Goal: Task Accomplishment & Management: Manage account settings

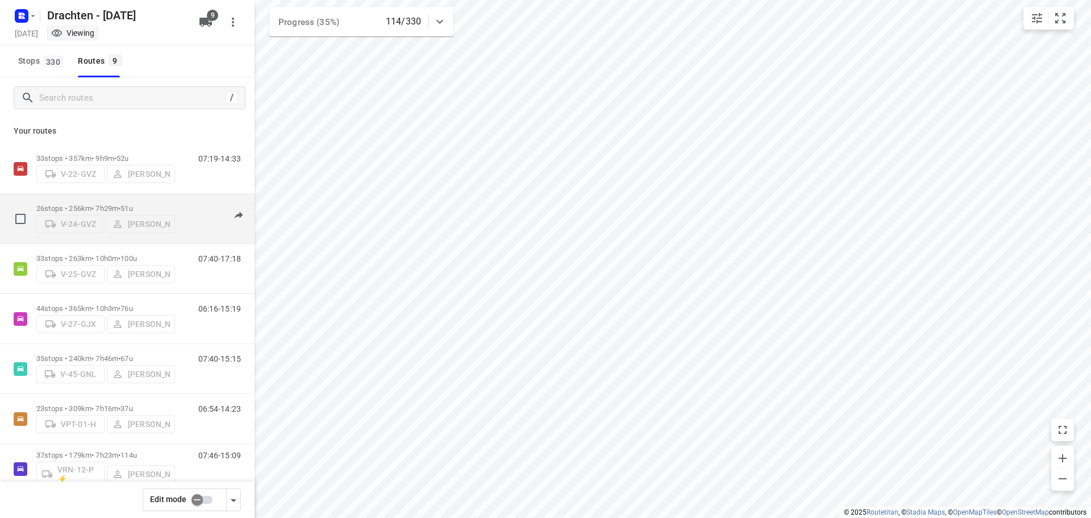
click at [132, 207] on span "51u" at bounding box center [127, 208] width 12 height 9
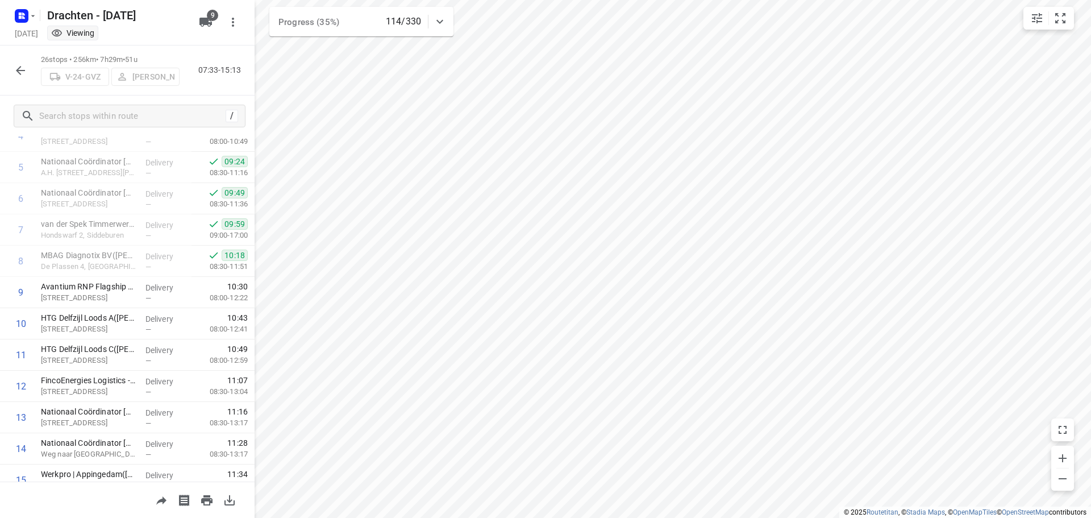
scroll to position [171, 0]
click at [10, 71] on button "button" at bounding box center [20, 70] width 23 height 23
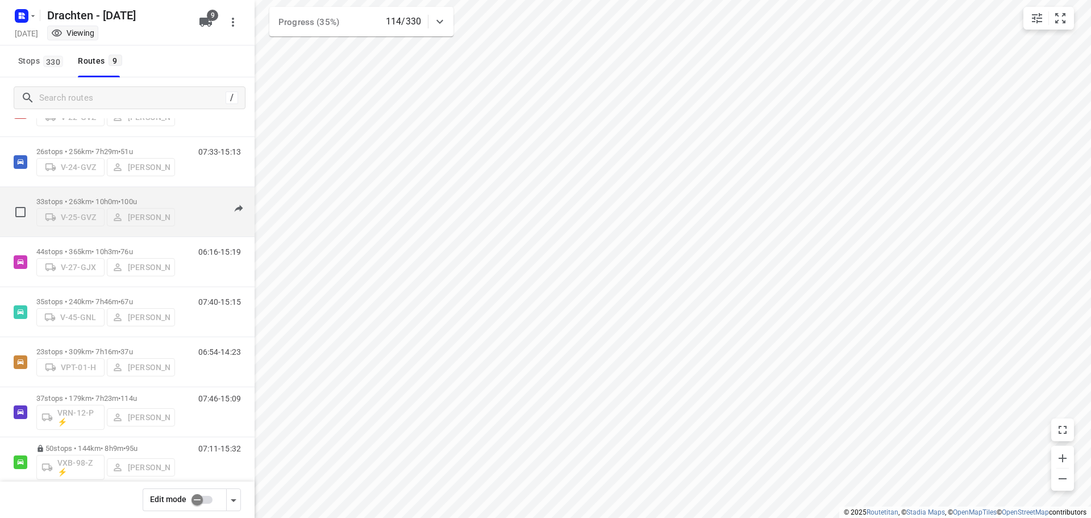
scroll to position [114, 0]
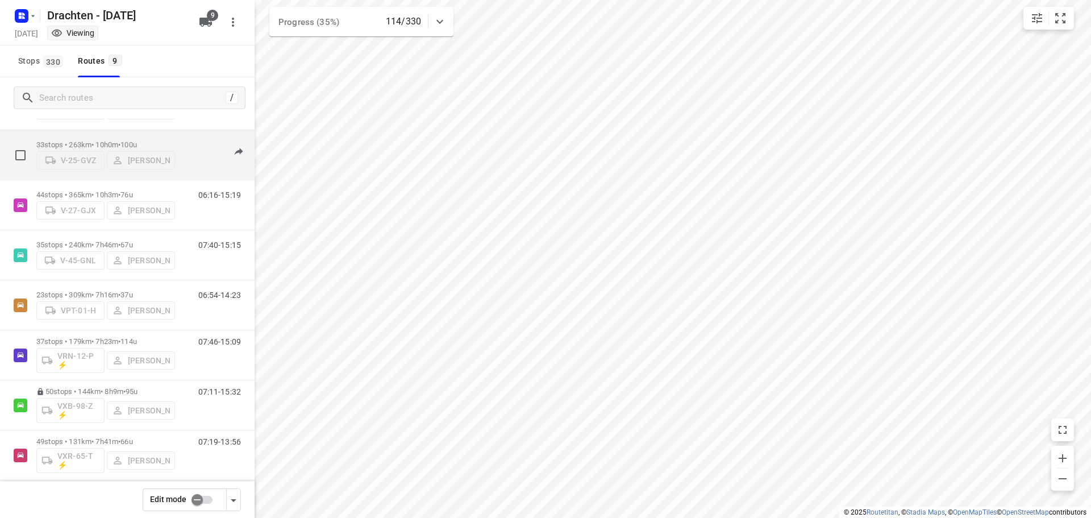
click at [135, 140] on span "100u" at bounding box center [129, 144] width 16 height 9
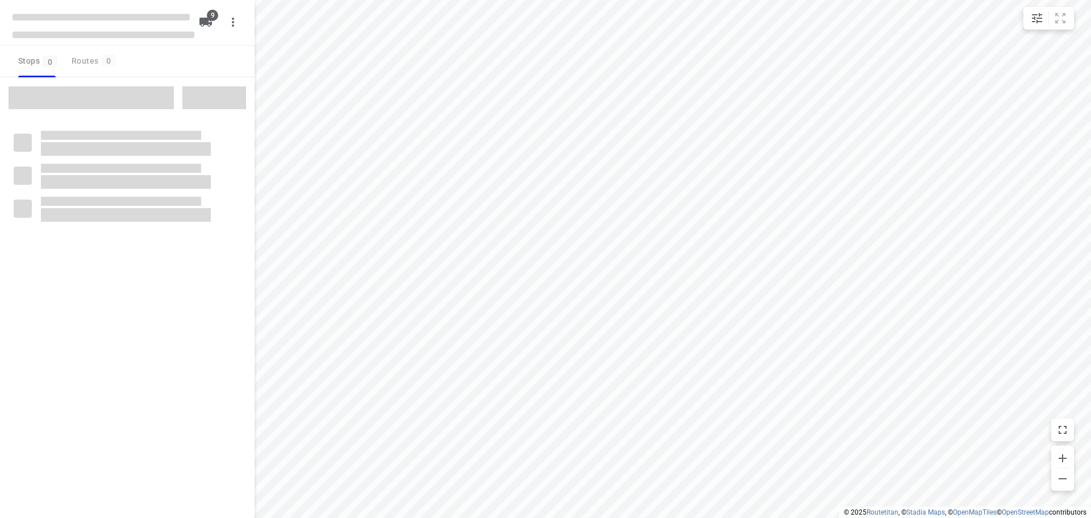
checkbox input "true"
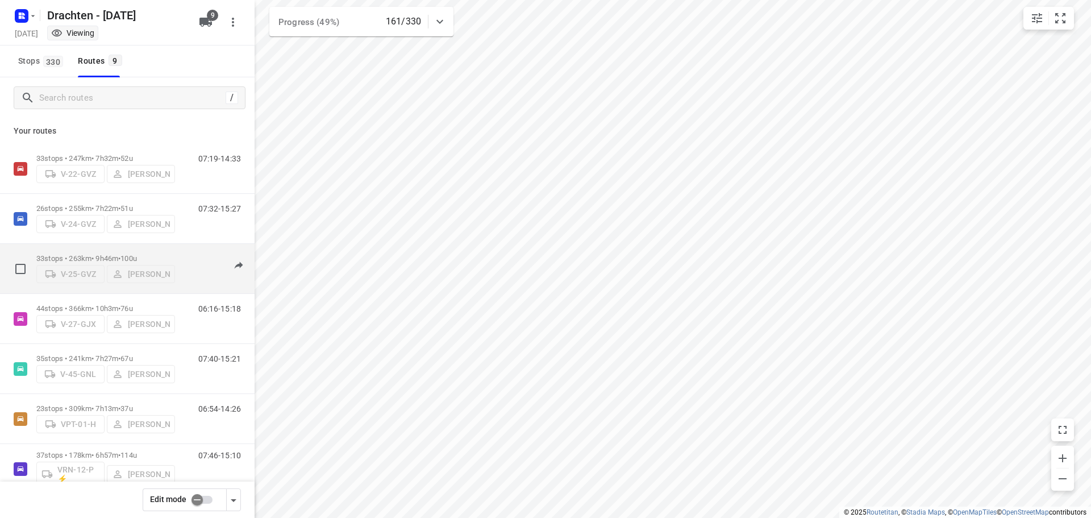
click at [135, 248] on div "33 stops • 263km • 9h46m • 100u V-25-GVZ Jelle Veenstra" at bounding box center [105, 268] width 139 height 40
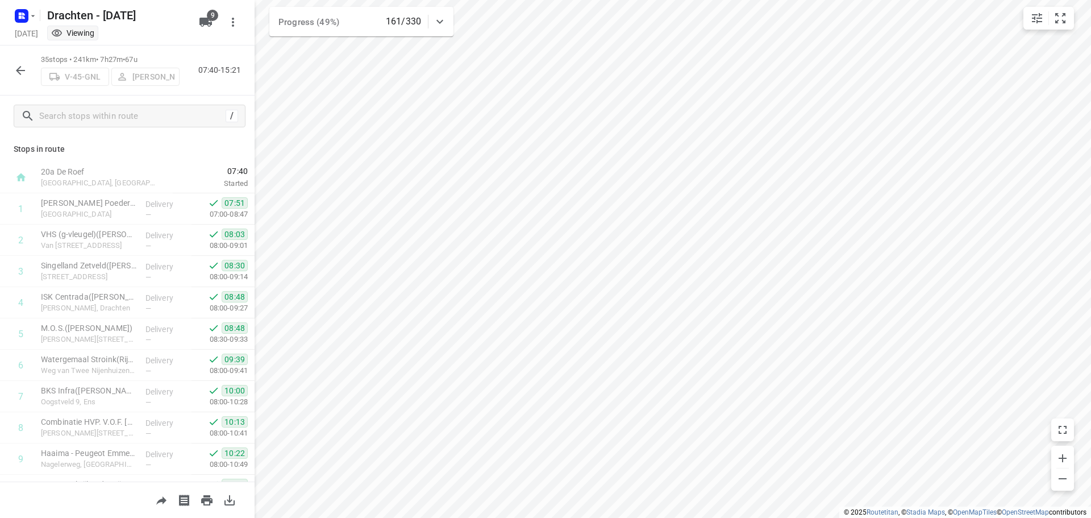
click at [21, 77] on button "button" at bounding box center [20, 70] width 23 height 23
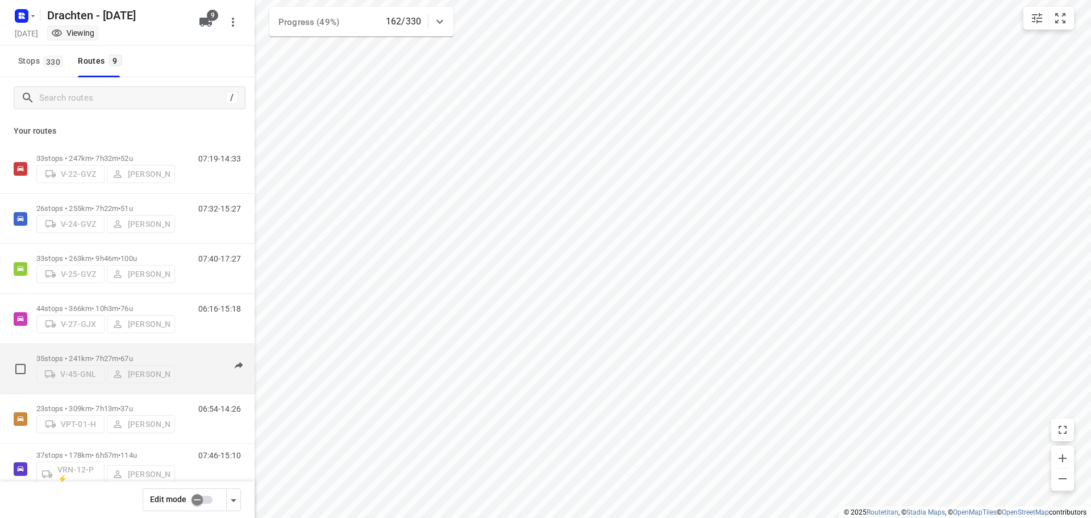
scroll to position [124, 0]
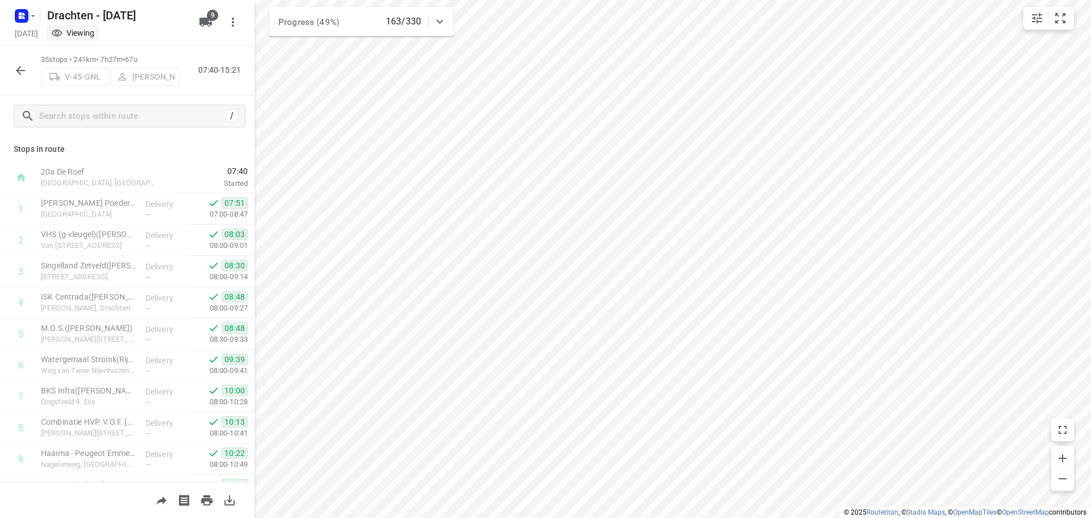
click at [15, 77] on icon "button" at bounding box center [21, 71] width 14 height 14
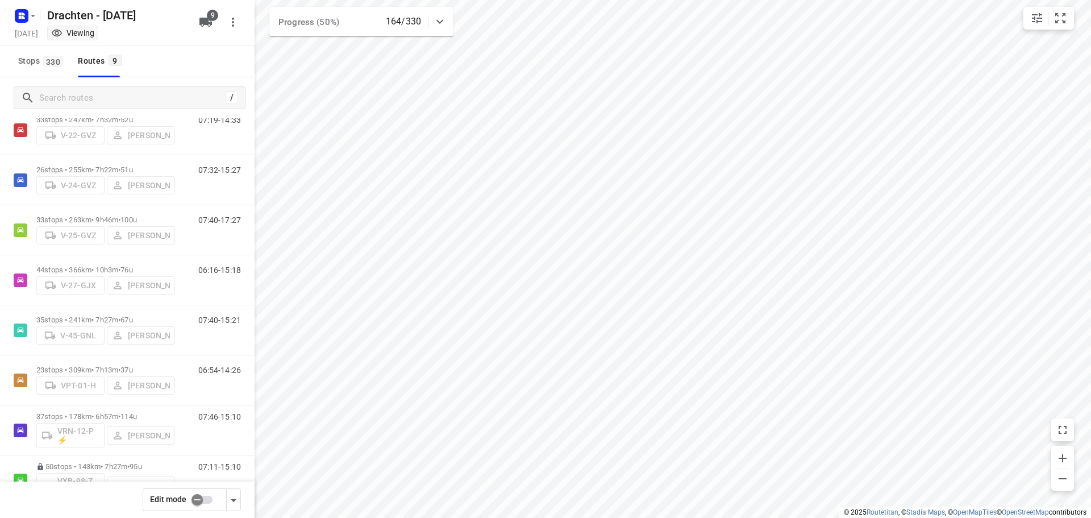
scroll to position [0, 0]
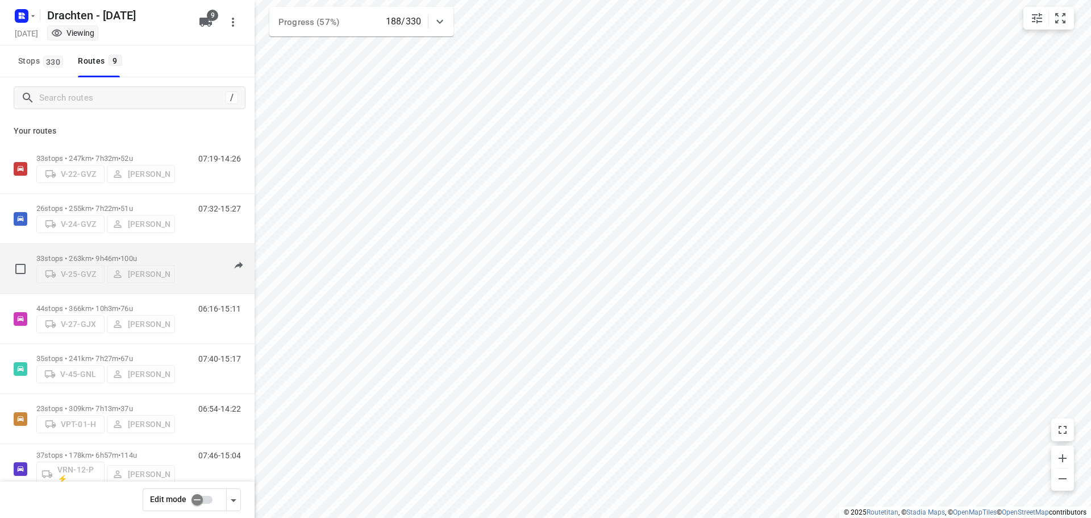
click at [142, 250] on div "33 stops • 263km • 9h46m • 100u V-25-GVZ Jelle Veenstra" at bounding box center [105, 268] width 139 height 40
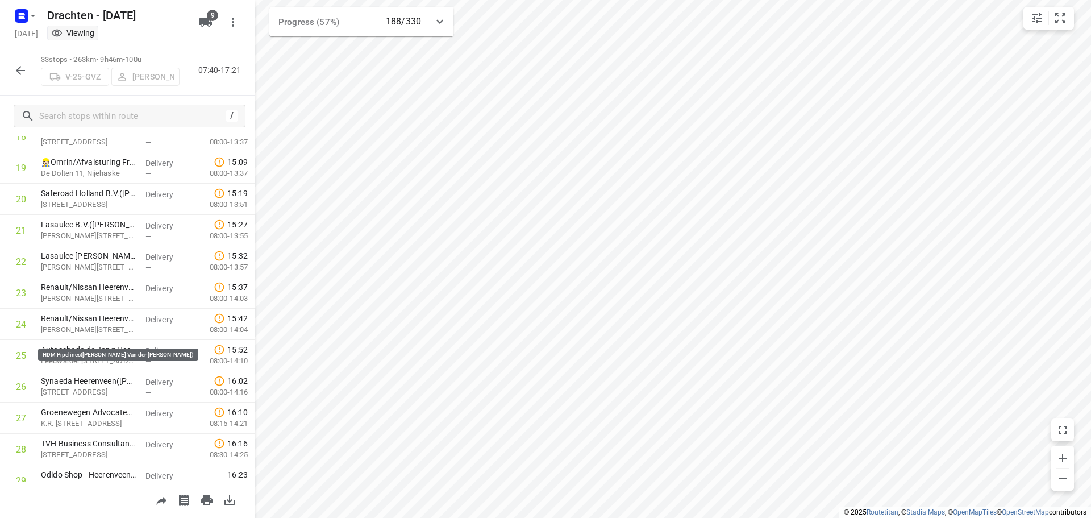
scroll to position [775, 0]
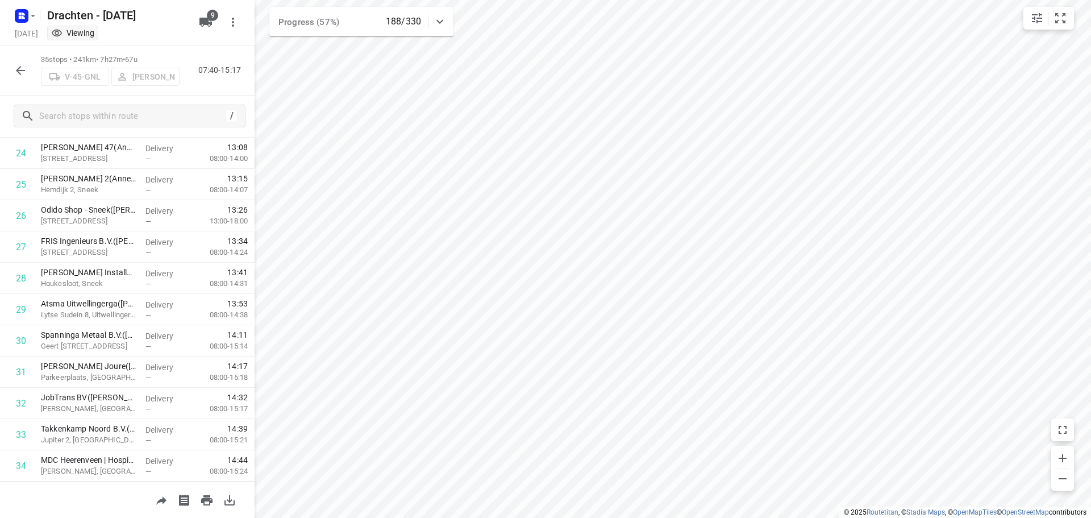
click at [20, 71] on icon "button" at bounding box center [21, 71] width 14 height 14
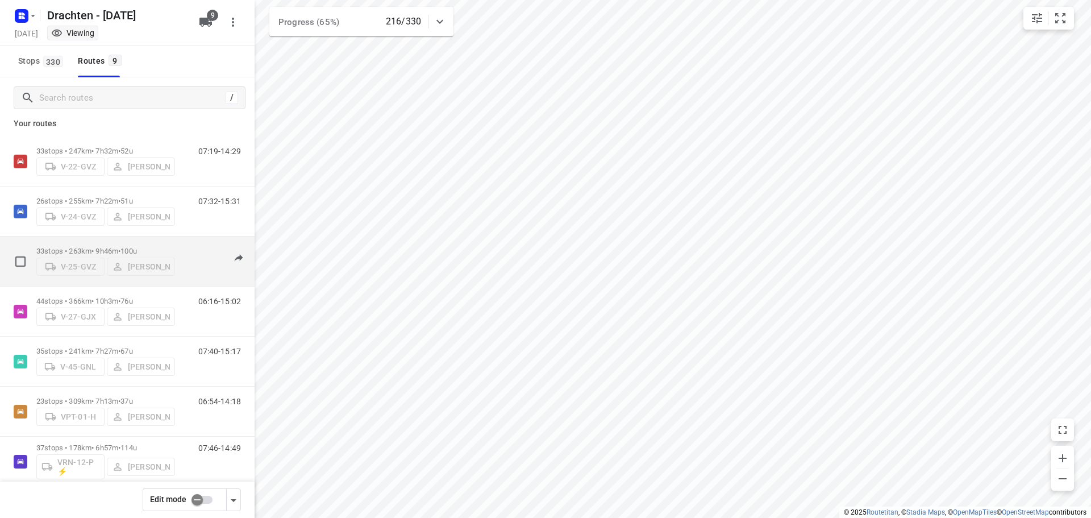
scroll to position [0, 0]
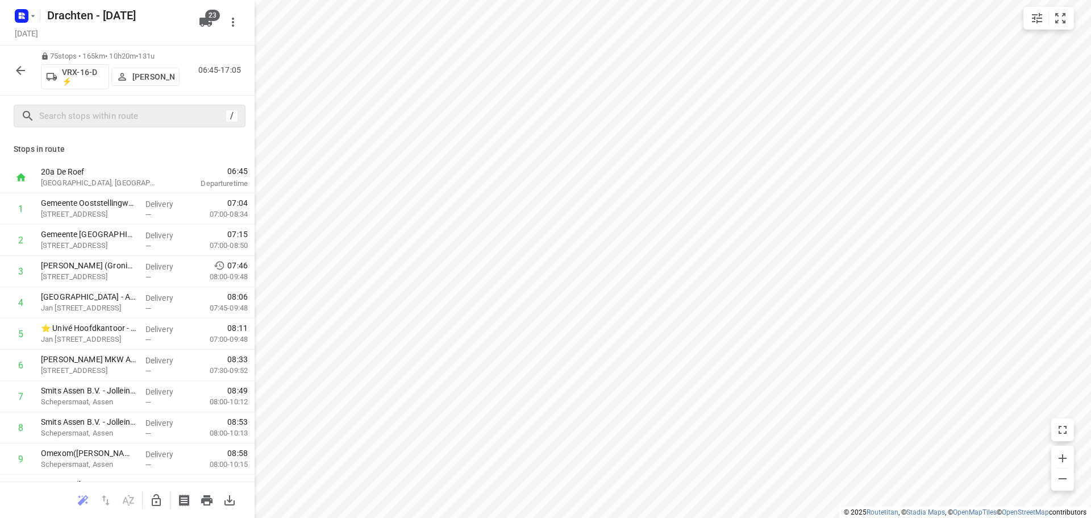
click at [17, 72] on icon "button" at bounding box center [21, 71] width 14 height 14
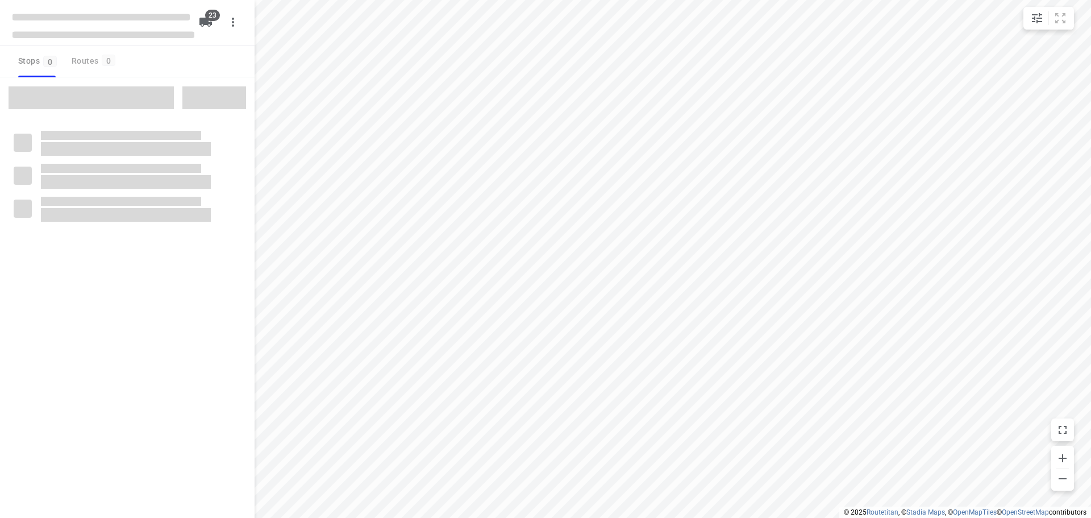
checkbox input "true"
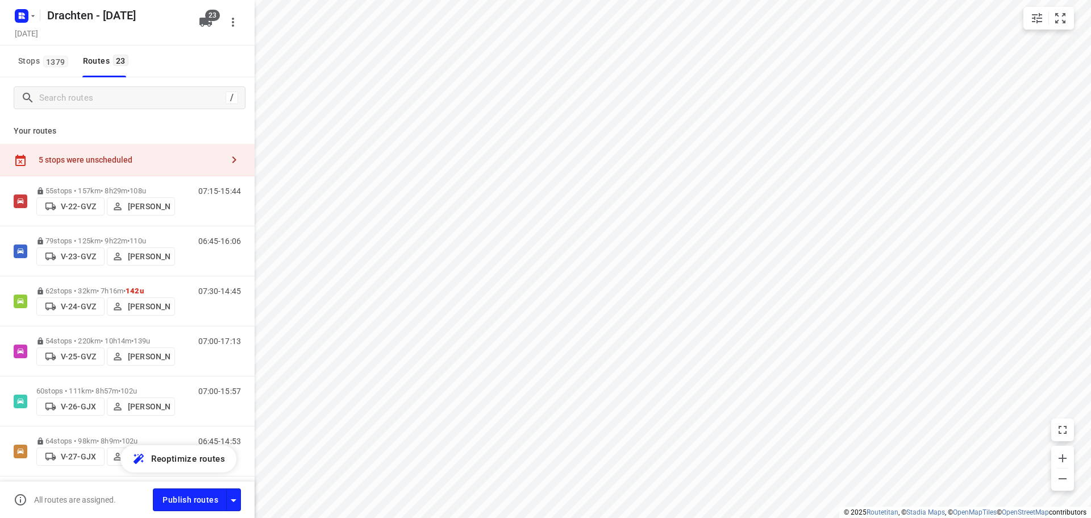
click at [223, 165] on button "button" at bounding box center [234, 159] width 23 height 23
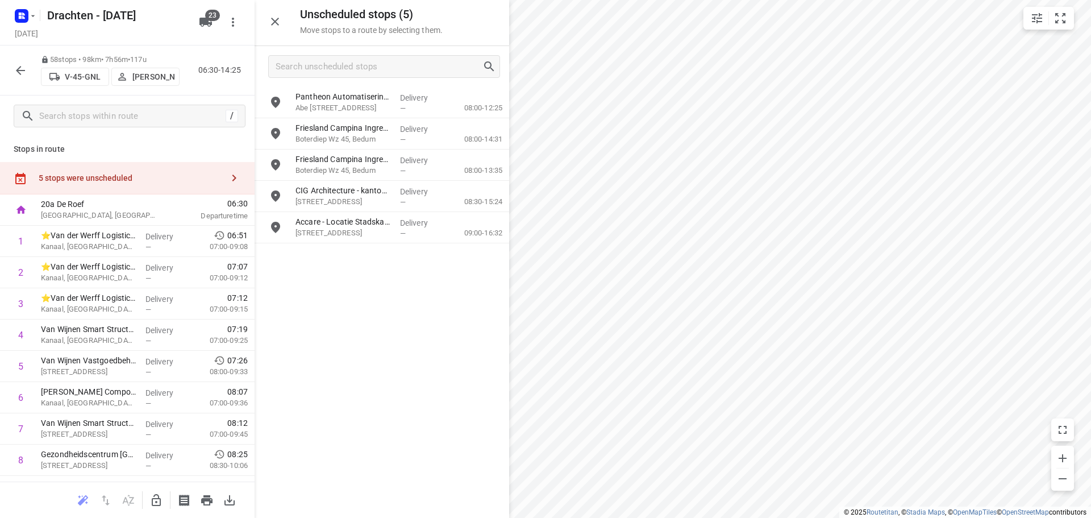
click at [159, 493] on icon "button" at bounding box center [156, 500] width 14 height 14
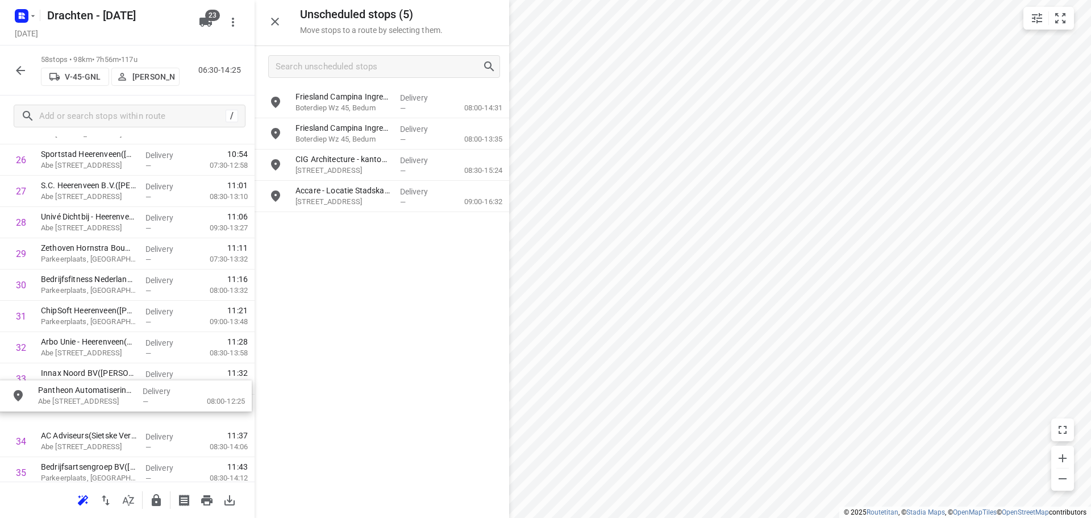
scroll to position [866, 0]
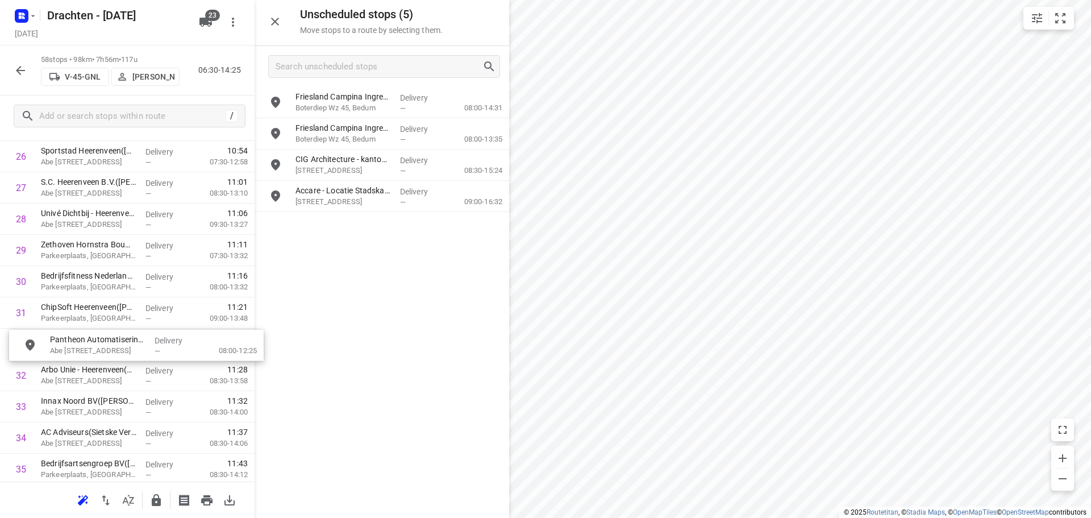
drag, startPoint x: 388, startPoint y: 108, endPoint x: 135, endPoint y: 355, distance: 353.3
click at [160, 500] on icon "button" at bounding box center [156, 500] width 9 height 12
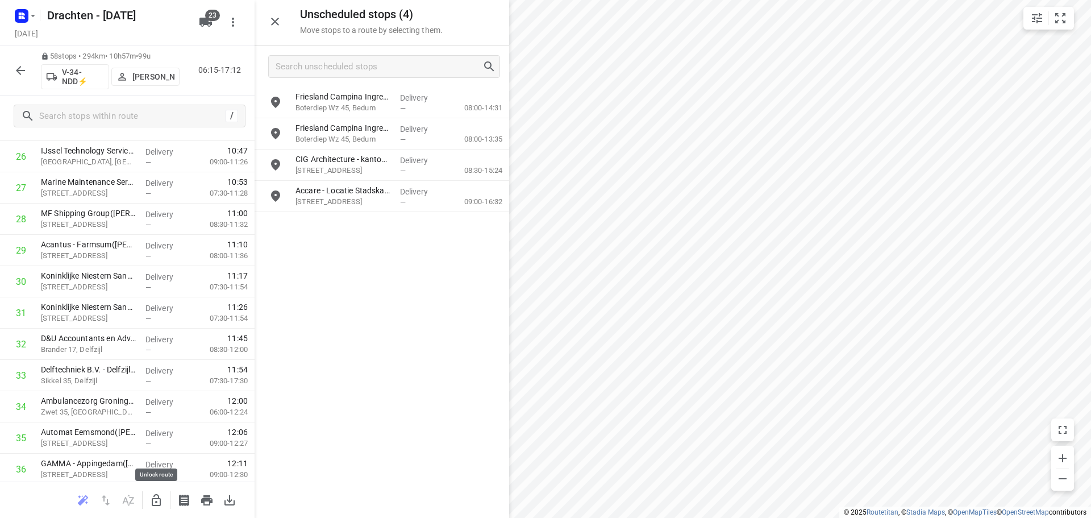
click at [154, 500] on icon "button" at bounding box center [156, 500] width 14 height 14
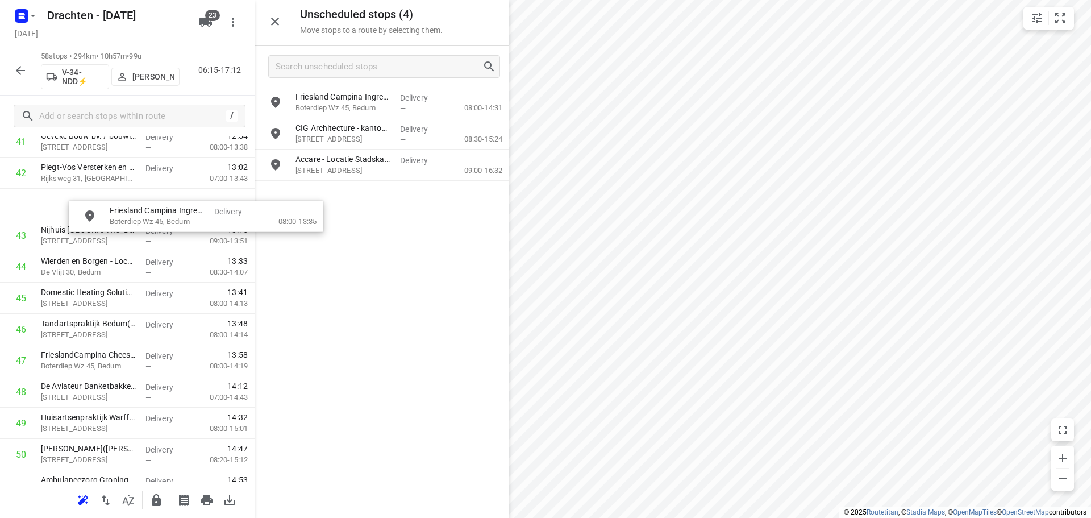
scroll to position [1349, 9]
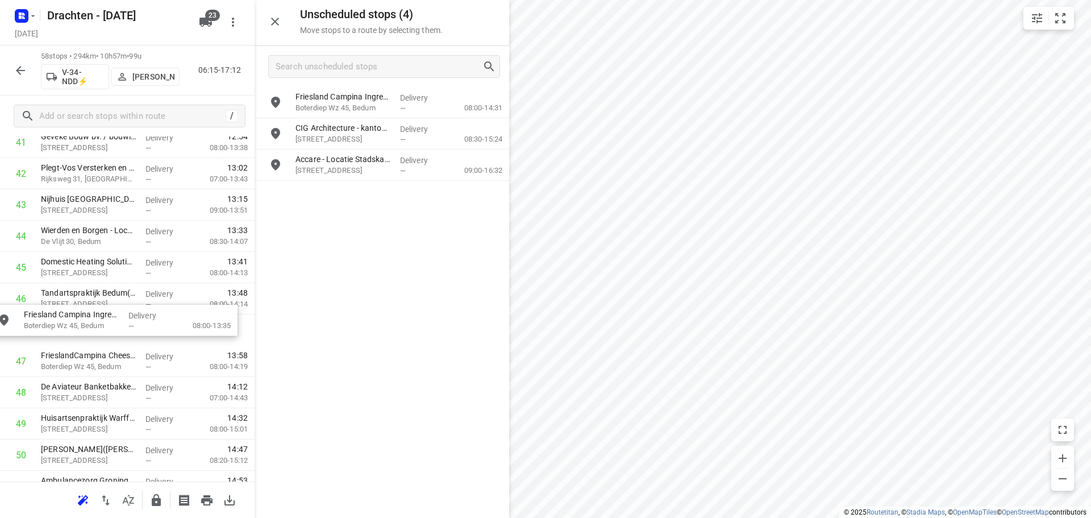
drag, startPoint x: 392, startPoint y: 140, endPoint x: 114, endPoint y: 331, distance: 337.1
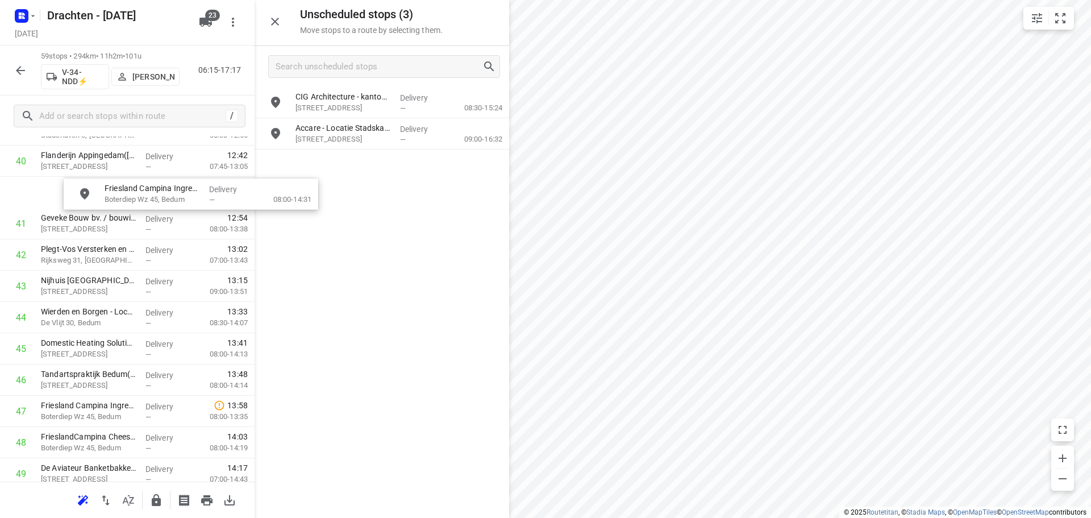
scroll to position [1298, 0]
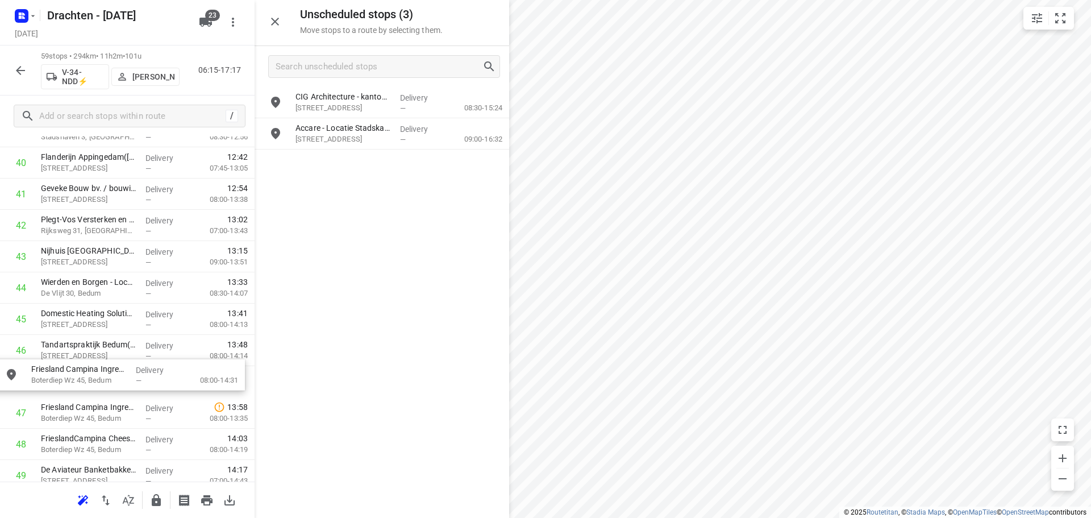
drag, startPoint x: 387, startPoint y: 106, endPoint x: 121, endPoint y: 384, distance: 384.4
click at [158, 503] on icon "button" at bounding box center [156, 500] width 9 height 12
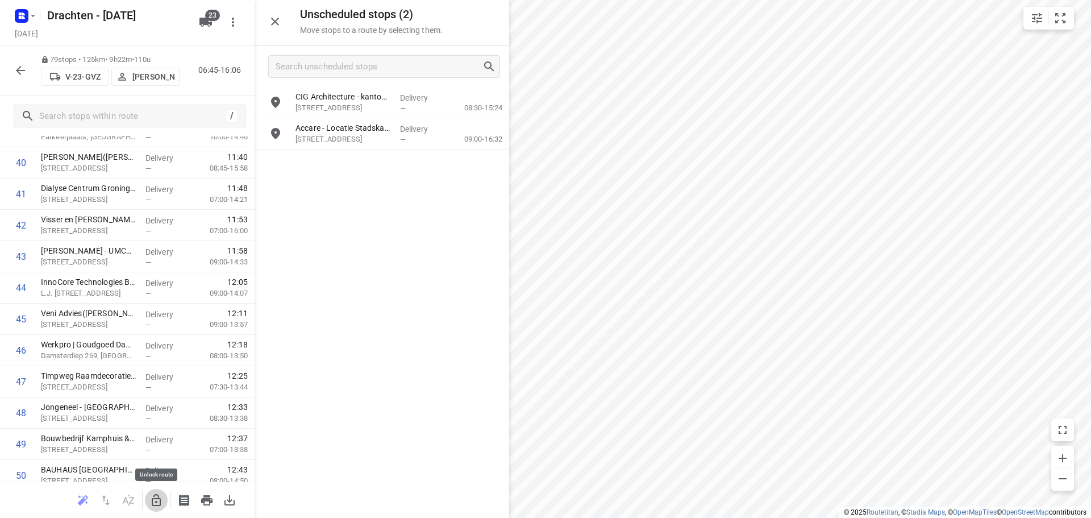
click at [154, 501] on icon "button" at bounding box center [156, 500] width 14 height 14
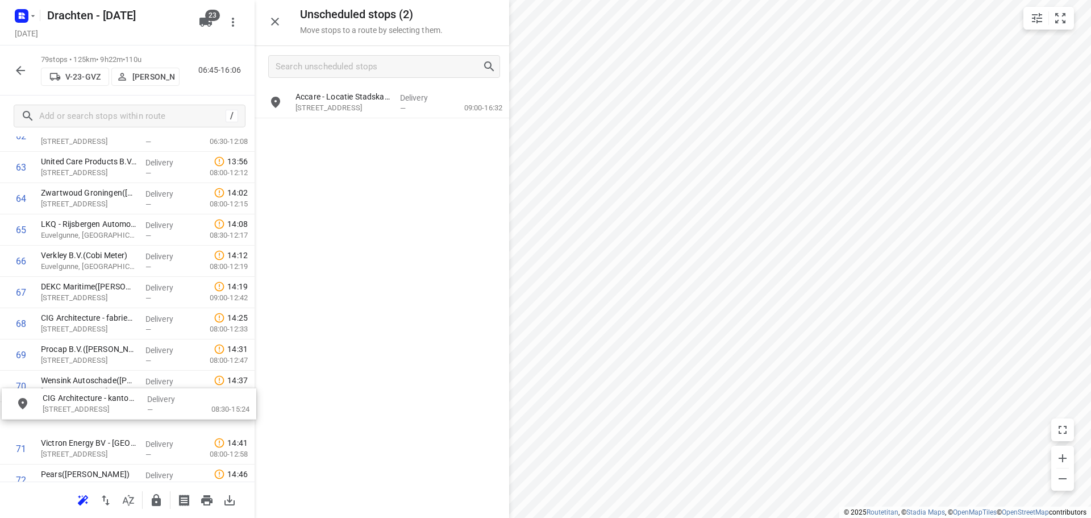
scroll to position [2016, 0]
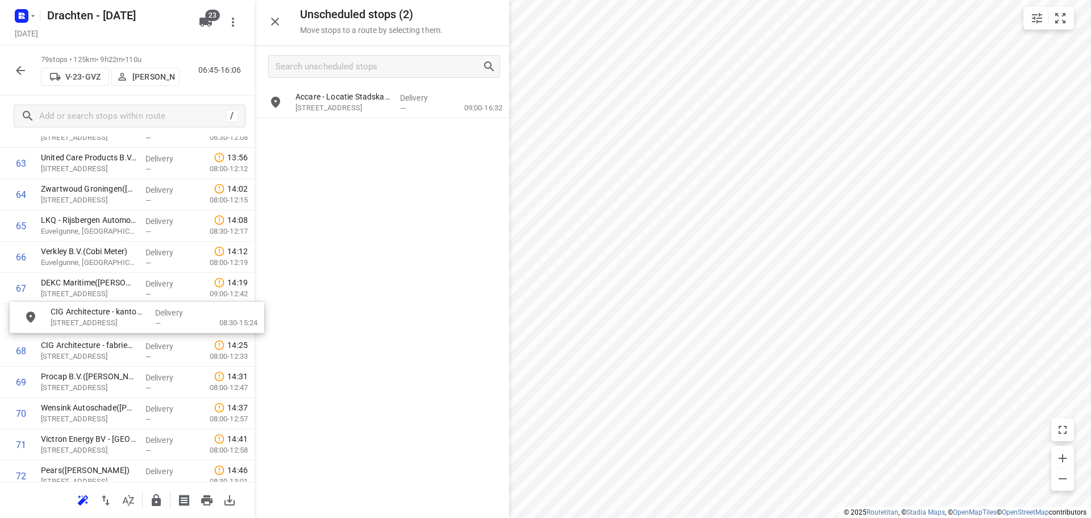
drag, startPoint x: 358, startPoint y: 99, endPoint x: 112, endPoint y: 317, distance: 328.2
click at [151, 502] on icon "button" at bounding box center [156, 500] width 14 height 14
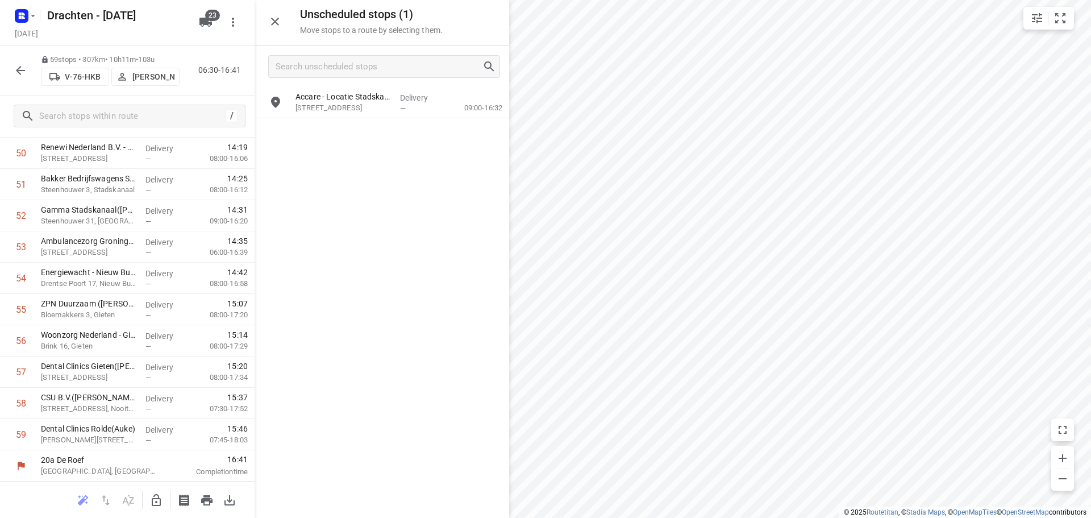
scroll to position [1620, 0]
click at [157, 502] on icon "button" at bounding box center [156, 500] width 14 height 14
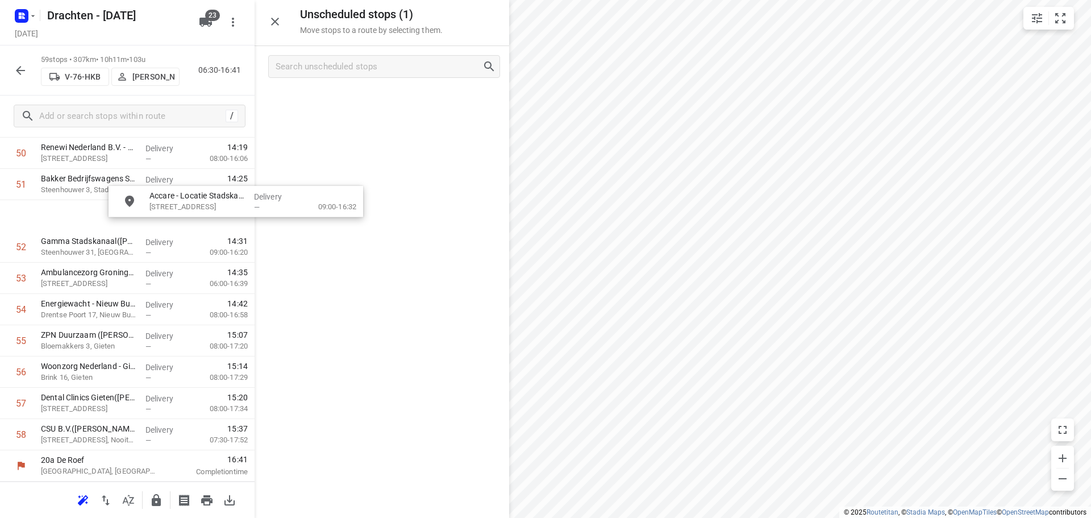
scroll to position [1617, 0]
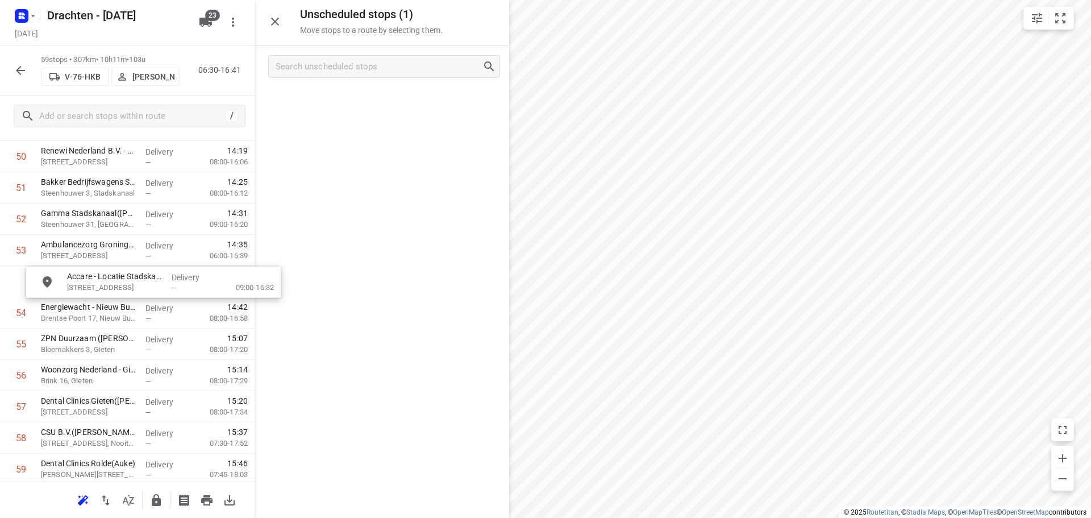
drag, startPoint x: 379, startPoint y: 106, endPoint x: 148, endPoint y: 292, distance: 296.8
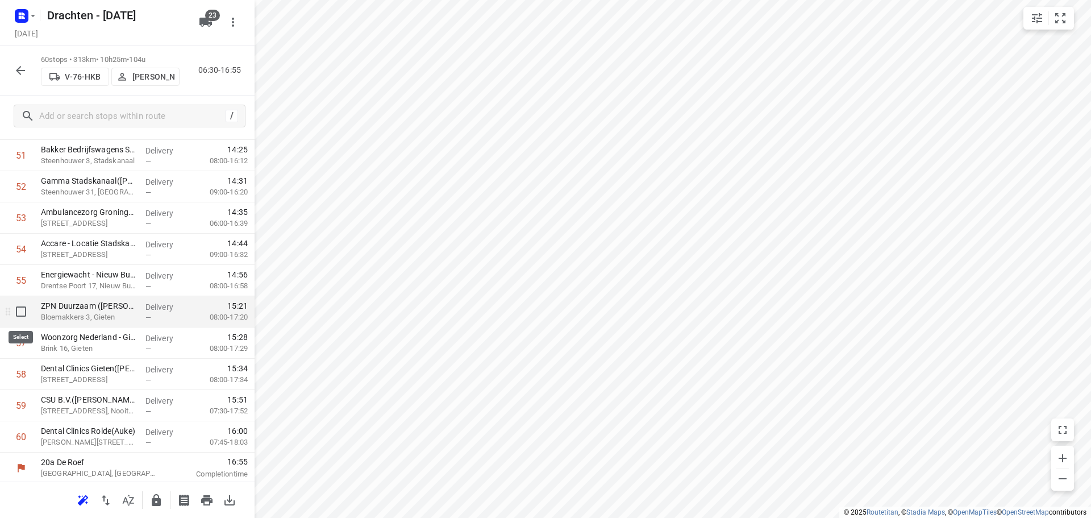
click at [27, 315] on input "checkbox" at bounding box center [21, 311] width 23 height 23
checkbox input "true"
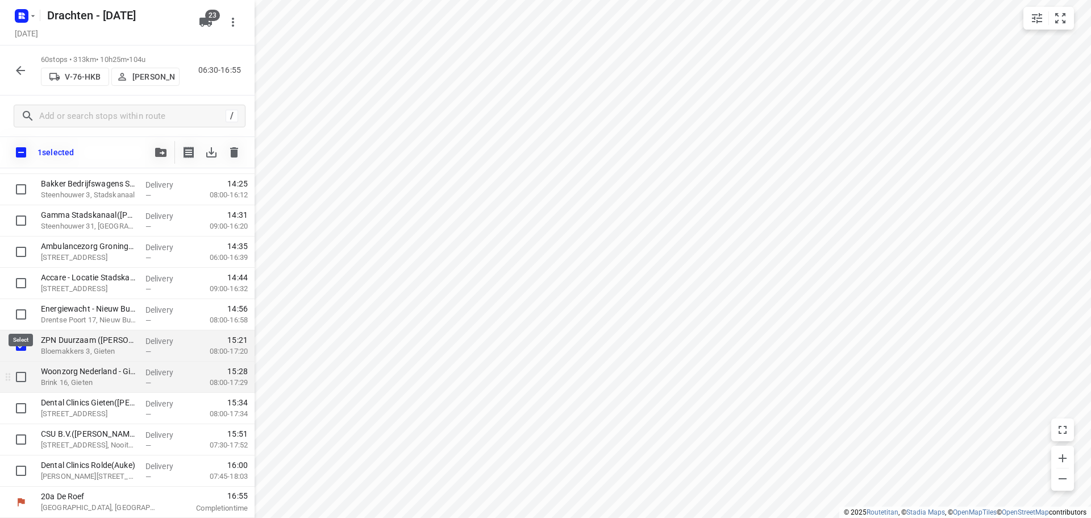
scroll to position [1614, 0]
click at [23, 380] on input "checkbox" at bounding box center [21, 376] width 23 height 23
checkbox input "true"
click at [27, 409] on input "checkbox" at bounding box center [21, 408] width 23 height 23
checkbox input "true"
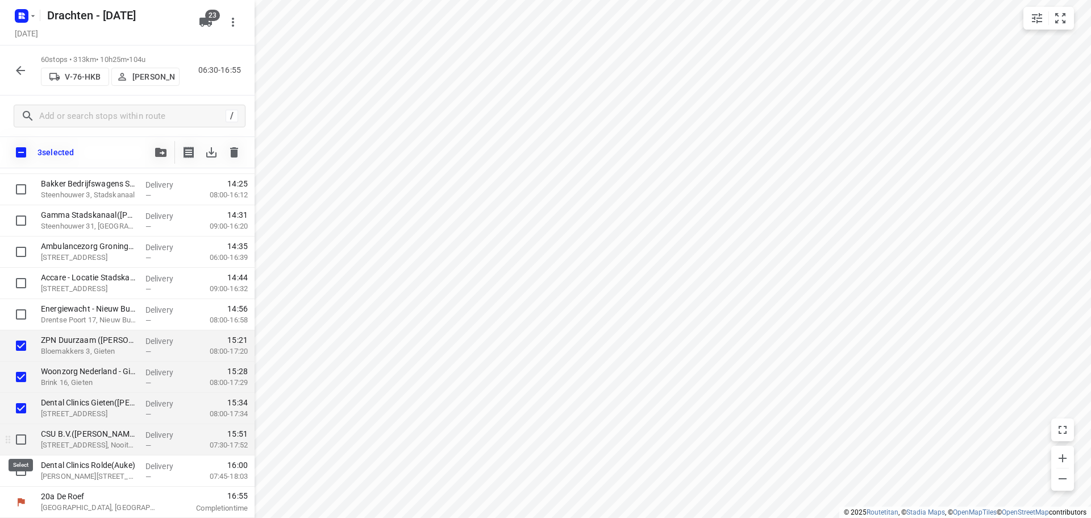
click at [18, 441] on input "checkbox" at bounding box center [21, 439] width 23 height 23
checkbox input "true"
click at [16, 468] on input "checkbox" at bounding box center [21, 470] width 23 height 23
checkbox input "true"
click at [157, 152] on icon "button" at bounding box center [160, 152] width 11 height 9
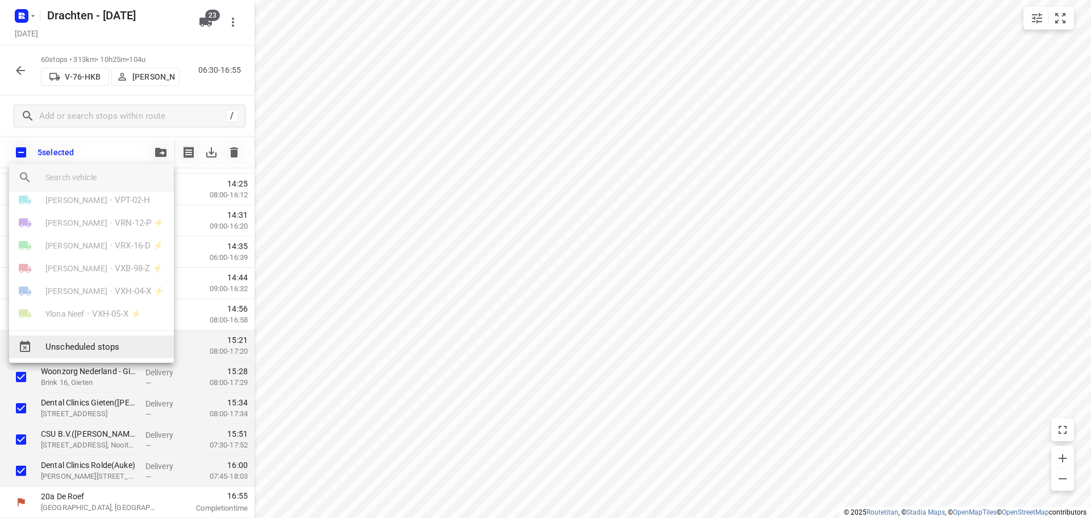
scroll to position [398, 0]
click at [109, 352] on span "Unscheduled stops" at bounding box center [104, 346] width 119 height 13
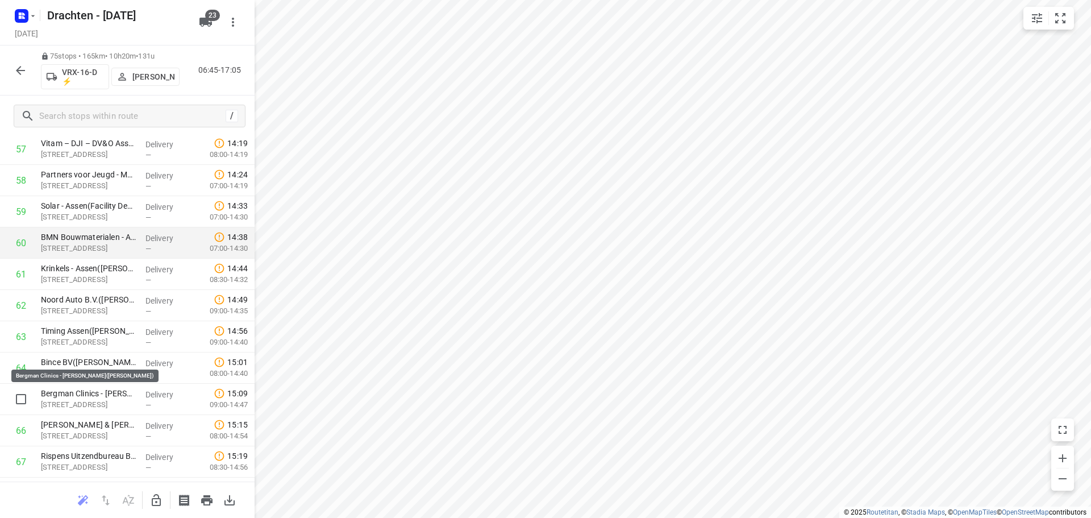
scroll to position [1893, 0]
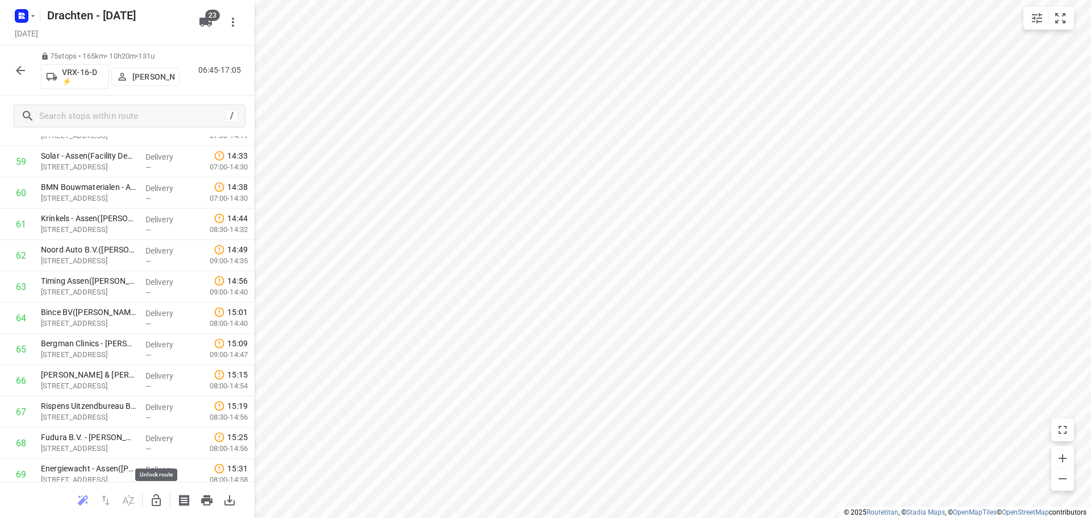
click at [154, 499] on icon "button" at bounding box center [156, 500] width 14 height 14
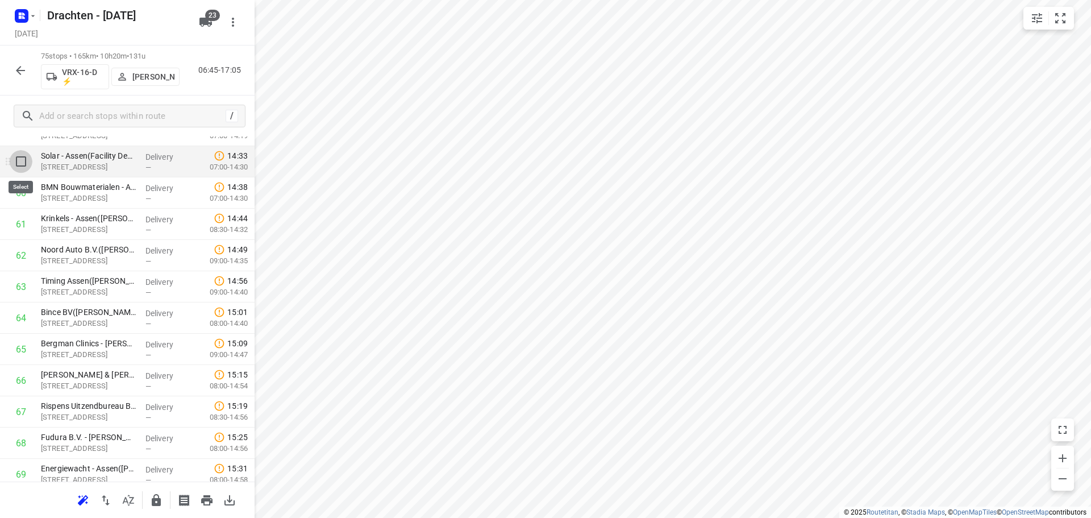
click at [28, 171] on input "checkbox" at bounding box center [21, 161] width 23 height 23
checkbox input "true"
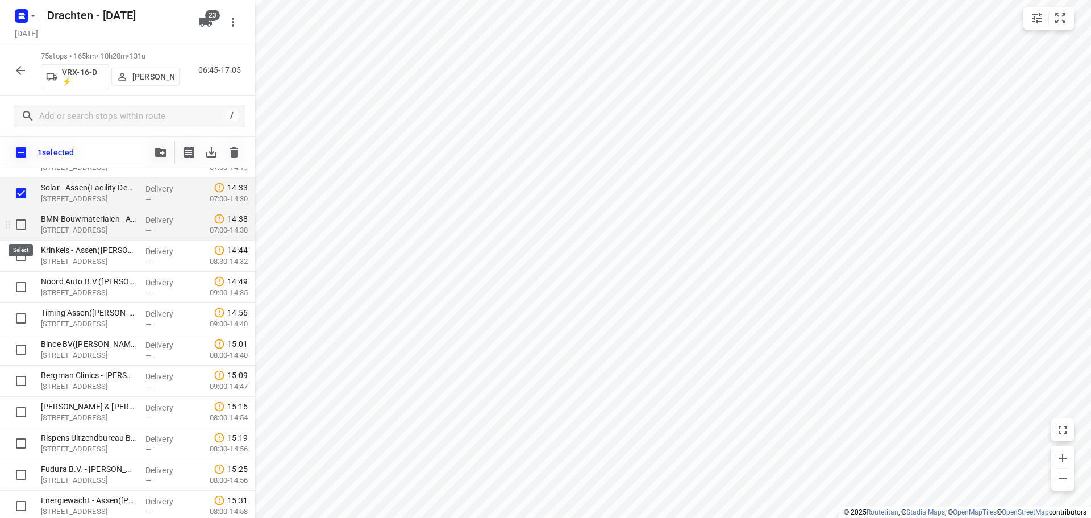
click at [23, 227] on input "checkbox" at bounding box center [21, 224] width 23 height 23
checkbox input "true"
click at [22, 254] on input "checkbox" at bounding box center [21, 255] width 23 height 23
checkbox input "true"
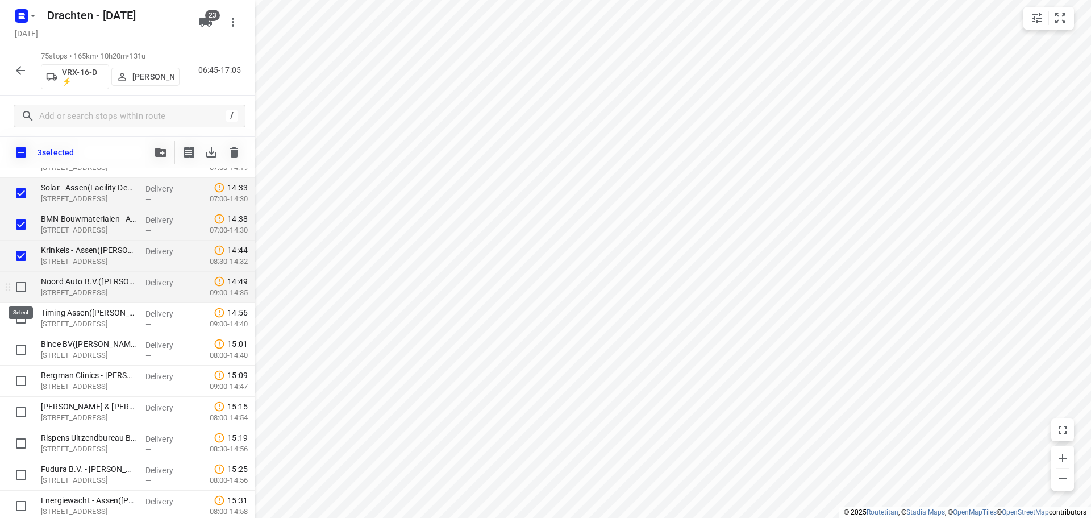
click at [27, 286] on input "checkbox" at bounding box center [21, 287] width 23 height 23
checkbox input "true"
click at [20, 317] on input "checkbox" at bounding box center [21, 318] width 23 height 23
checkbox input "true"
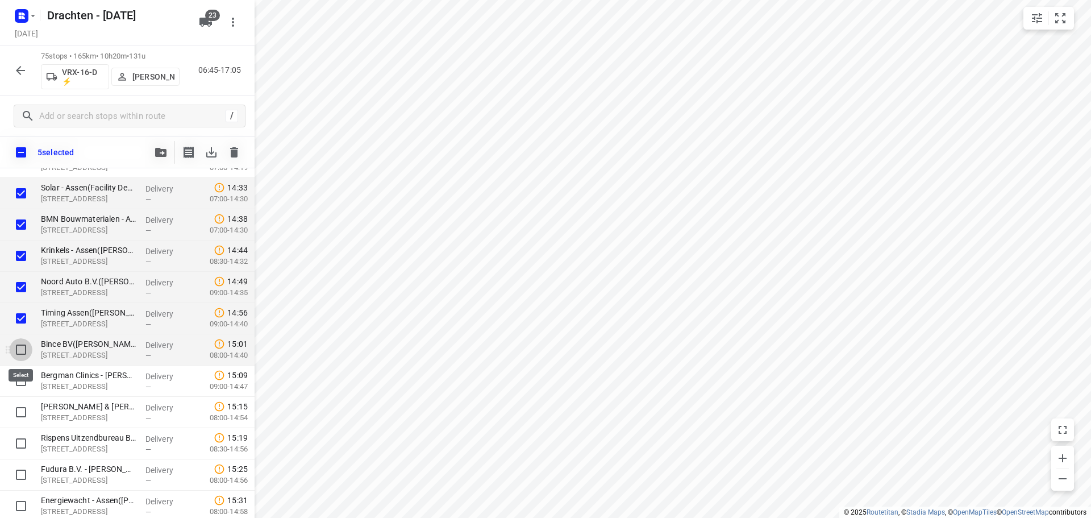
click at [11, 352] on input "checkbox" at bounding box center [21, 349] width 23 height 23
checkbox input "true"
click at [23, 387] on input "checkbox" at bounding box center [21, 380] width 23 height 23
checkbox input "true"
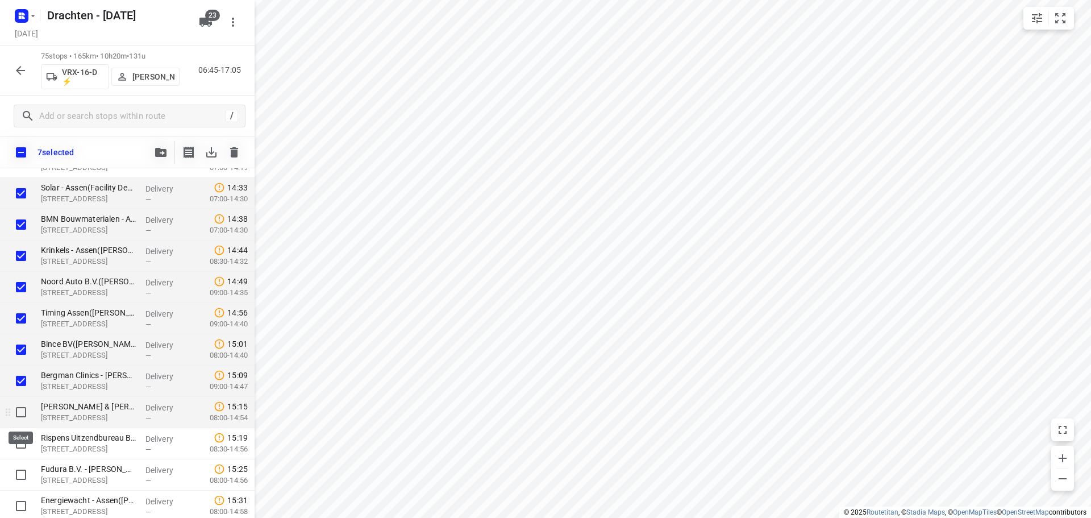
click at [24, 406] on input "checkbox" at bounding box center [21, 412] width 23 height 23
checkbox input "true"
click at [18, 445] on input "checkbox" at bounding box center [21, 443] width 23 height 23
checkbox input "true"
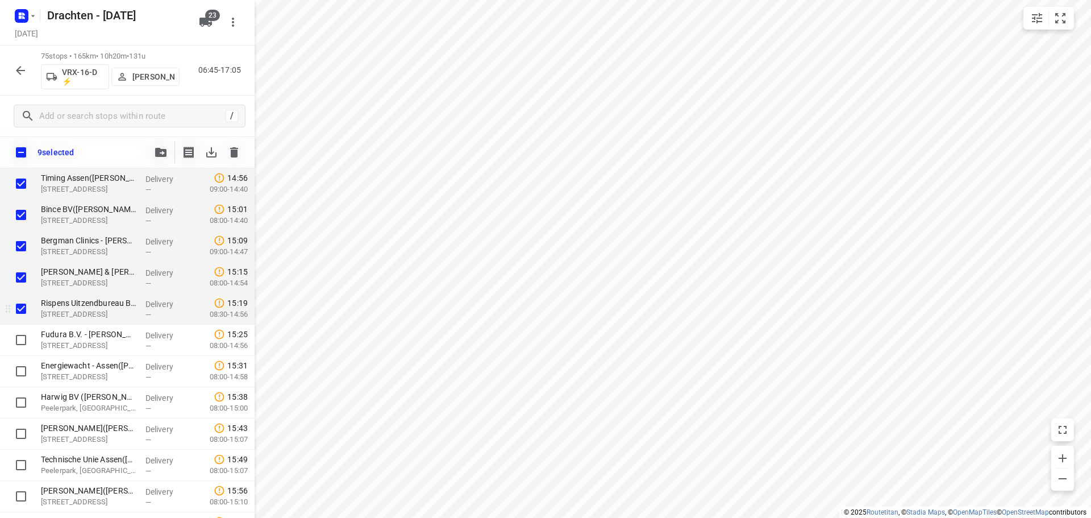
scroll to position [2063, 0]
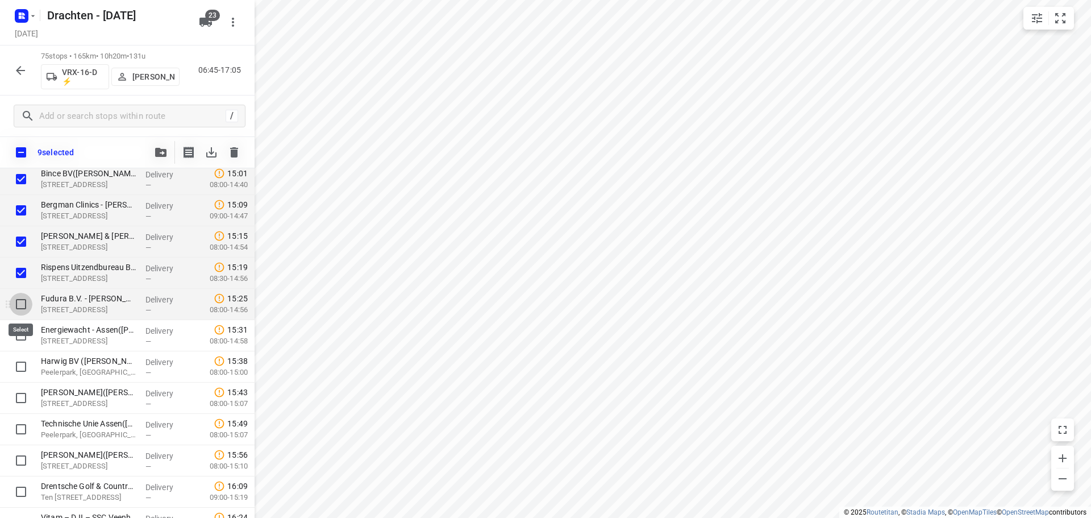
click at [21, 306] on input "checkbox" at bounding box center [21, 304] width 23 height 23
checkbox input "true"
click at [15, 339] on input "checkbox" at bounding box center [21, 335] width 23 height 23
checkbox input "true"
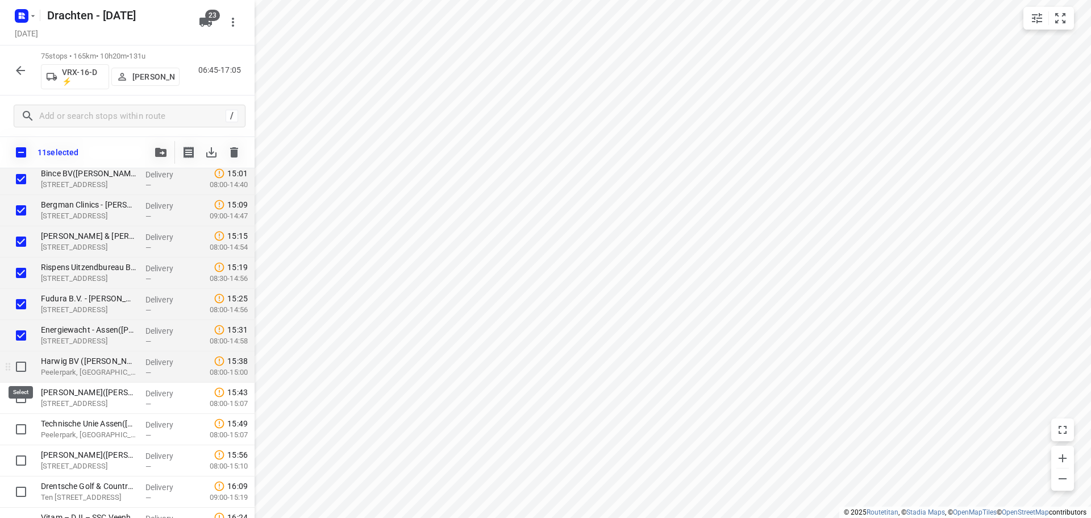
click at [19, 377] on input "checkbox" at bounding box center [21, 366] width 23 height 23
checkbox input "true"
click at [21, 399] on input "checkbox" at bounding box center [21, 398] width 23 height 23
checkbox input "true"
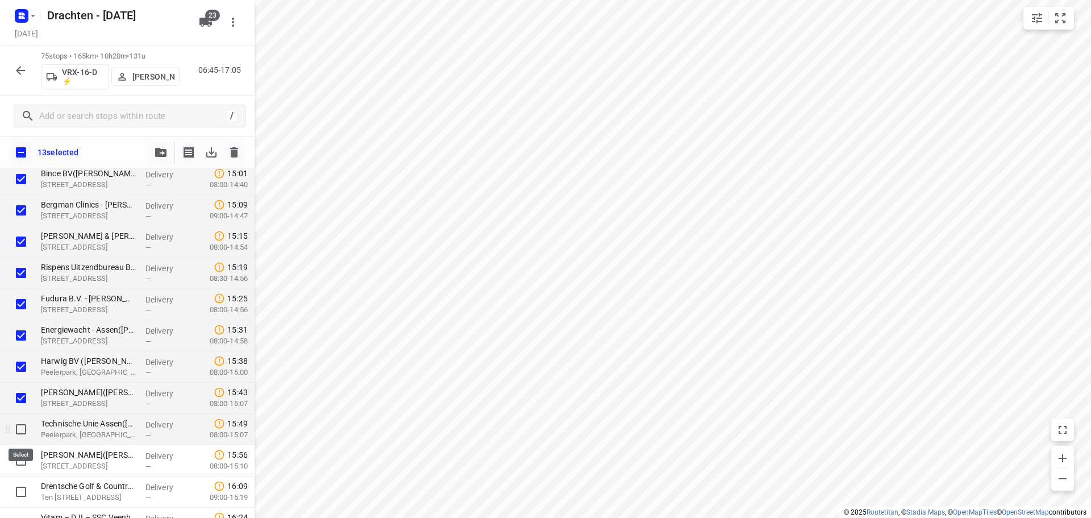
click at [13, 434] on input "checkbox" at bounding box center [21, 429] width 23 height 23
checkbox input "true"
click at [16, 474] on div at bounding box center [18, 460] width 36 height 31
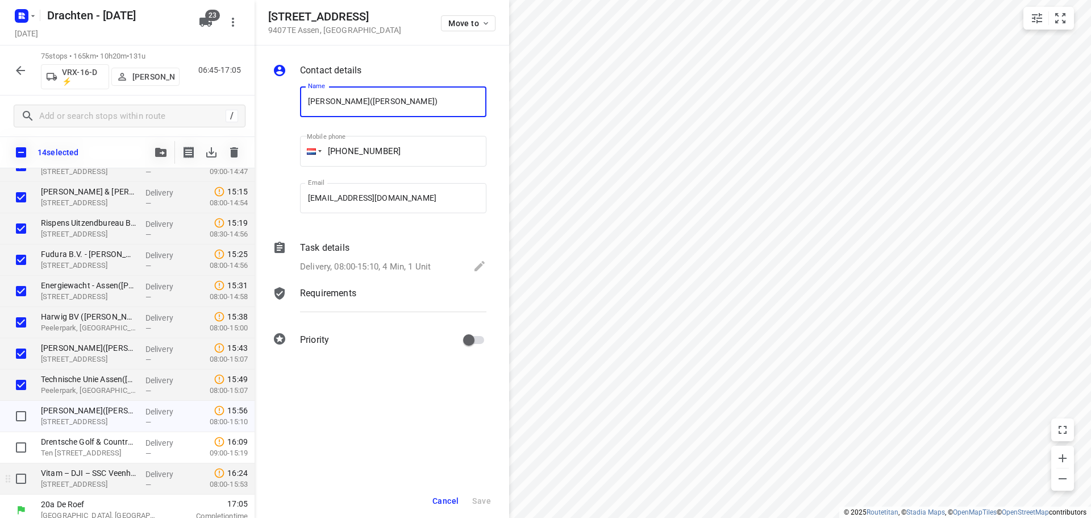
scroll to position [2116, 0]
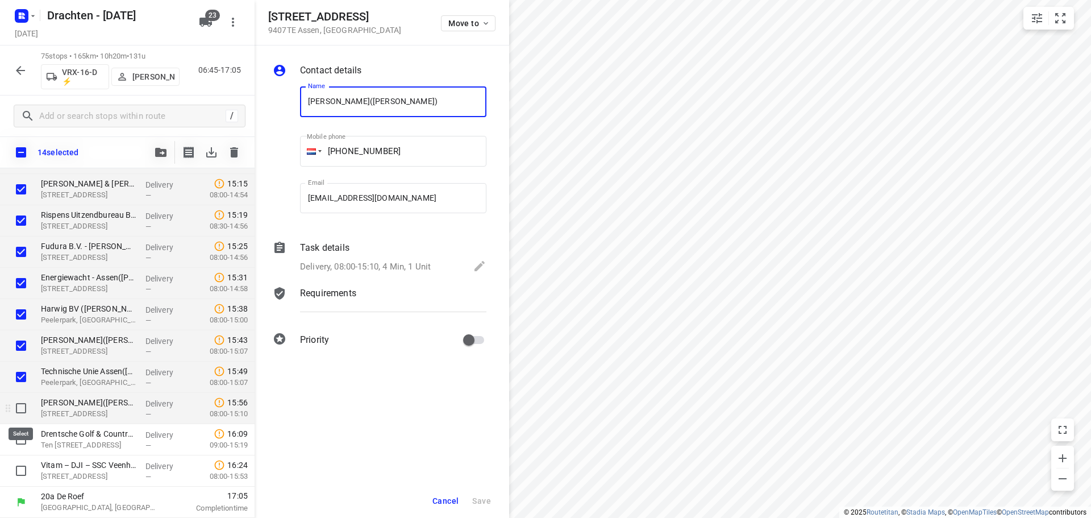
click at [27, 408] on input "checkbox" at bounding box center [21, 408] width 23 height 23
checkbox input "true"
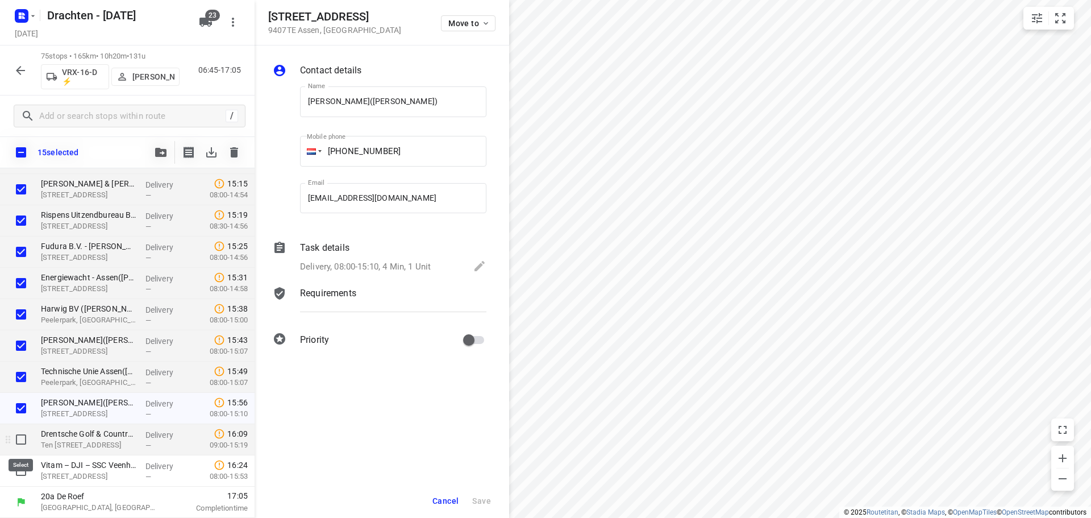
click at [16, 441] on input "checkbox" at bounding box center [21, 439] width 23 height 23
checkbox input "true"
click at [20, 463] on input "checkbox" at bounding box center [21, 470] width 23 height 23
checkbox input "true"
click at [164, 156] on icon "button" at bounding box center [160, 152] width 11 height 9
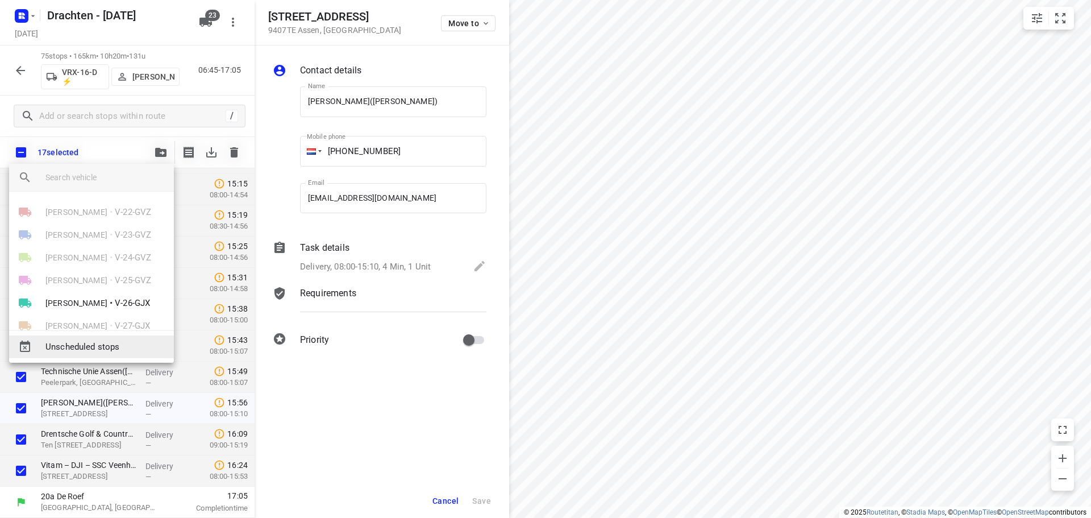
click at [88, 344] on span "Unscheduled stops" at bounding box center [104, 346] width 119 height 13
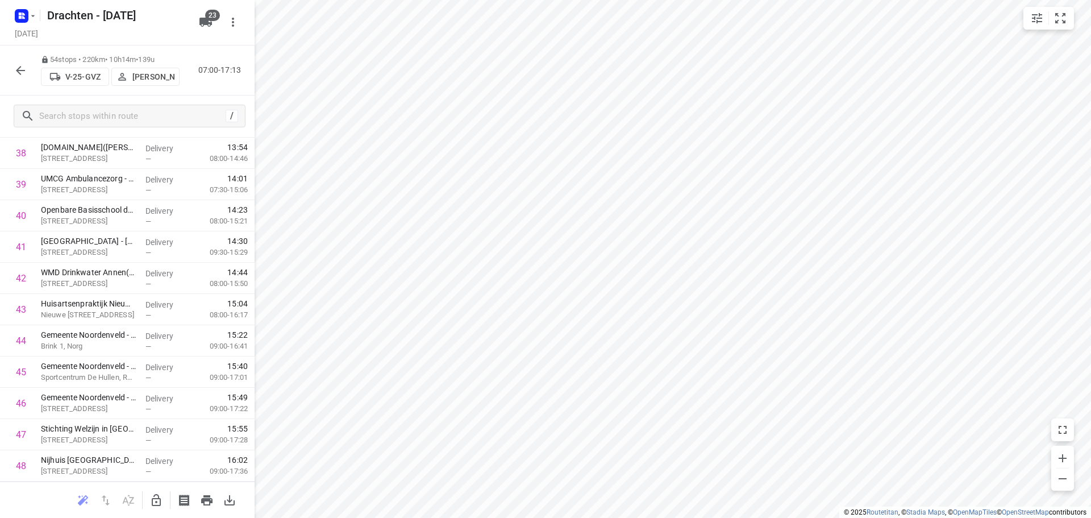
scroll to position [1236, 0]
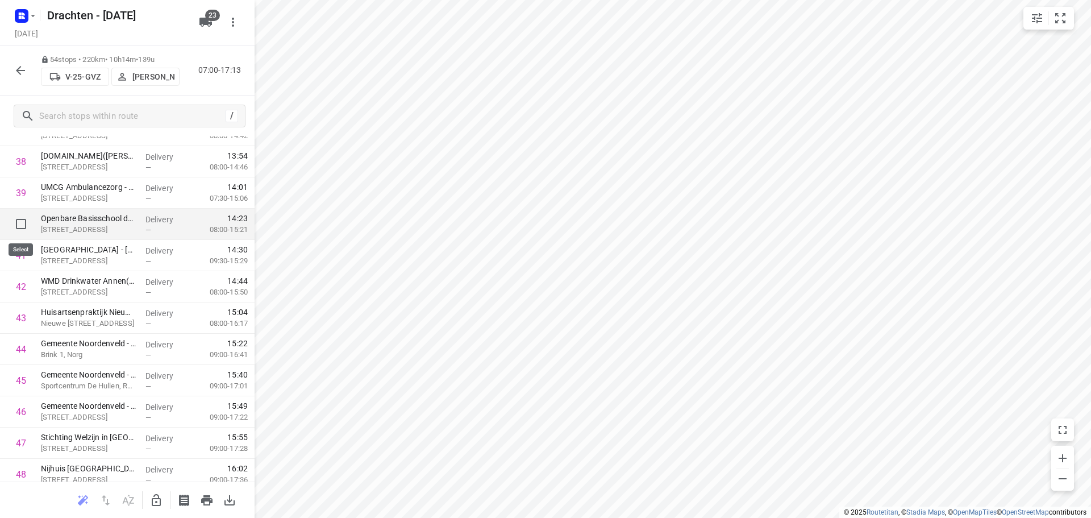
click at [22, 226] on input "checkbox" at bounding box center [21, 224] width 23 height 23
checkbox input "true"
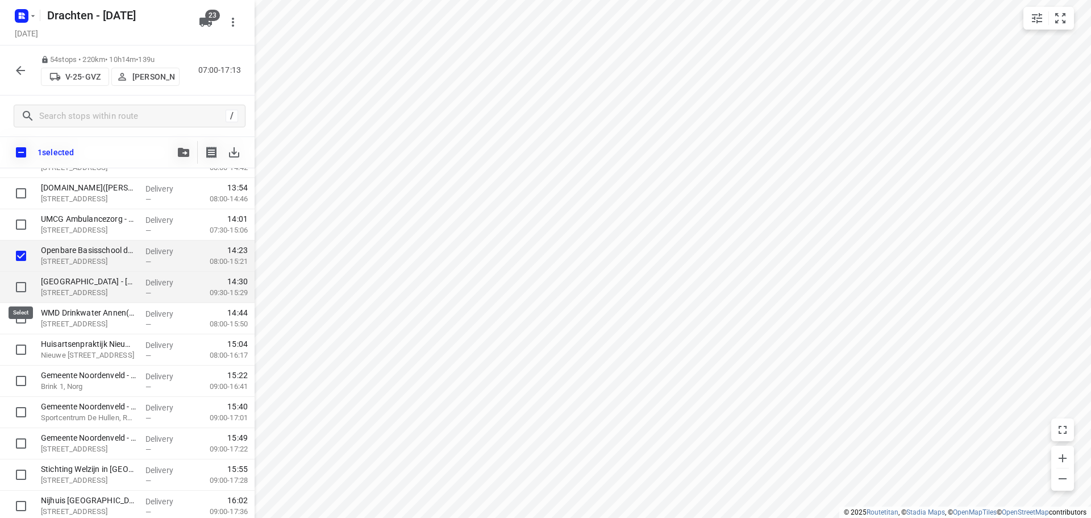
click at [21, 286] on input "checkbox" at bounding box center [21, 287] width 23 height 23
checkbox input "true"
click at [25, 315] on input "checkbox" at bounding box center [21, 318] width 23 height 23
checkbox input "true"
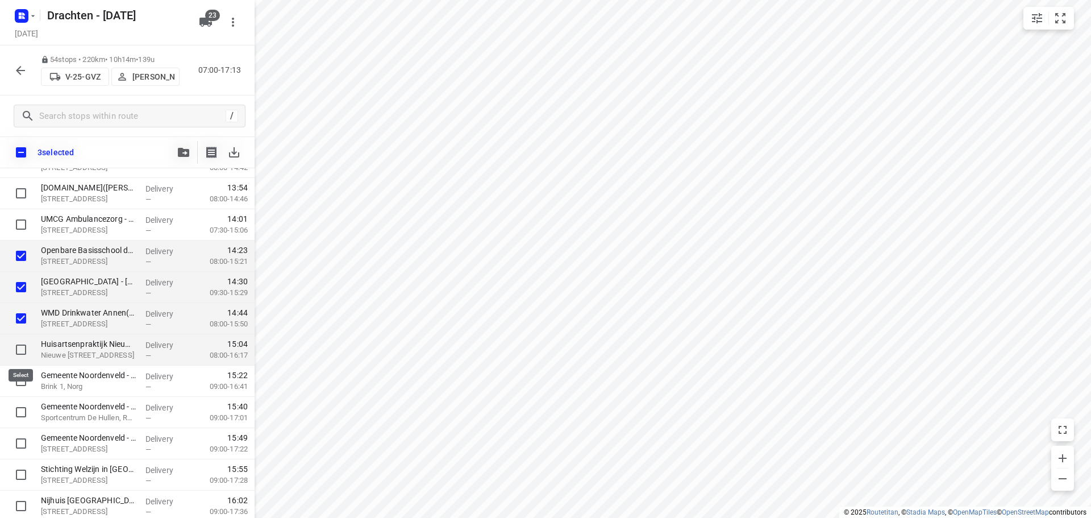
click at [19, 349] on input "checkbox" at bounding box center [21, 349] width 23 height 23
checkbox input "true"
click at [19, 378] on input "checkbox" at bounding box center [21, 380] width 23 height 23
checkbox input "true"
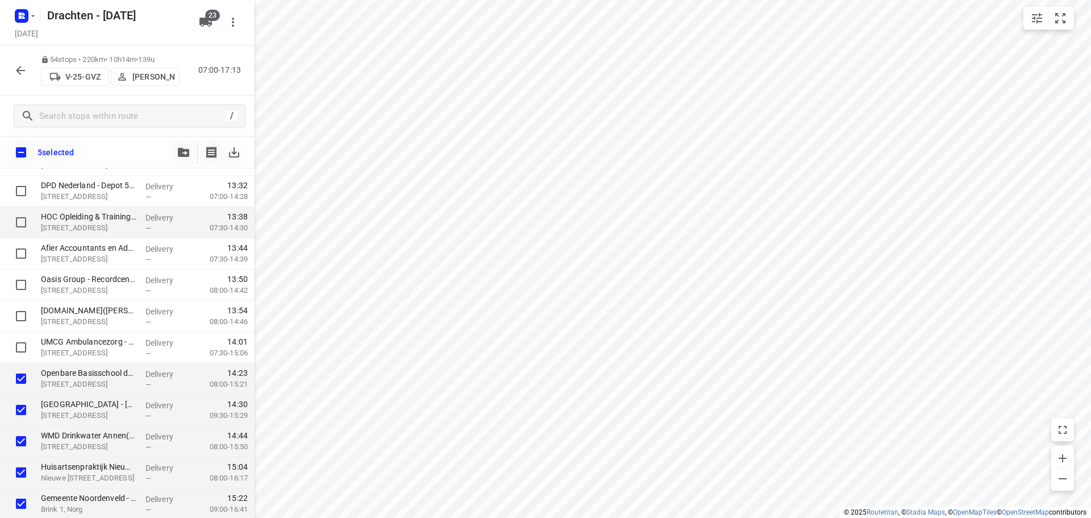
scroll to position [1066, 0]
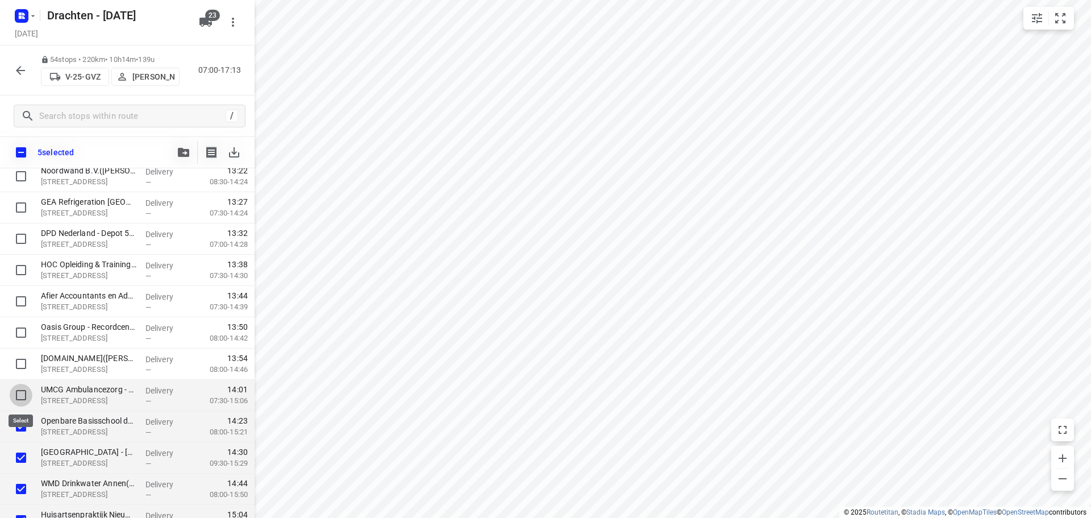
click at [23, 394] on input "checkbox" at bounding box center [21, 395] width 23 height 23
checkbox input "true"
click at [24, 364] on input "checkbox" at bounding box center [21, 363] width 23 height 23
checkbox input "true"
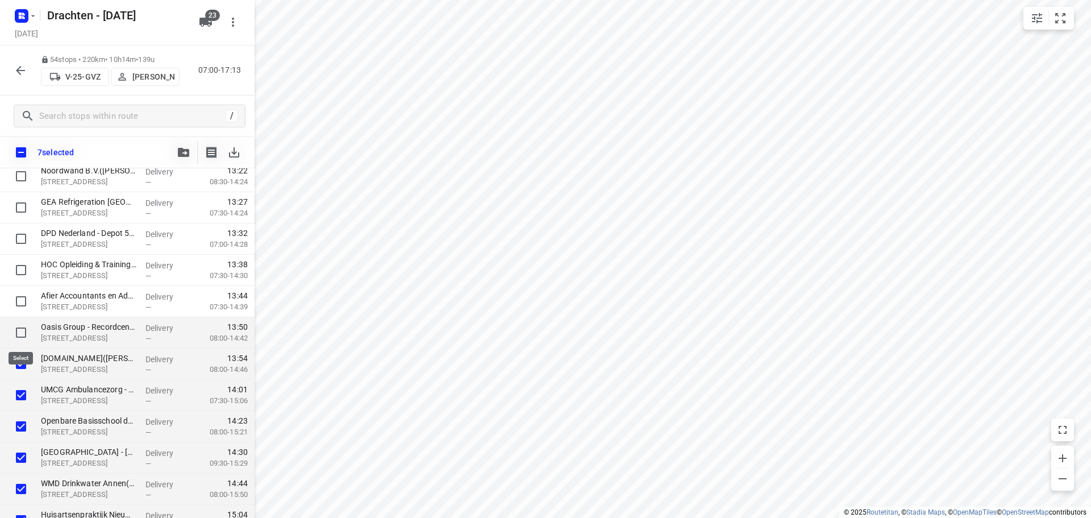
click at [26, 335] on input "checkbox" at bounding box center [21, 332] width 23 height 23
checkbox input "true"
click at [20, 304] on input "checkbox" at bounding box center [21, 301] width 23 height 23
checkbox input "true"
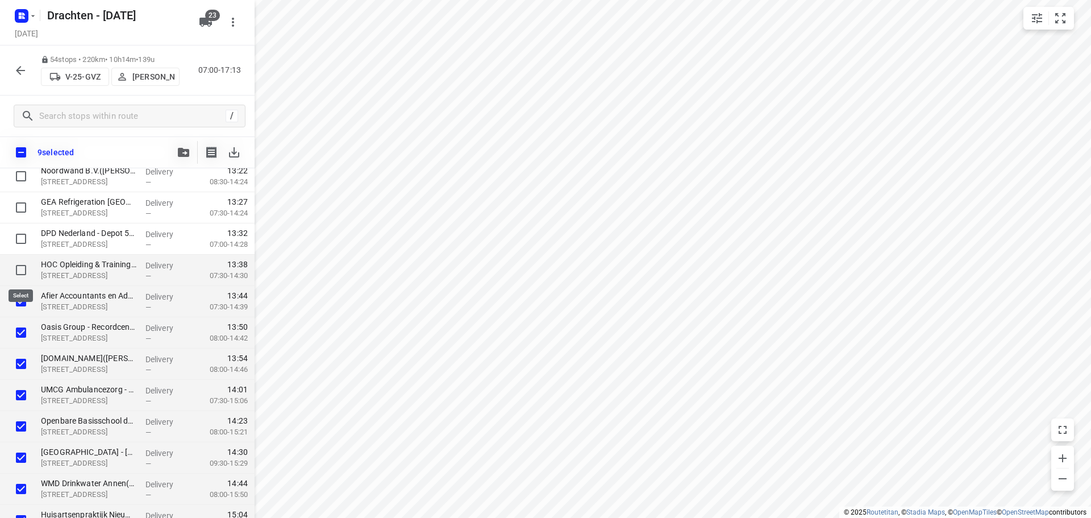
click at [21, 263] on input "checkbox" at bounding box center [21, 270] width 23 height 23
checkbox input "true"
click at [20, 230] on input "checkbox" at bounding box center [21, 238] width 23 height 23
checkbox input "true"
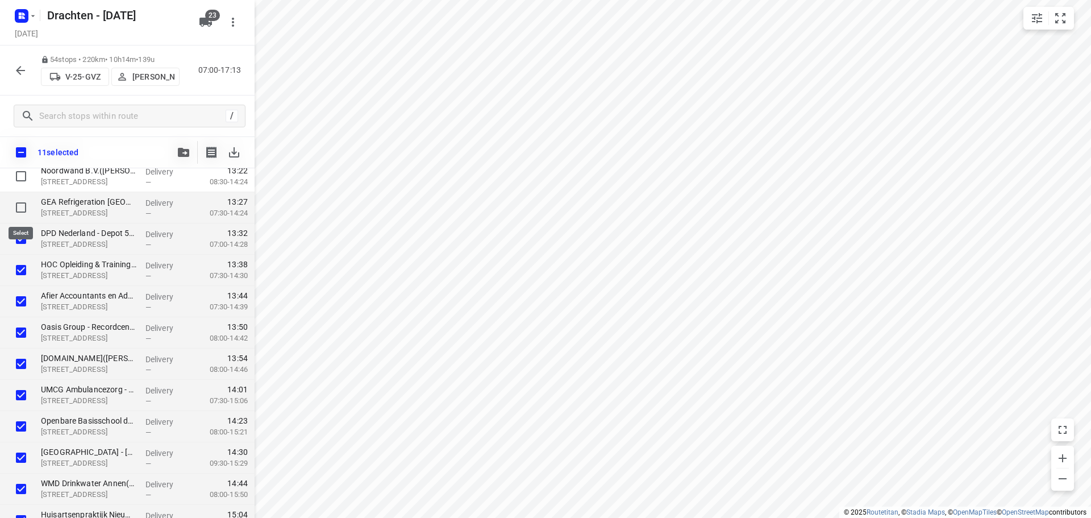
click at [26, 202] on input "checkbox" at bounding box center [21, 207] width 23 height 23
checkbox input "true"
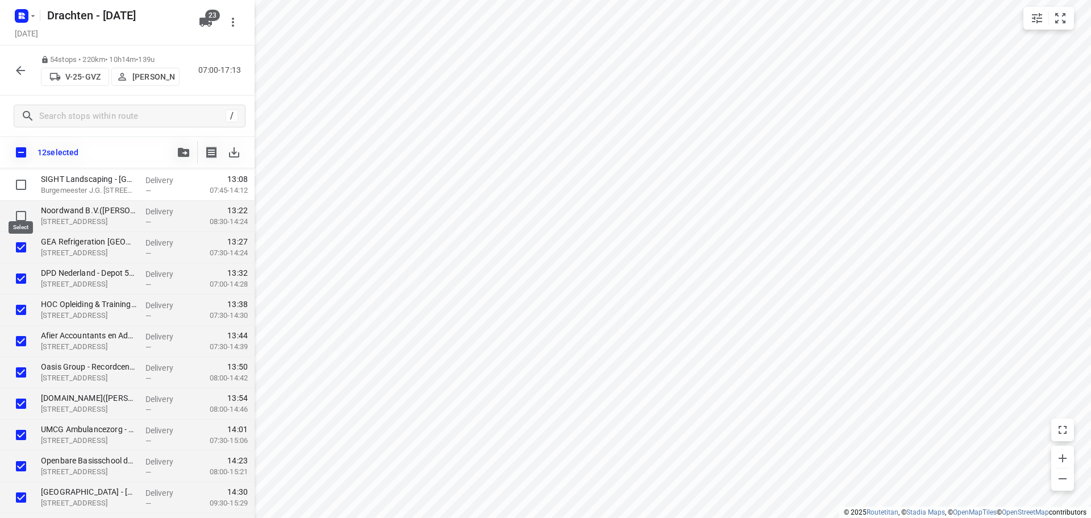
scroll to position [1009, 0]
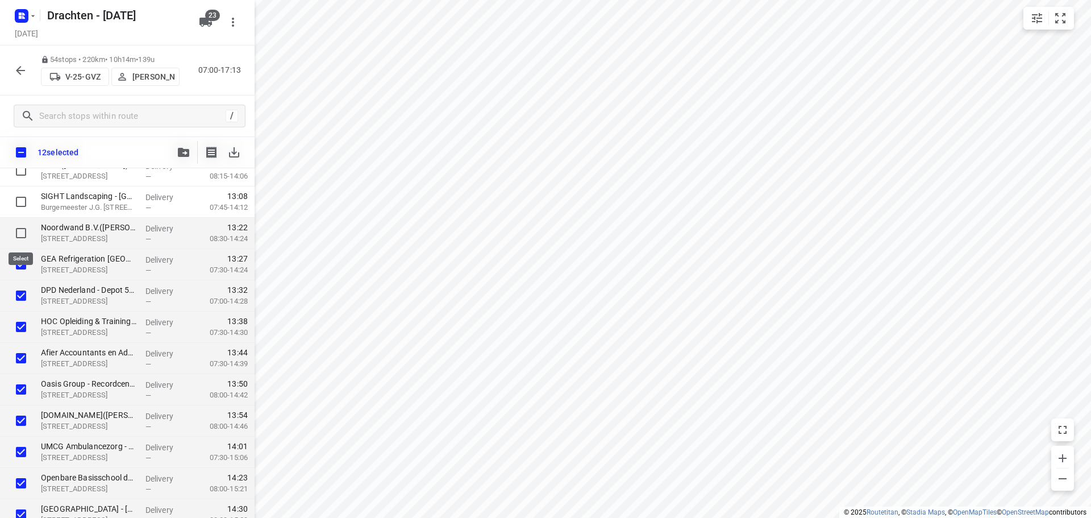
click at [27, 231] on input "checkbox" at bounding box center [21, 233] width 23 height 23
checkbox input "true"
click at [177, 148] on span "button" at bounding box center [184, 152] width 14 height 9
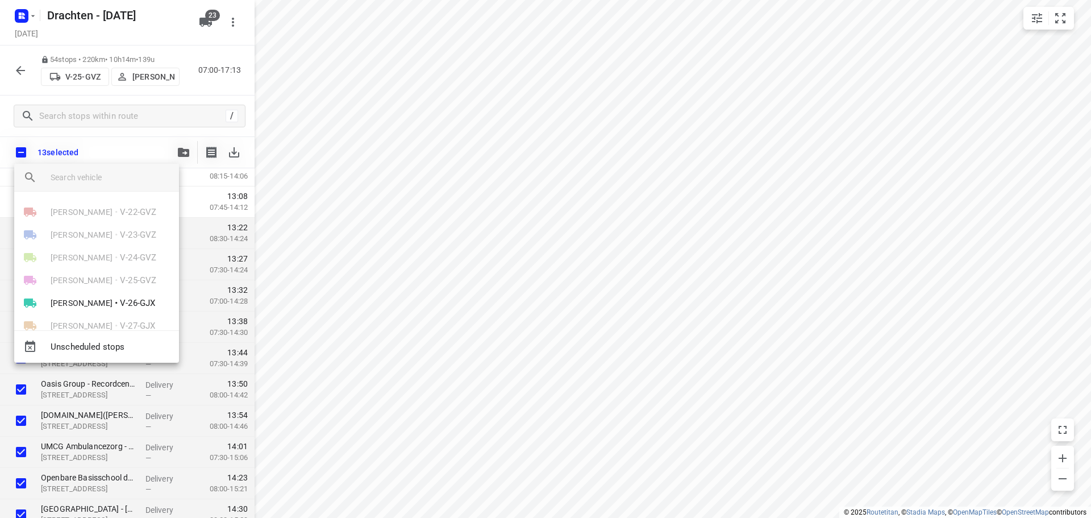
click at [99, 344] on div "Unscheduled stops" at bounding box center [96, 346] width 165 height 32
click at [38, 347] on div "Unscheduled stops" at bounding box center [96, 346] width 165 height 32
click at [35, 347] on div "Unscheduled stops" at bounding box center [96, 346] width 165 height 32
click at [70, 346] on div "Unscheduled stops" at bounding box center [96, 346] width 165 height 32
click at [136, 387] on div at bounding box center [545, 259] width 1091 height 518
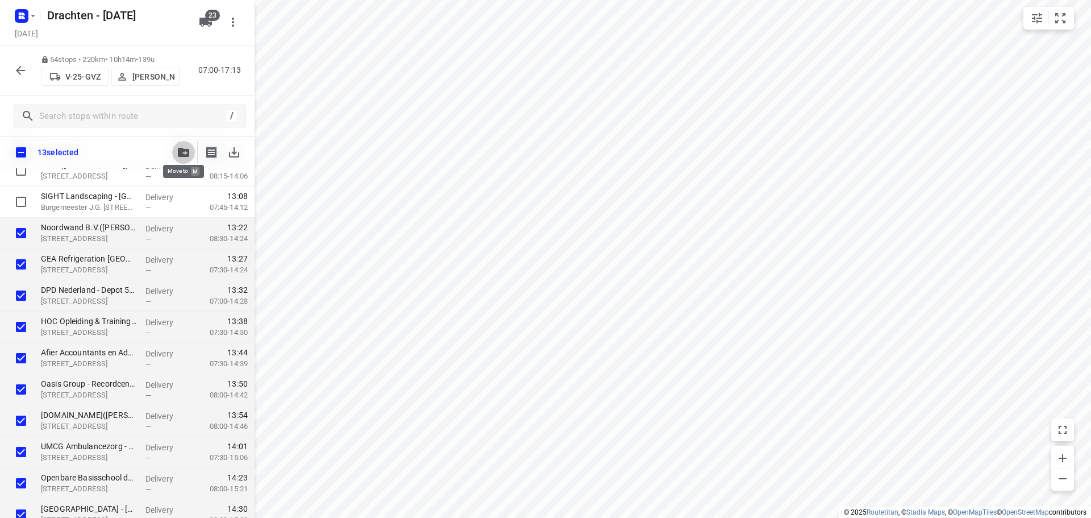
click at [190, 151] on button "button" at bounding box center [183, 152] width 23 height 23
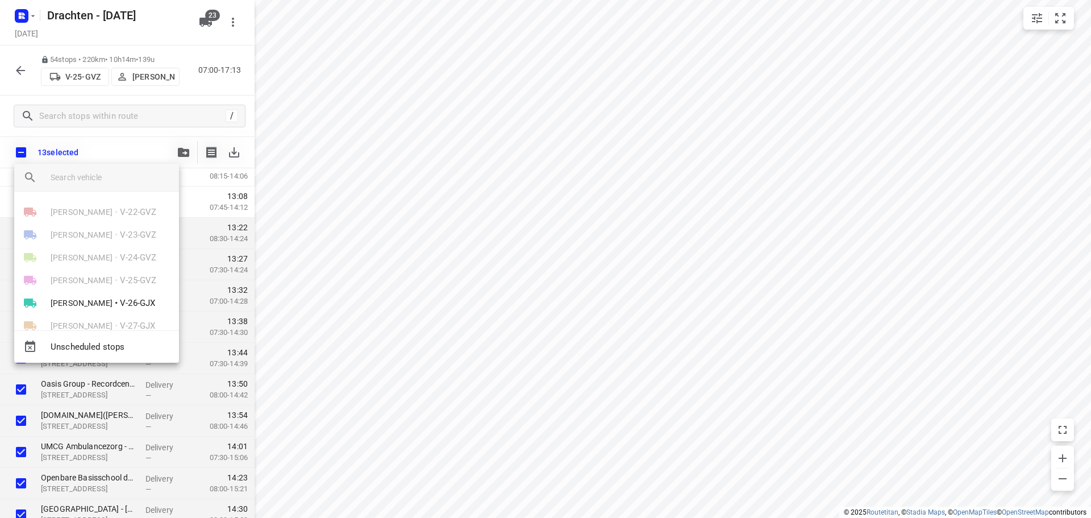
click at [88, 344] on div "Unscheduled stops" at bounding box center [96, 346] width 165 height 32
click at [32, 350] on div "Unscheduled stops" at bounding box center [96, 346] width 165 height 32
click at [230, 327] on div at bounding box center [545, 259] width 1091 height 518
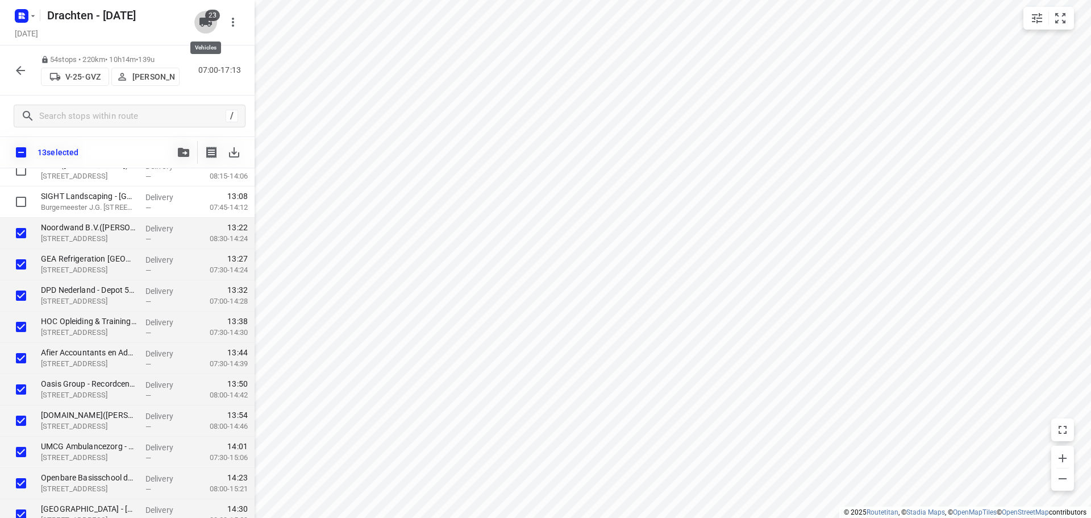
click at [207, 24] on icon "button" at bounding box center [206, 22] width 13 height 9
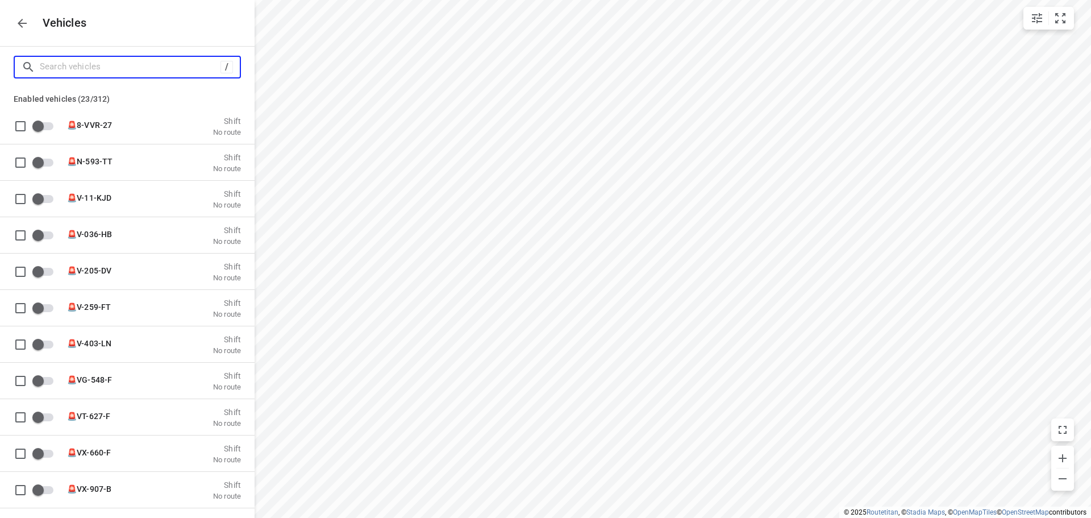
click at [170, 64] on input "Search vehicles" at bounding box center [130, 67] width 181 height 18
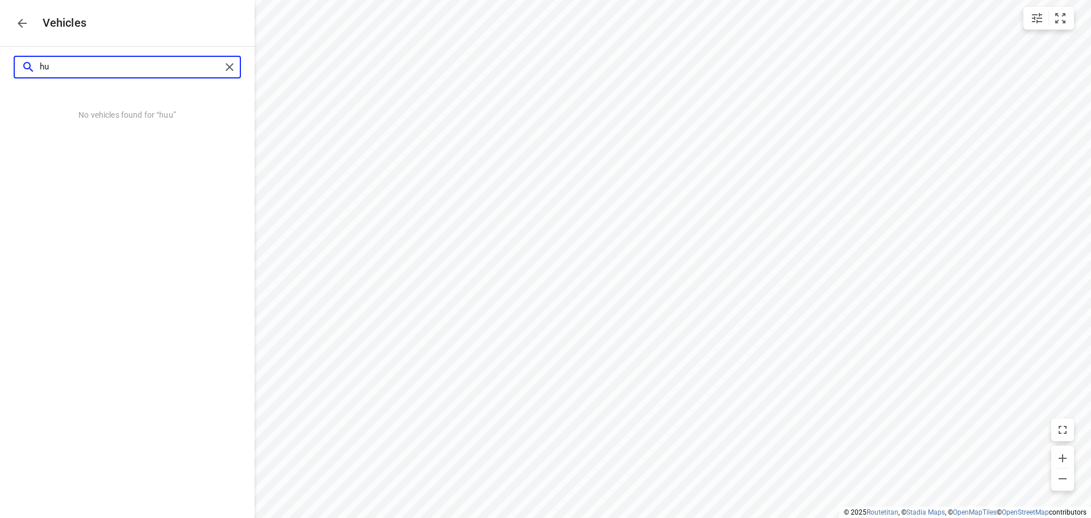
type input "h"
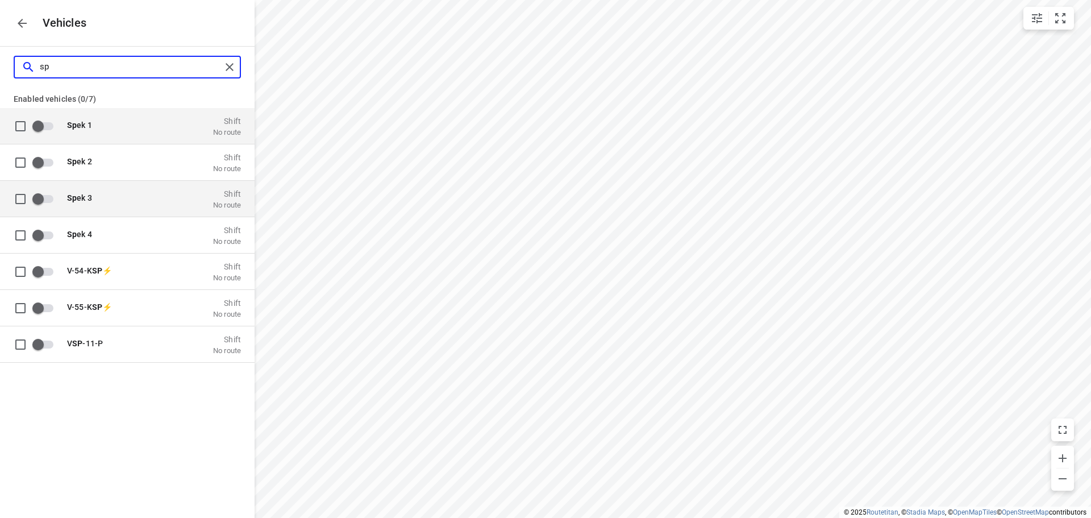
type input "sp"
click at [106, 198] on p "Sp ek 3" at bounding box center [124, 197] width 114 height 9
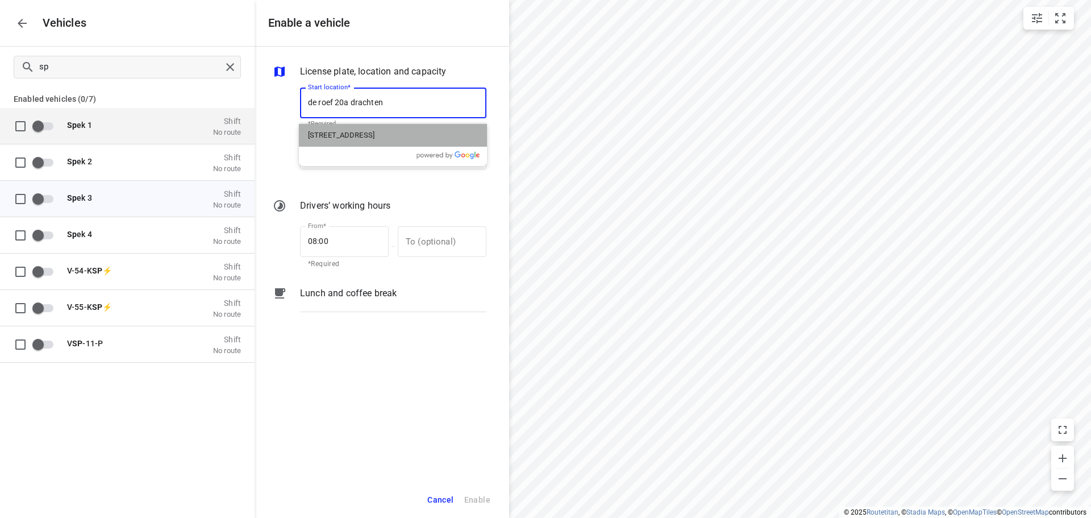
click at [363, 136] on p "De Roef 20a, Drachten, Nederland" at bounding box center [341, 135] width 67 height 11
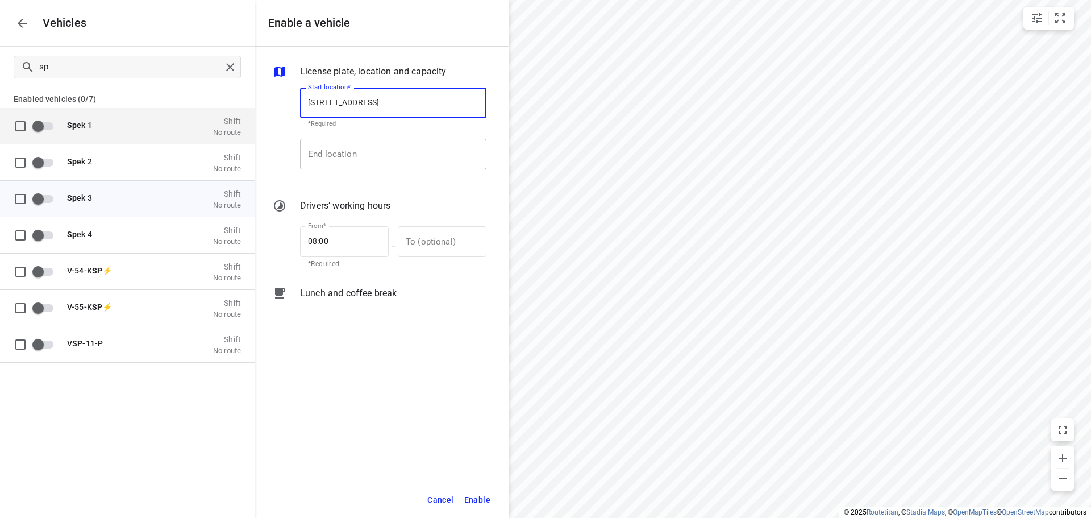
type input "De Roef 20a, 9206 AK Drachten, Netherlands"
click at [361, 150] on input "End location" at bounding box center [393, 154] width 186 height 31
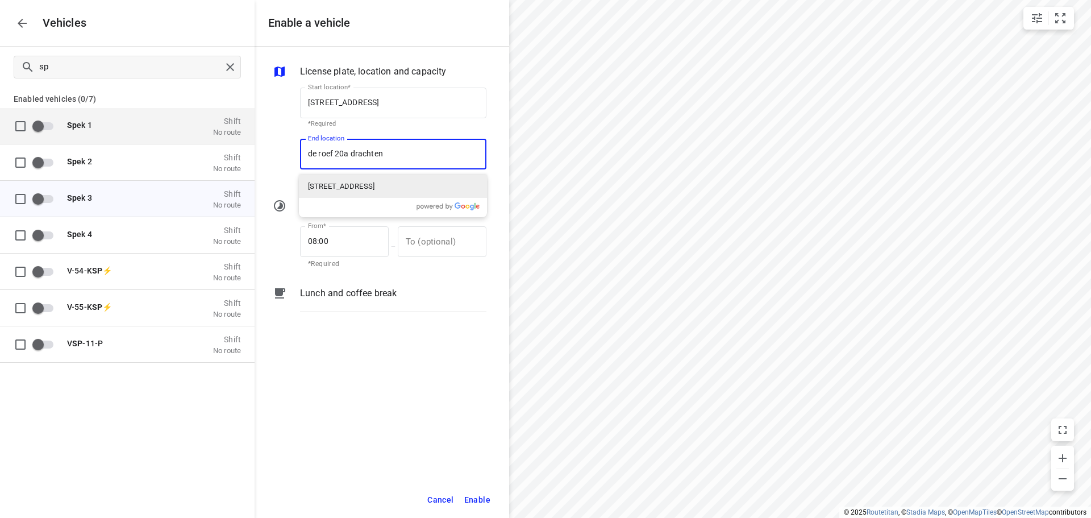
click at [343, 188] on p "De Roef 20a, Drachten, Nederland" at bounding box center [341, 186] width 67 height 11
type input "De Roef 20a, 9206 AK Drachten, Netherlands"
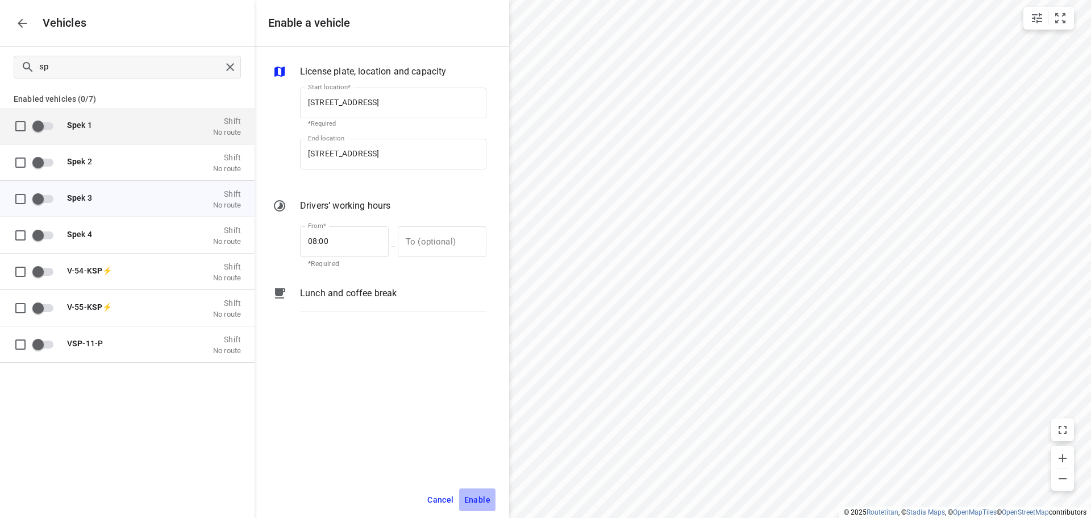
click at [480, 498] on span "Enable" at bounding box center [477, 500] width 26 height 14
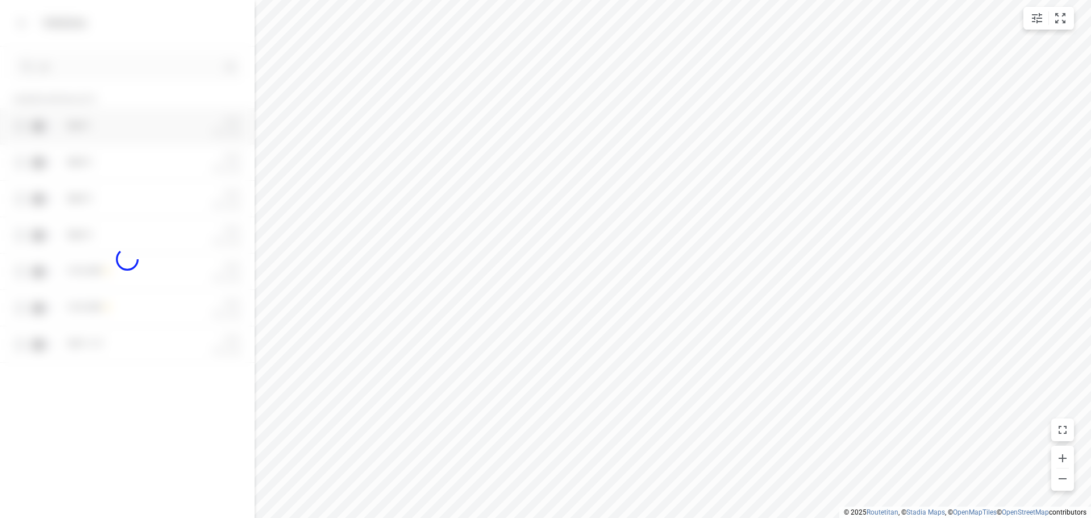
checkbox input "true"
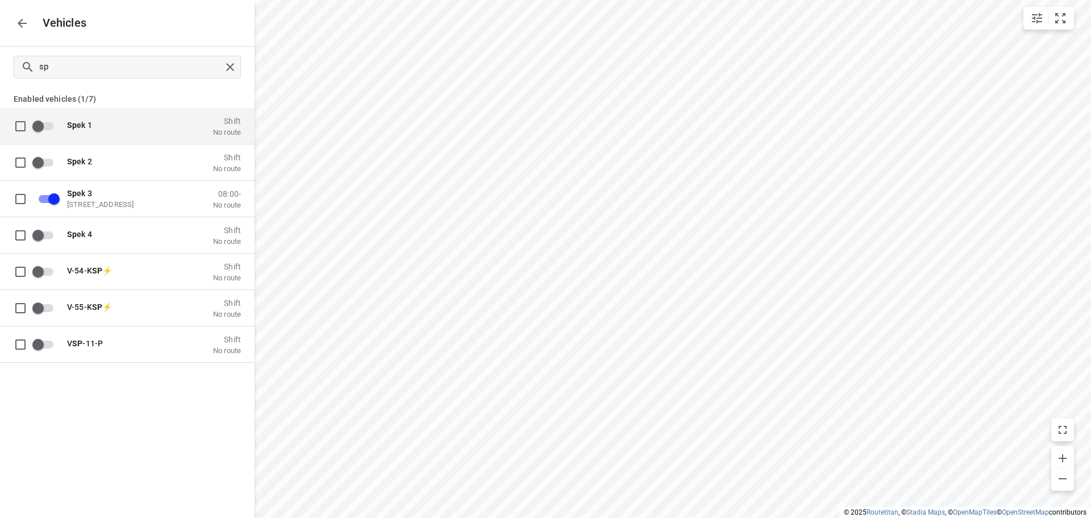
click at [29, 31] on button "button" at bounding box center [22, 23] width 23 height 23
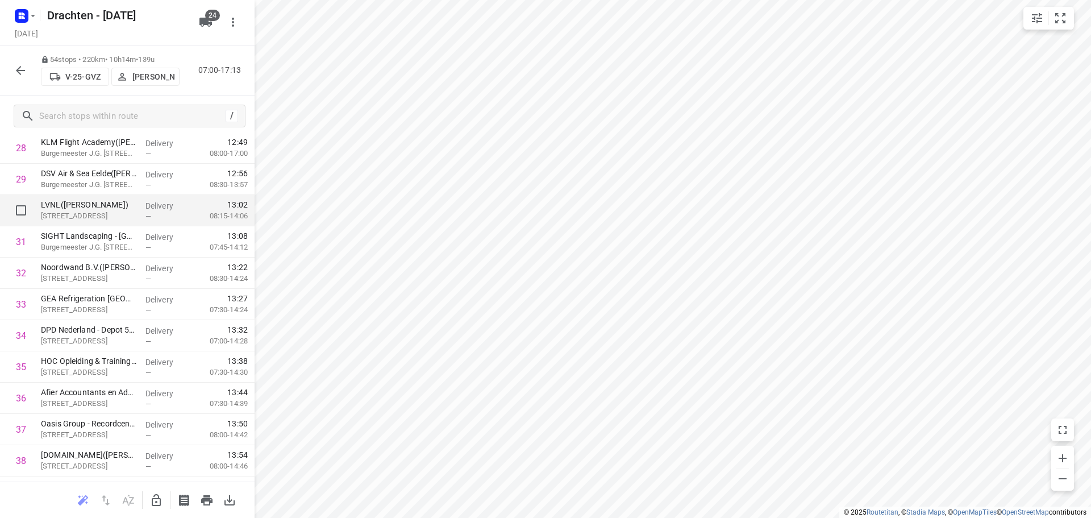
scroll to position [909, 0]
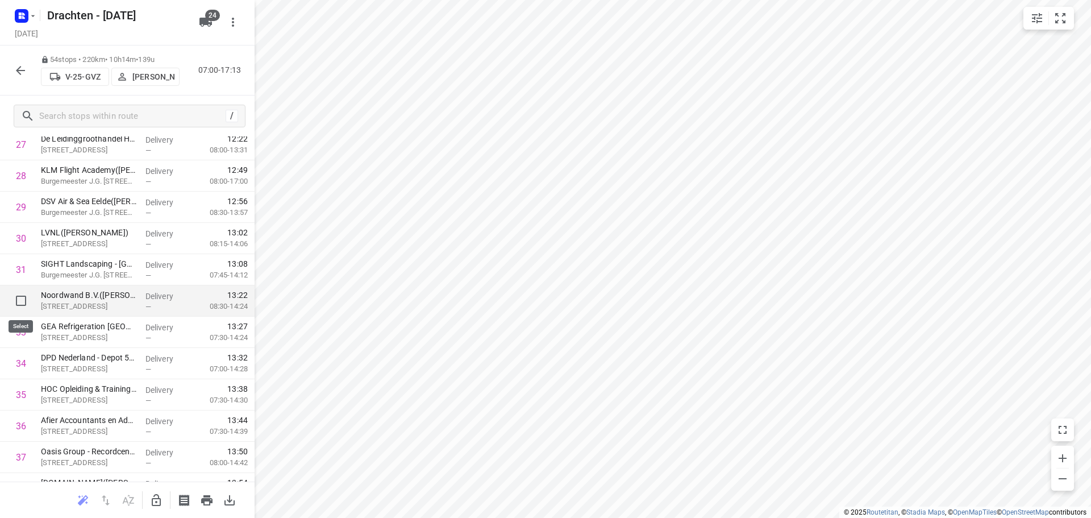
click at [24, 297] on input "checkbox" at bounding box center [21, 300] width 23 height 23
checkbox input "true"
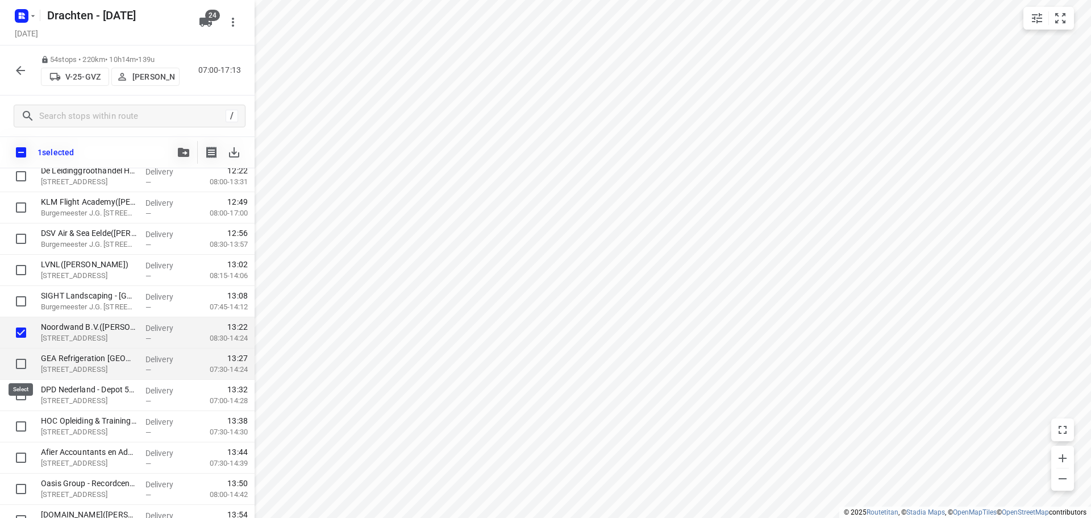
click at [19, 365] on input "checkbox" at bounding box center [21, 363] width 23 height 23
checkbox input "true"
click at [24, 393] on input "checkbox" at bounding box center [21, 395] width 23 height 23
checkbox input "true"
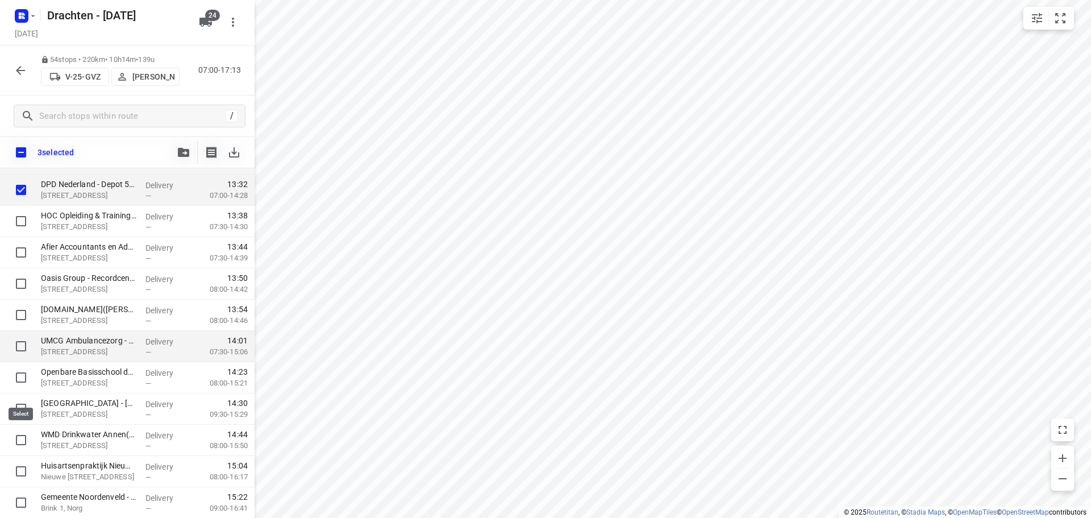
scroll to position [1137, 0]
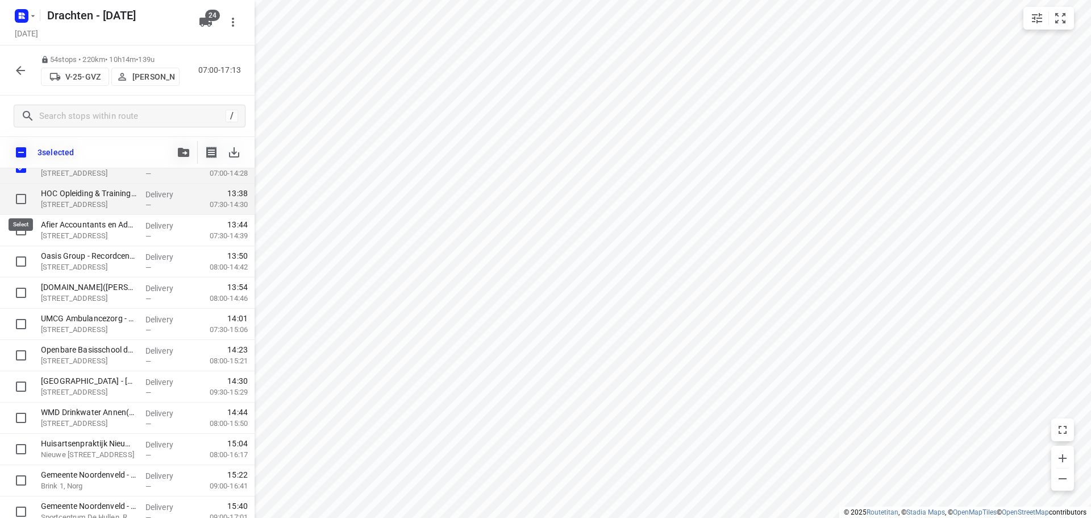
click at [25, 196] on input "checkbox" at bounding box center [21, 199] width 23 height 23
checkbox input "true"
click at [20, 232] on input "checkbox" at bounding box center [21, 230] width 23 height 23
checkbox input "true"
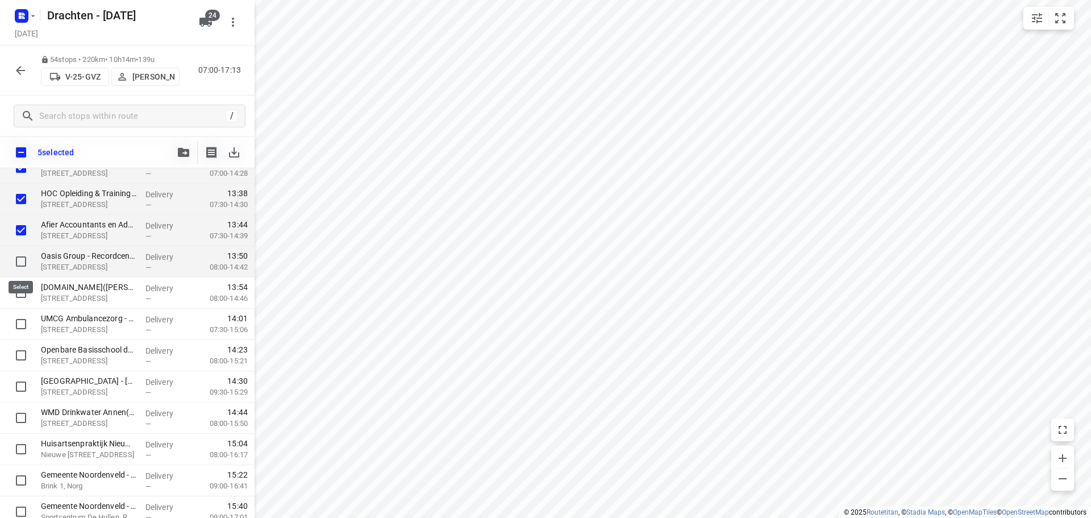
click at [20, 262] on input "checkbox" at bounding box center [21, 261] width 23 height 23
checkbox input "true"
click at [24, 292] on input "checkbox" at bounding box center [21, 292] width 23 height 23
checkbox input "true"
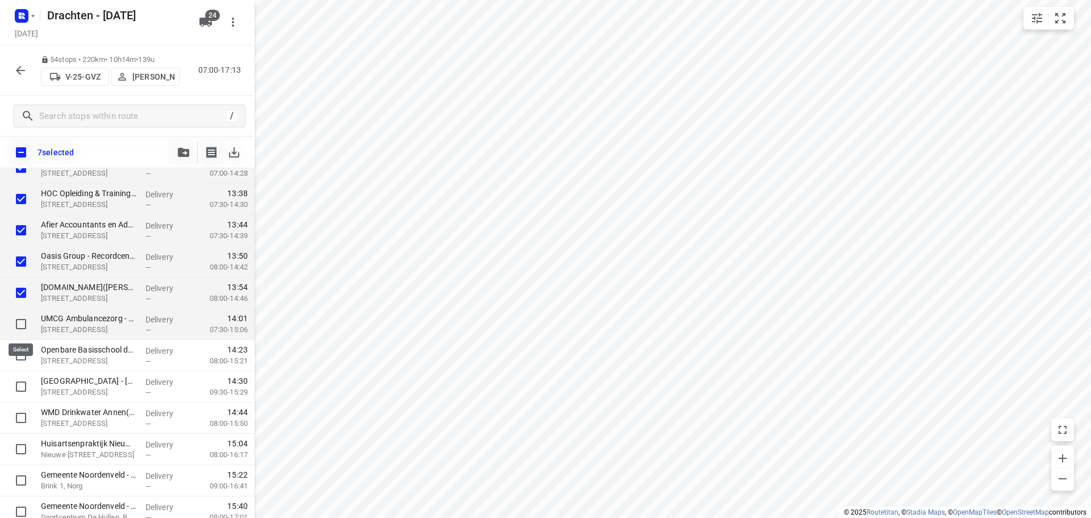
click at [20, 326] on input "checkbox" at bounding box center [21, 324] width 23 height 23
checkbox input "true"
click at [18, 355] on input "checkbox" at bounding box center [21, 355] width 23 height 23
checkbox input "true"
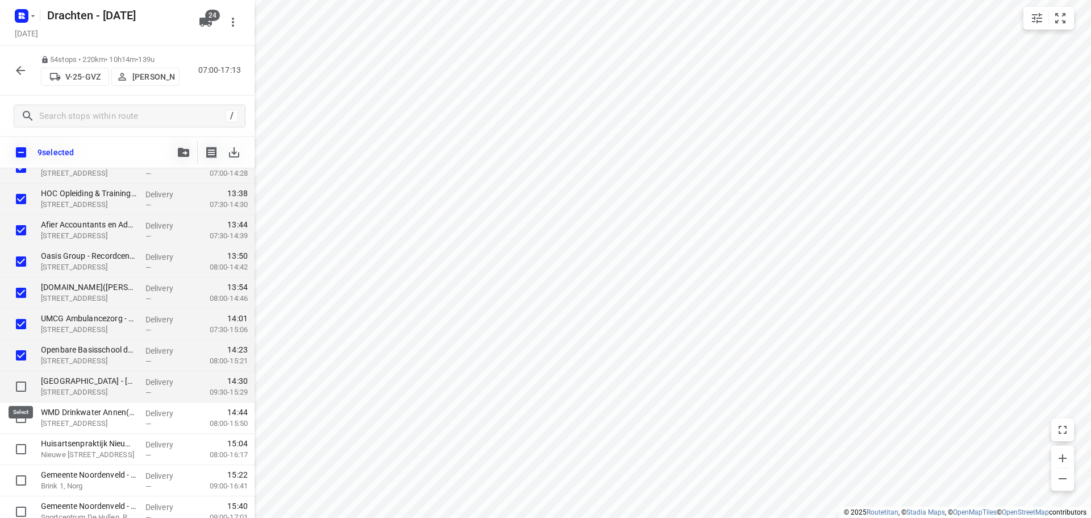
click at [23, 384] on input "checkbox" at bounding box center [21, 386] width 23 height 23
checkbox input "true"
click at [26, 415] on input "checkbox" at bounding box center [21, 417] width 23 height 23
checkbox input "true"
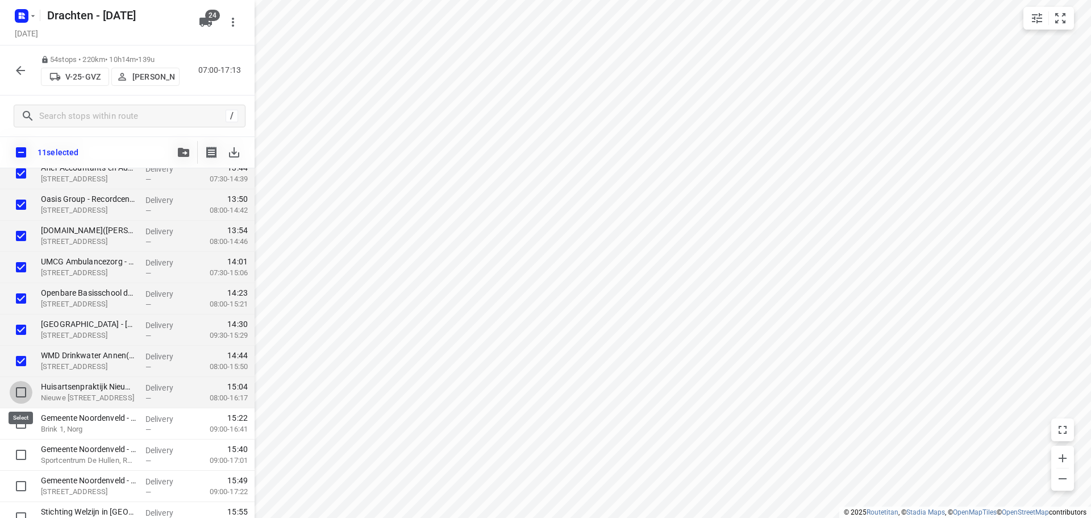
click at [18, 393] on input "checkbox" at bounding box center [21, 392] width 23 height 23
checkbox input "true"
click at [18, 425] on input "checkbox" at bounding box center [21, 423] width 23 height 23
checkbox input "true"
click at [177, 155] on span "button" at bounding box center [184, 152] width 14 height 9
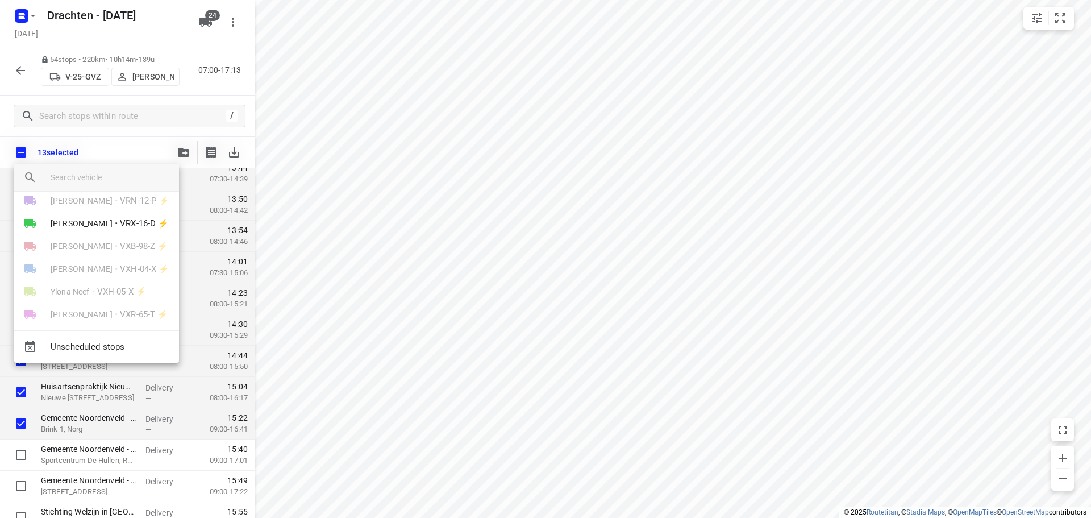
scroll to position [430, 0]
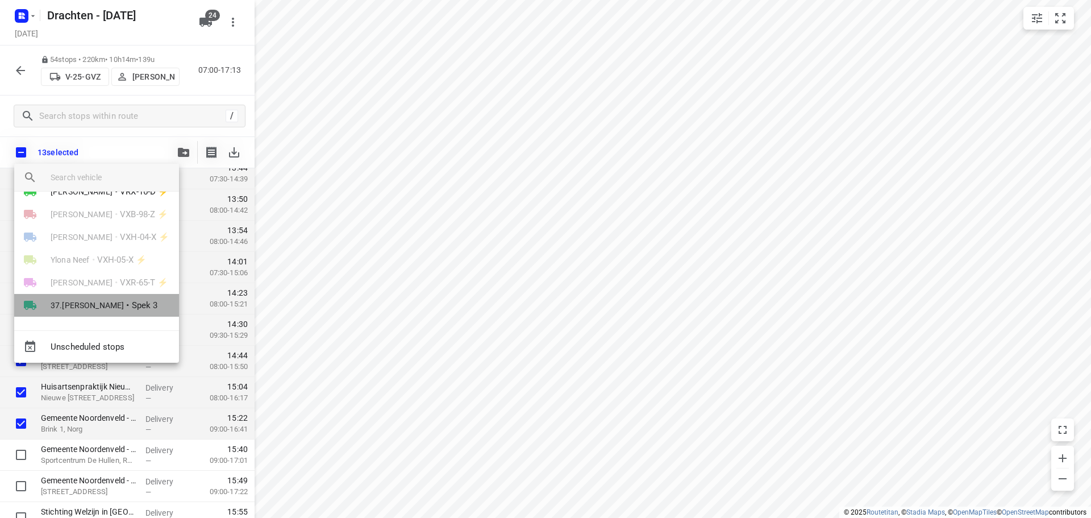
click at [126, 305] on span "•" at bounding box center [127, 305] width 3 height 14
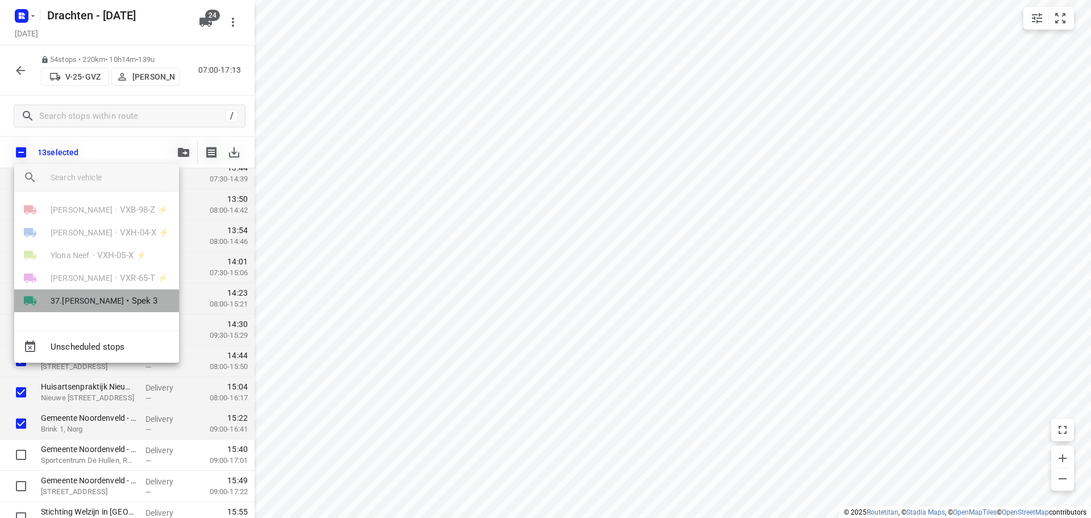
scroll to position [0, 0]
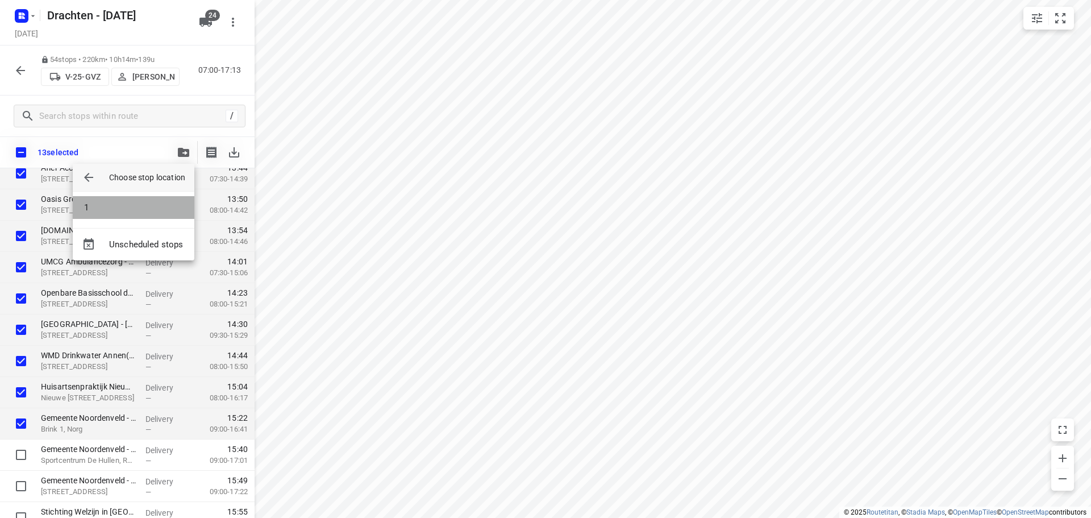
click at [138, 212] on li "1" at bounding box center [134, 207] width 122 height 23
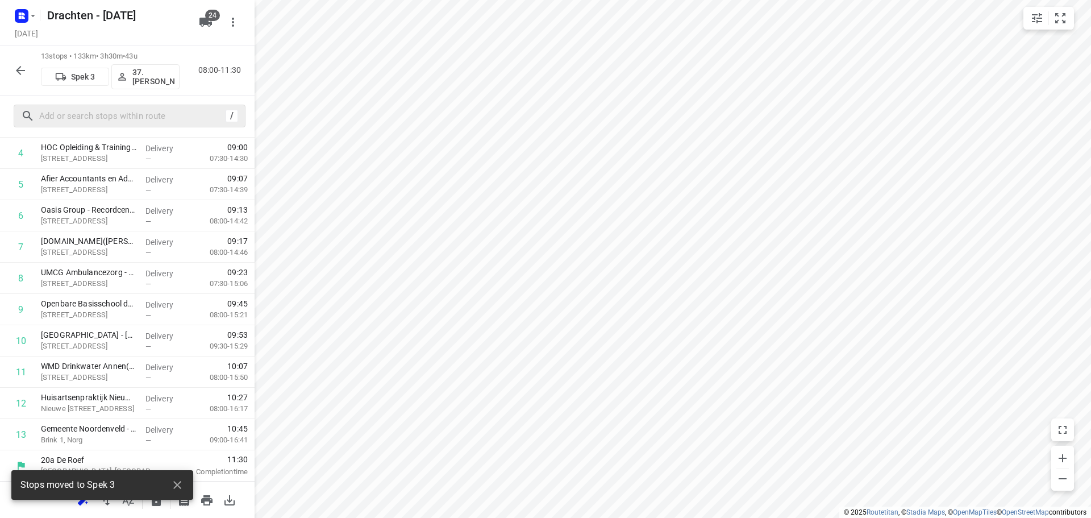
scroll to position [182, 0]
click at [136, 75] on p "37.Marcha Dekker" at bounding box center [153, 77] width 42 height 18
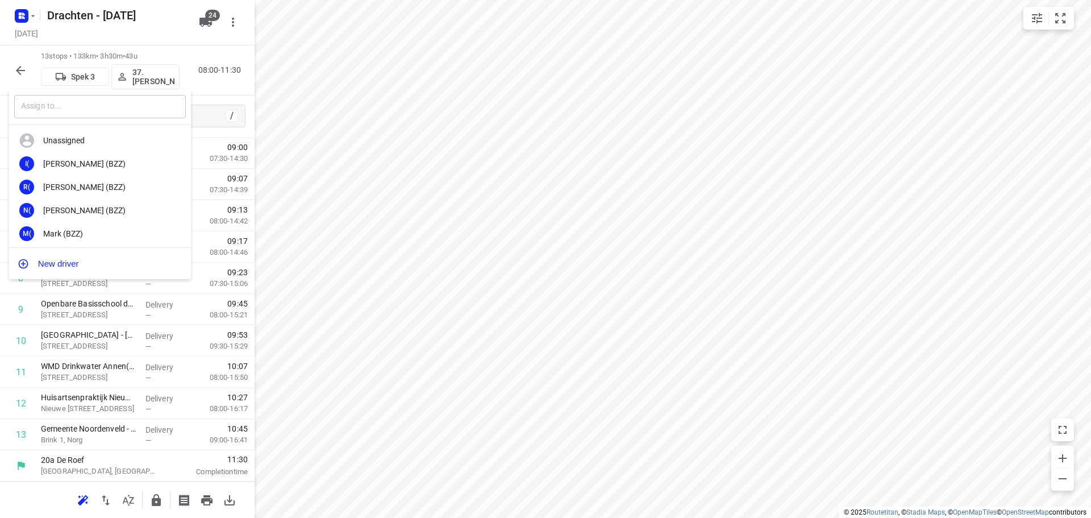
click at [123, 109] on input "text" at bounding box center [100, 106] width 172 height 23
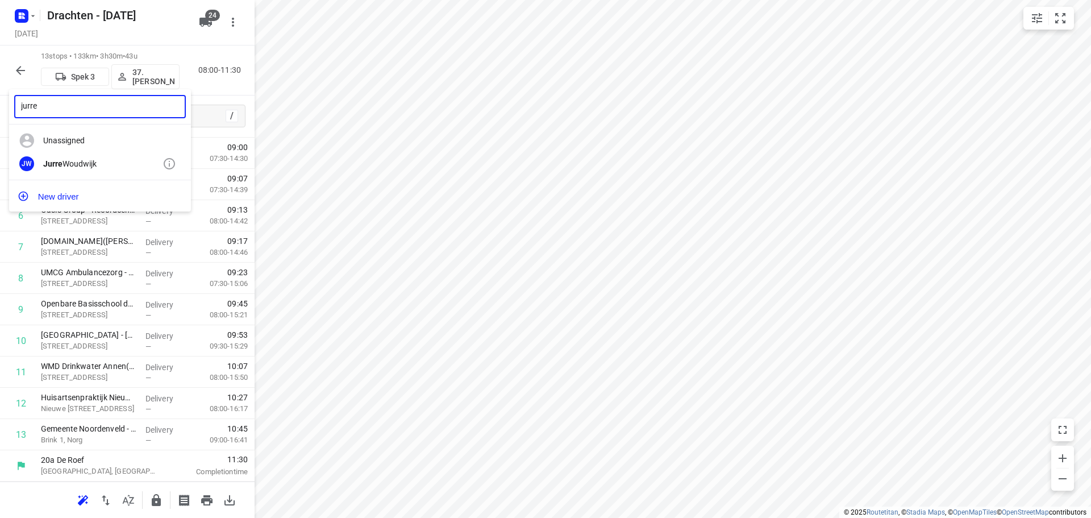
type input "jurre"
click at [97, 164] on div "Jurre Woudwijk" at bounding box center [102, 163] width 119 height 9
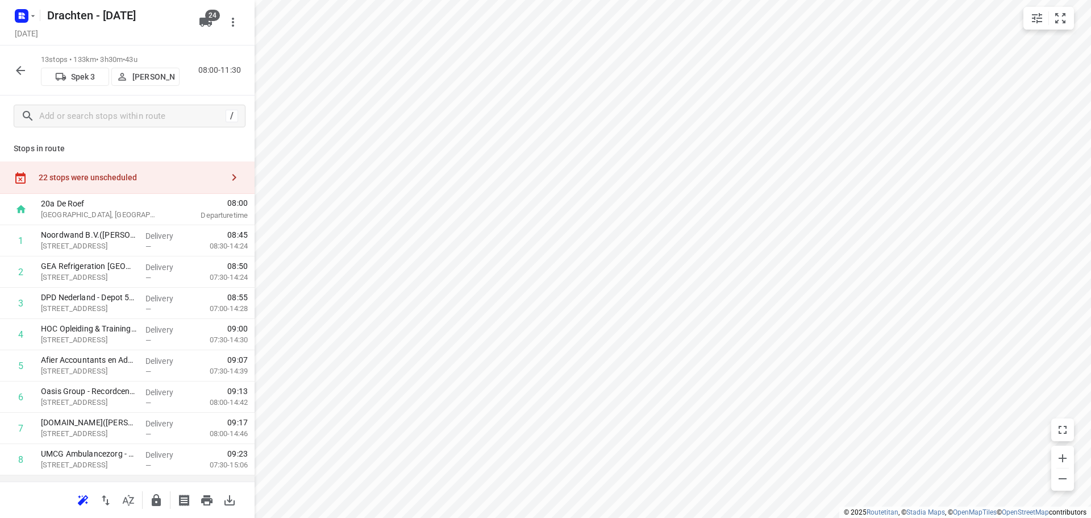
scroll to position [0, 0]
click at [170, 184] on div "22 stops were unscheduled" at bounding box center [127, 178] width 255 height 32
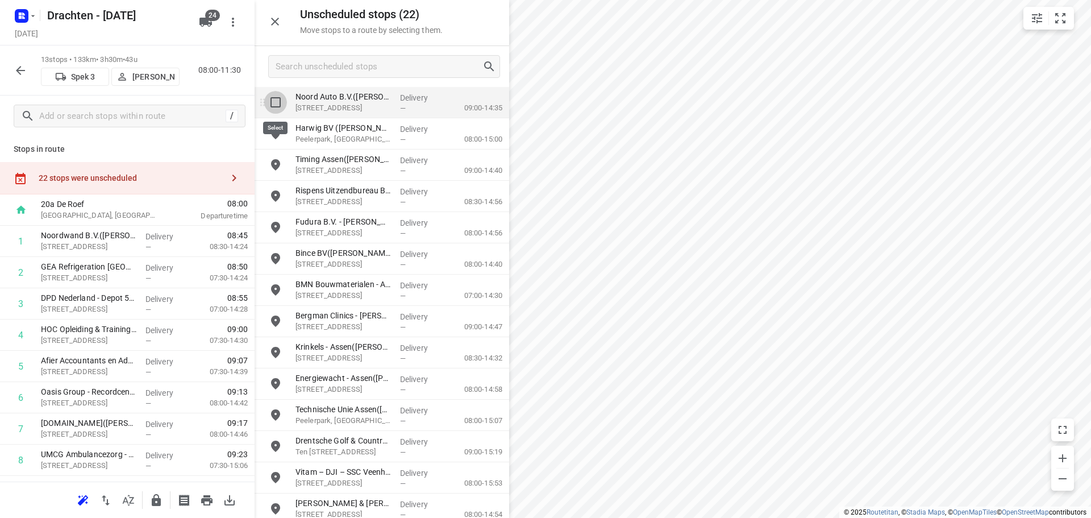
click at [284, 108] on input "grid" at bounding box center [275, 102] width 23 height 23
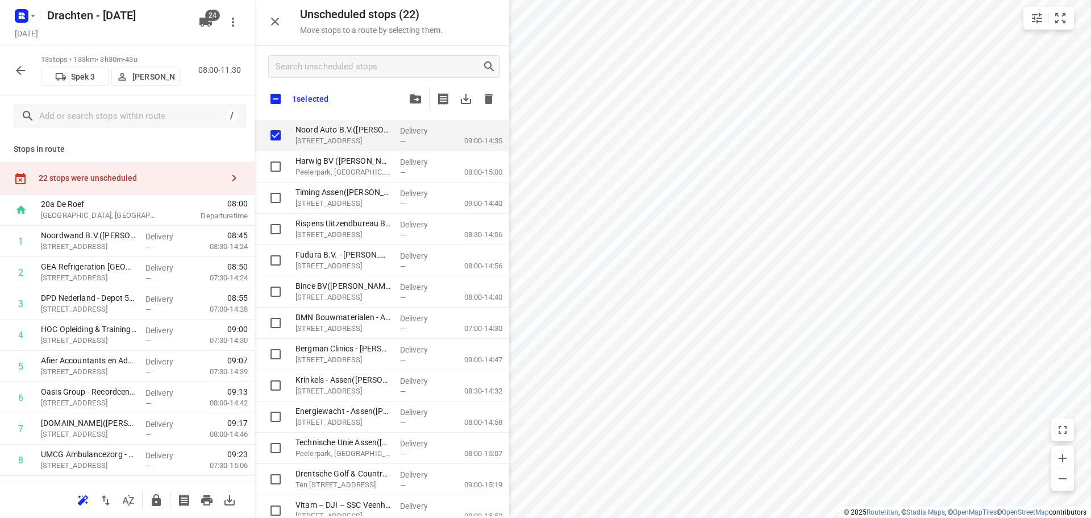
checkbox input "true"
click at [284, 105] on input "checkbox" at bounding box center [276, 99] width 24 height 24
checkbox input "true"
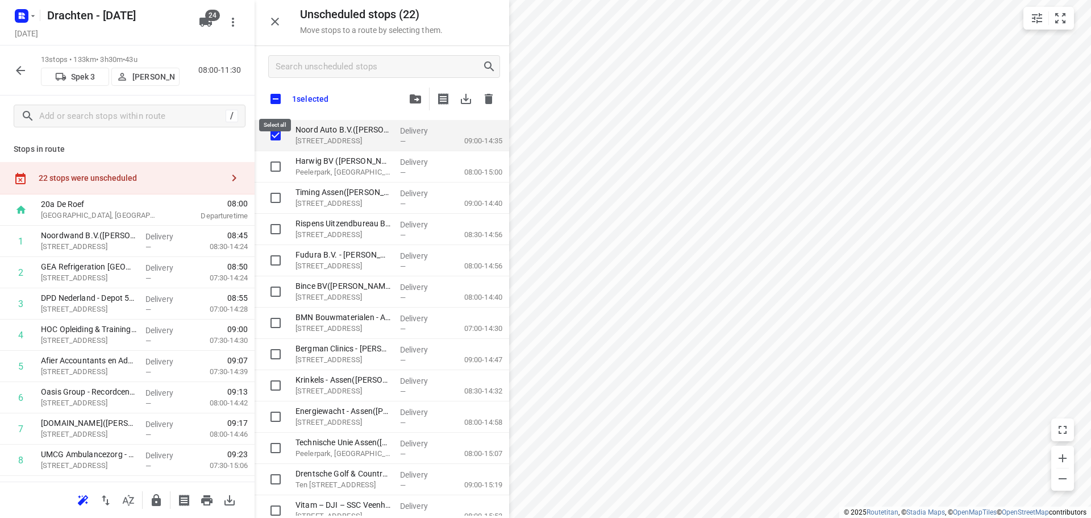
checkbox input "true"
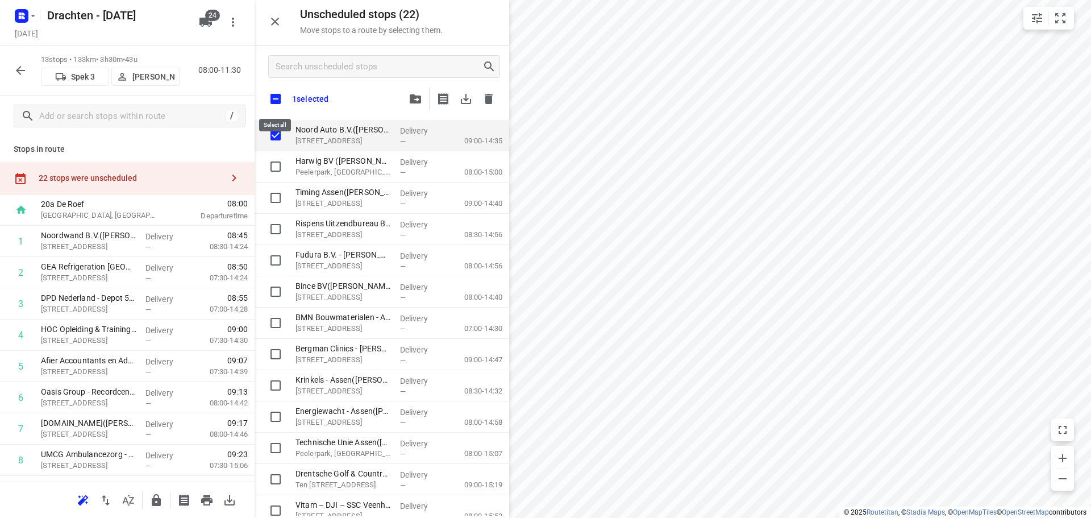
checkbox input "true"
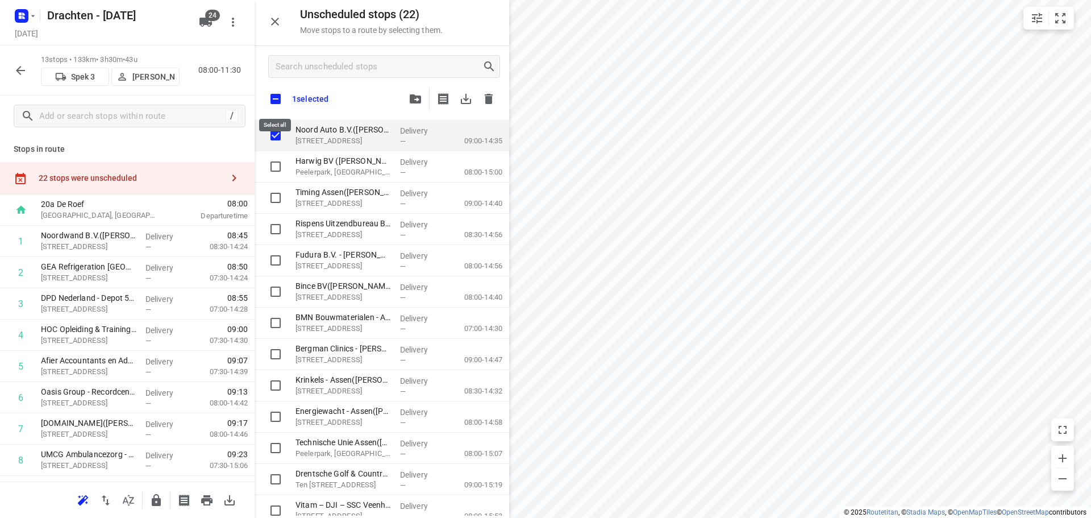
checkbox input "true"
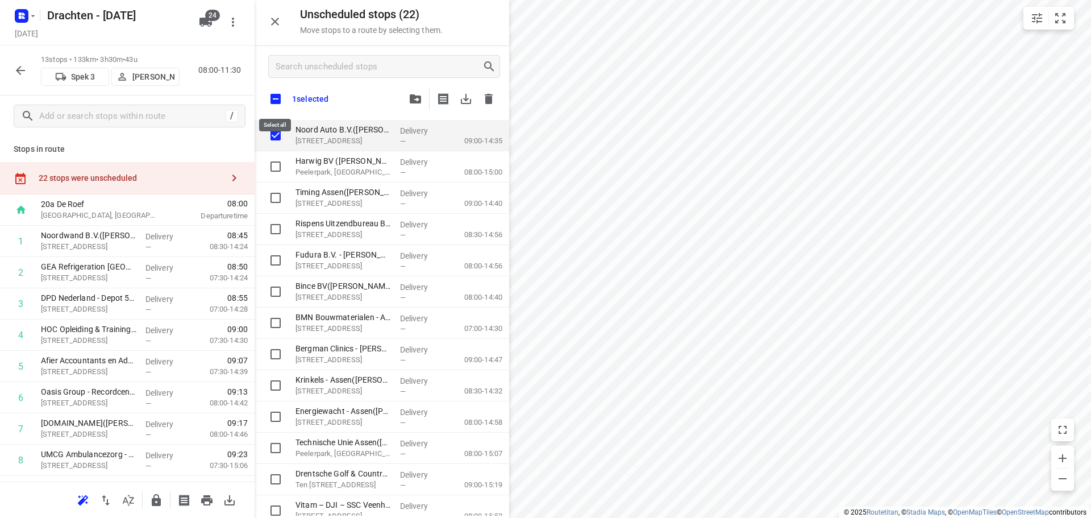
checkbox input "true"
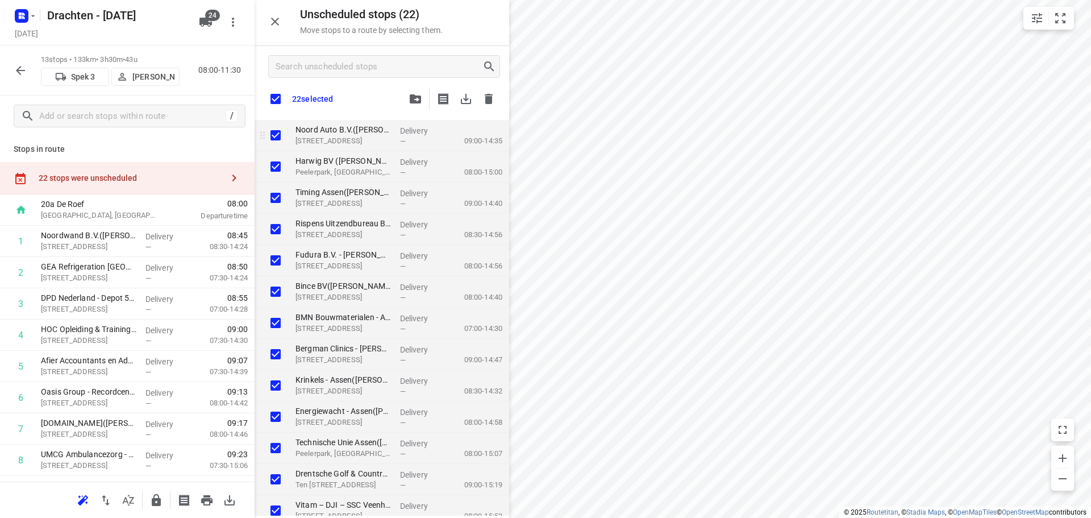
checkbox input "true"
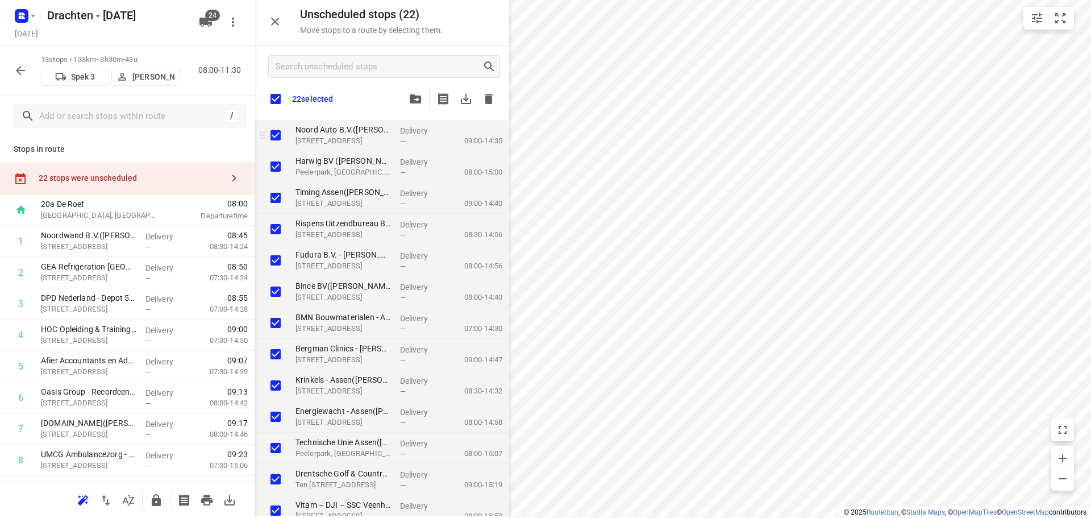
checkbox input "true"
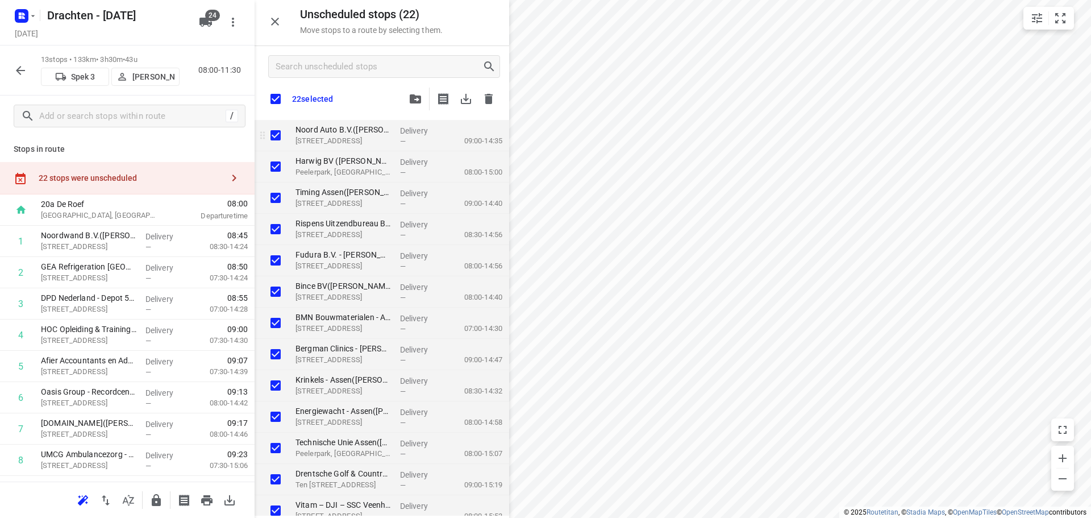
checkbox input "true"
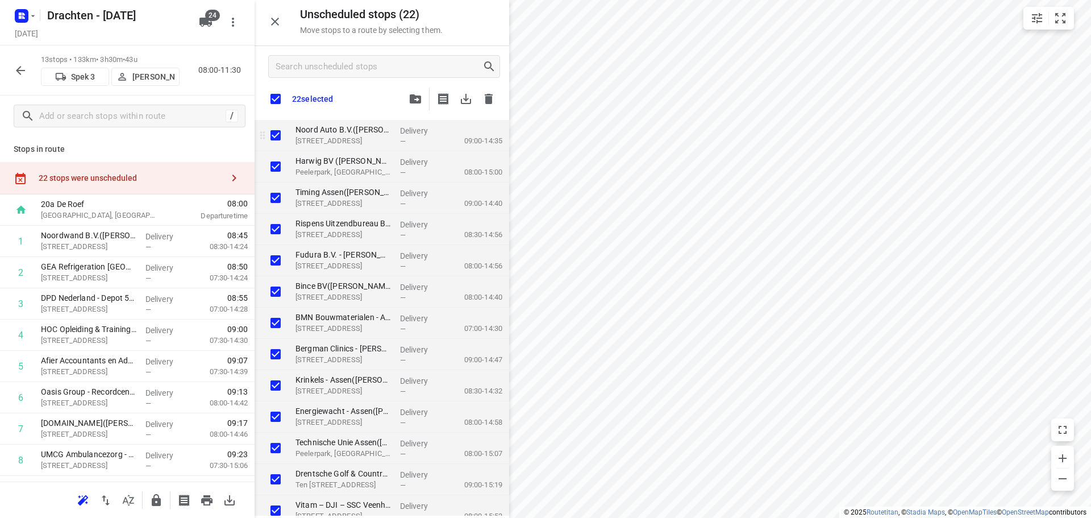
checkbox input "true"
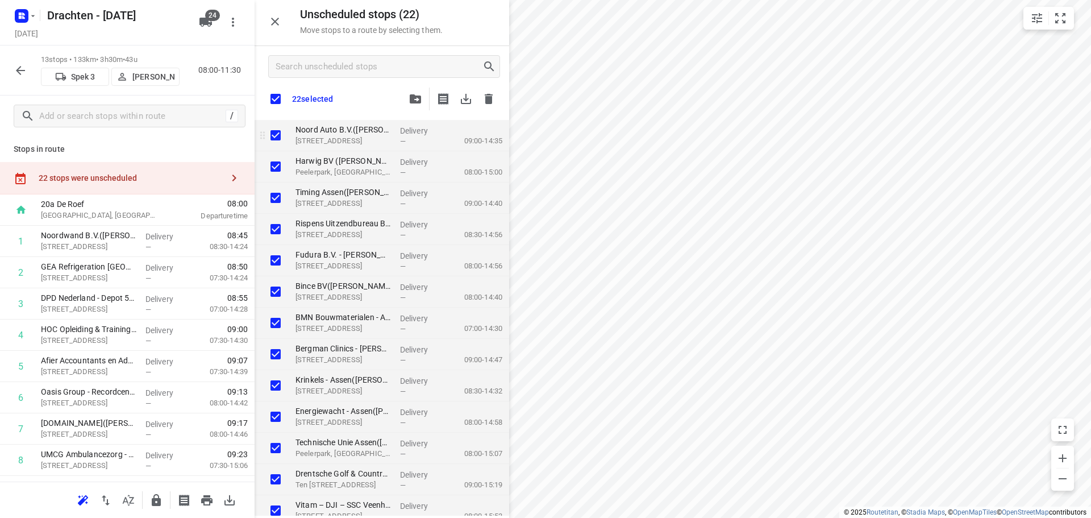
checkbox input "true"
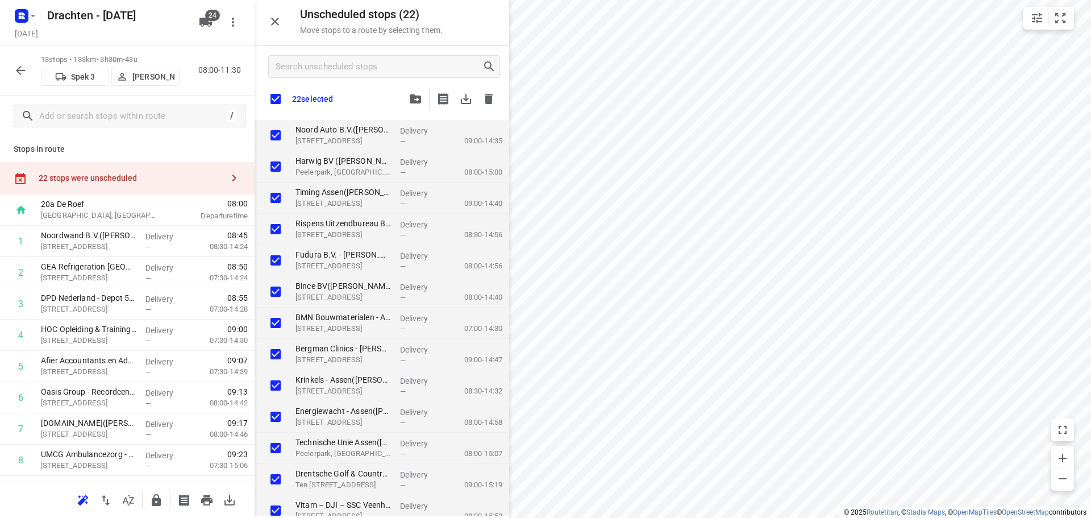
checkbox input "true"
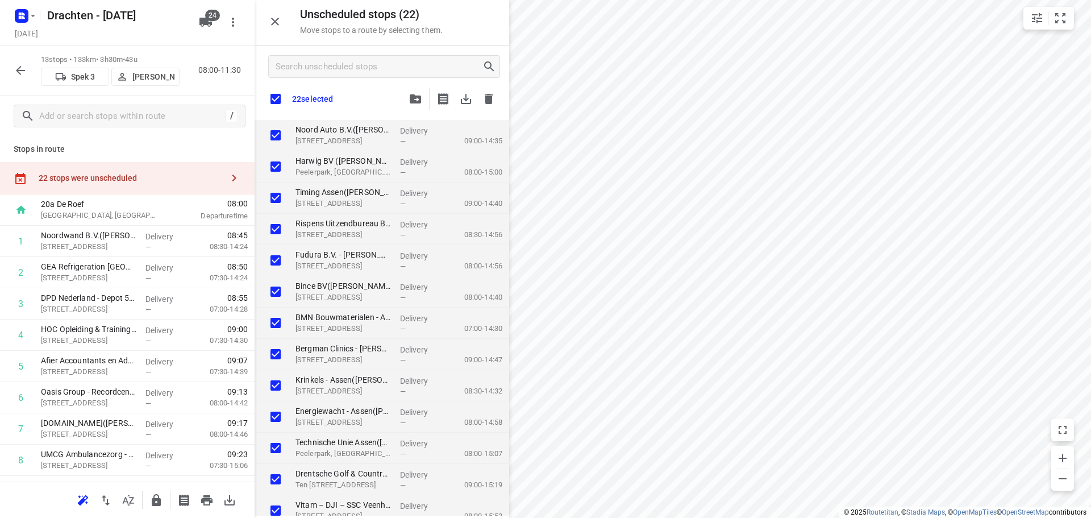
checkbox input "true"
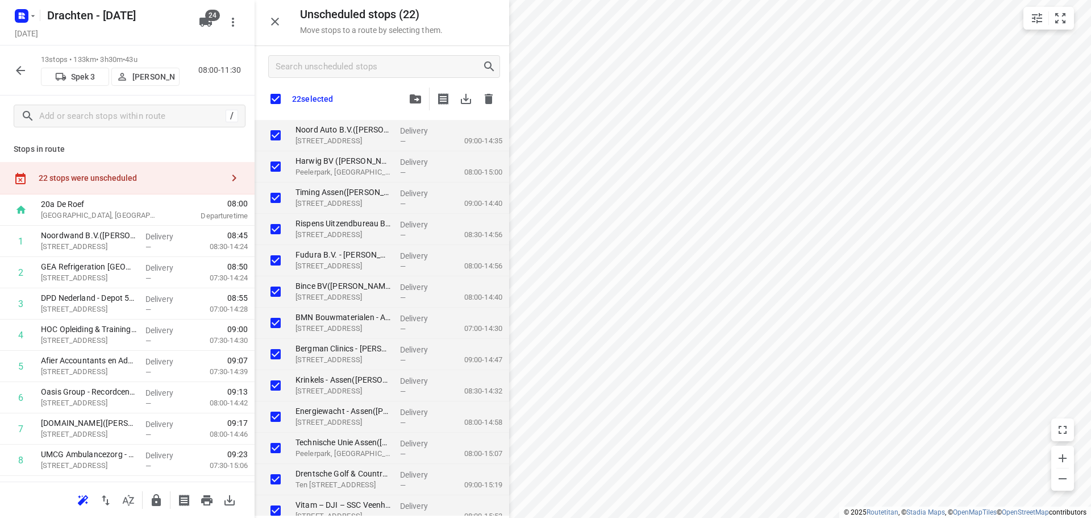
checkbox input "true"
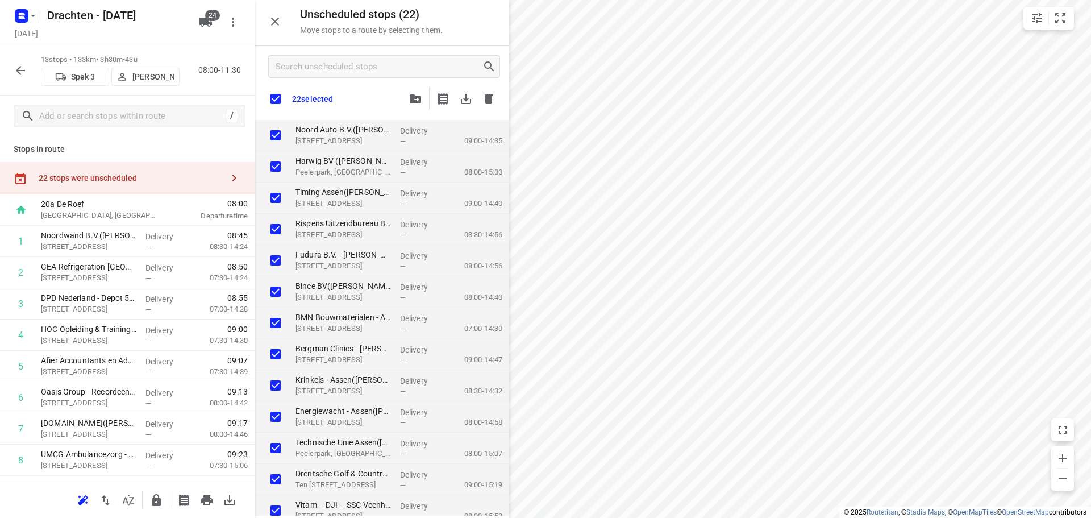
checkbox input "true"
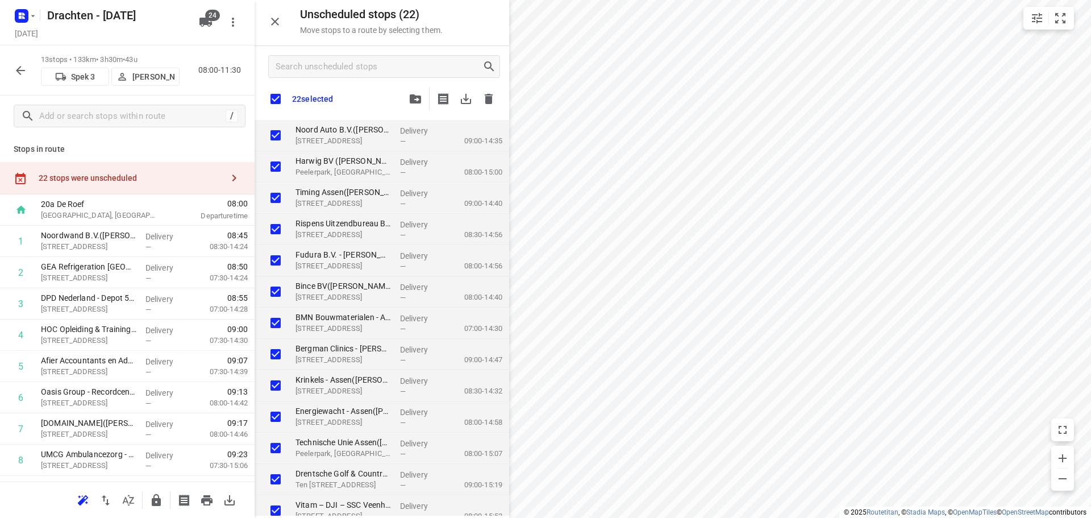
checkbox input "true"
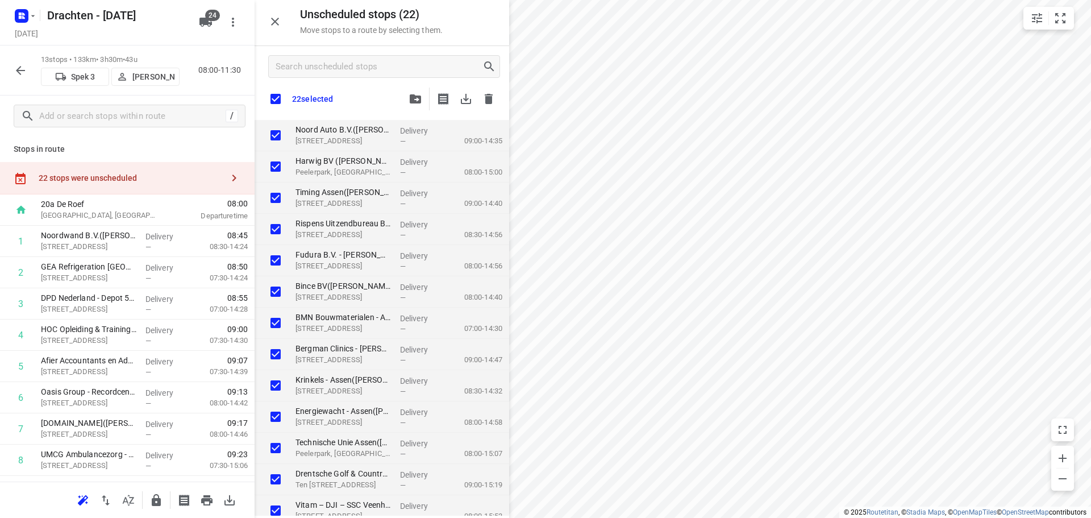
checkbox input "true"
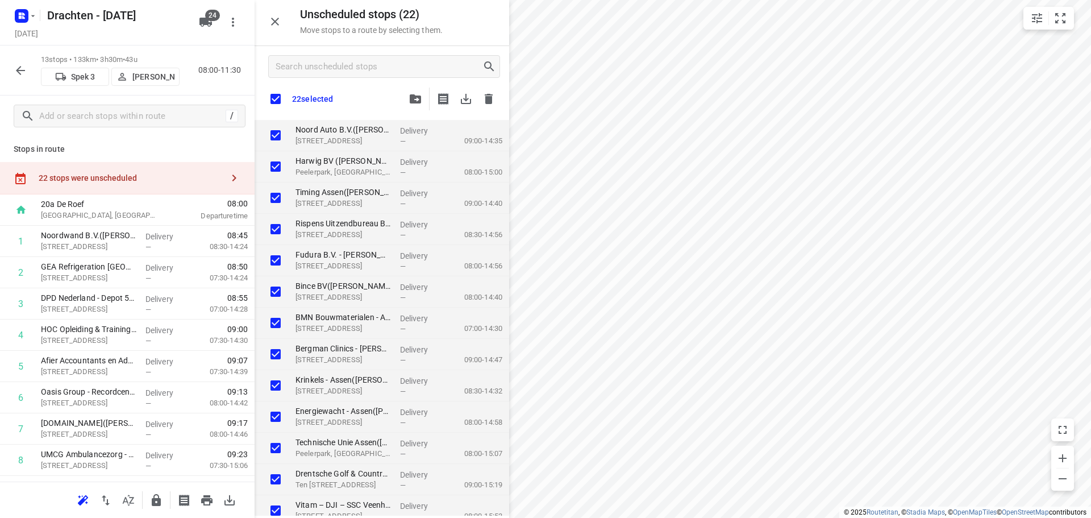
checkbox input "true"
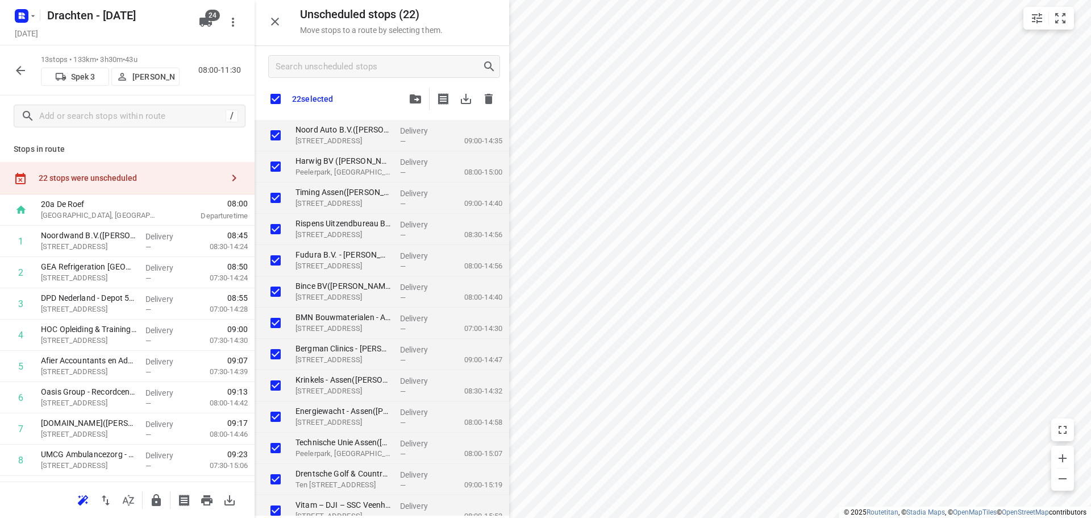
checkbox input "true"
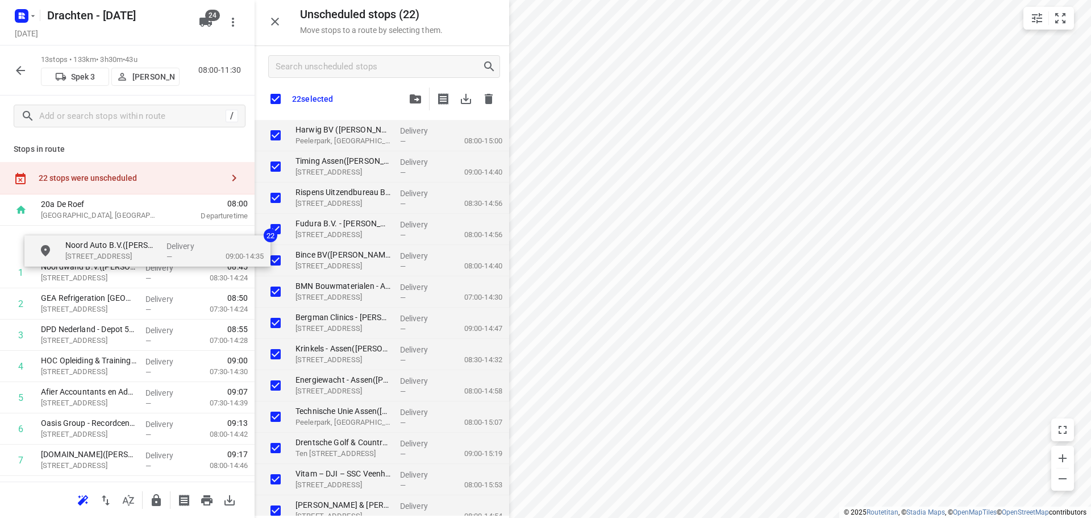
drag, startPoint x: 377, startPoint y: 146, endPoint x: 140, endPoint y: 265, distance: 265.7
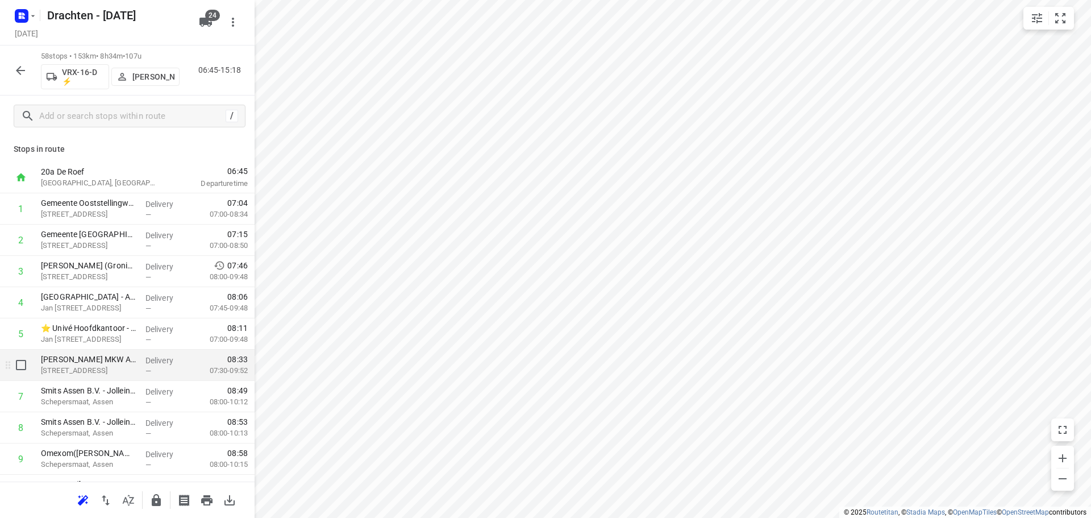
scroll to position [284, 0]
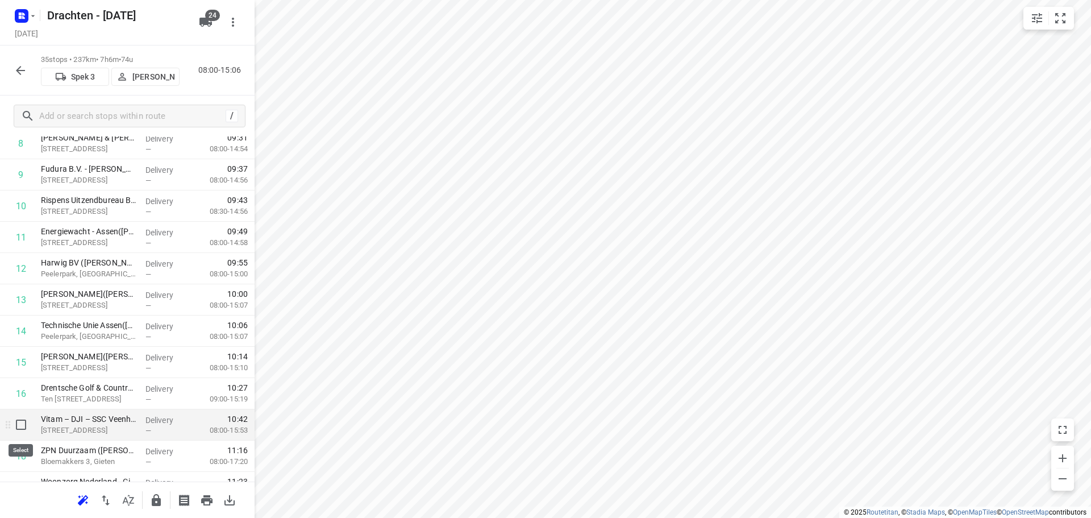
click at [24, 427] on input "checkbox" at bounding box center [21, 424] width 23 height 23
checkbox input "true"
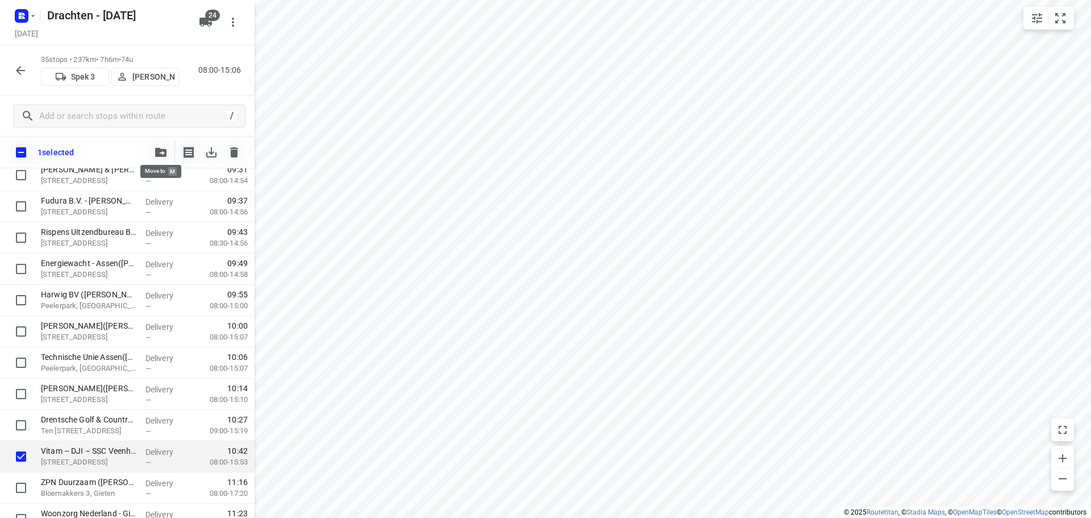
click at [161, 148] on icon "button" at bounding box center [160, 152] width 11 height 9
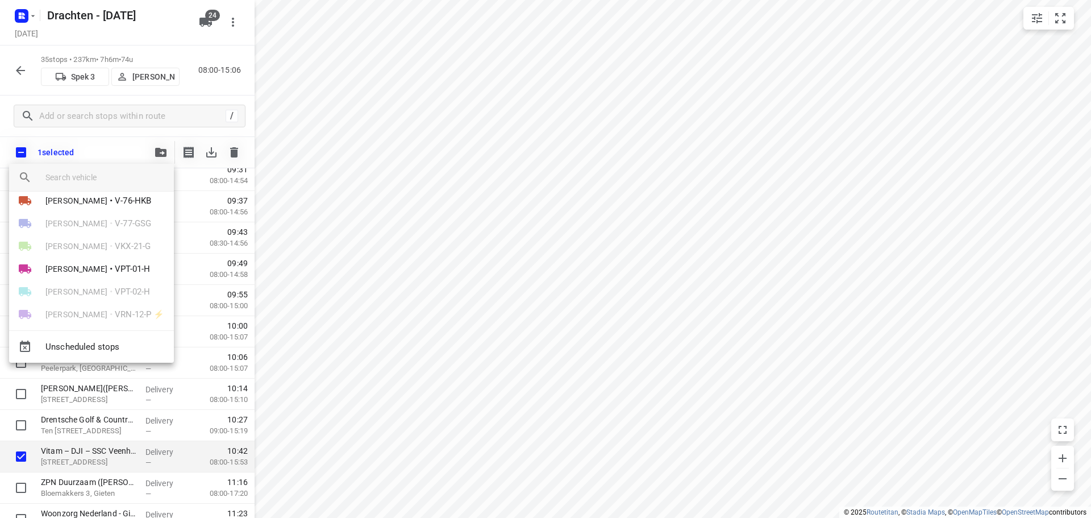
scroll to position [341, 0]
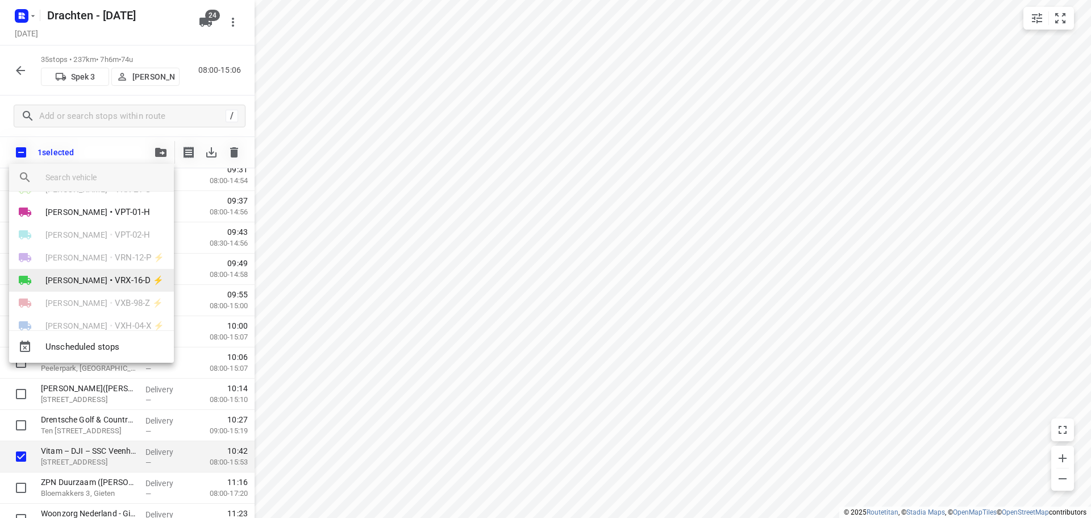
click at [115, 275] on span "VRX-16-D ⚡" at bounding box center [139, 280] width 49 height 13
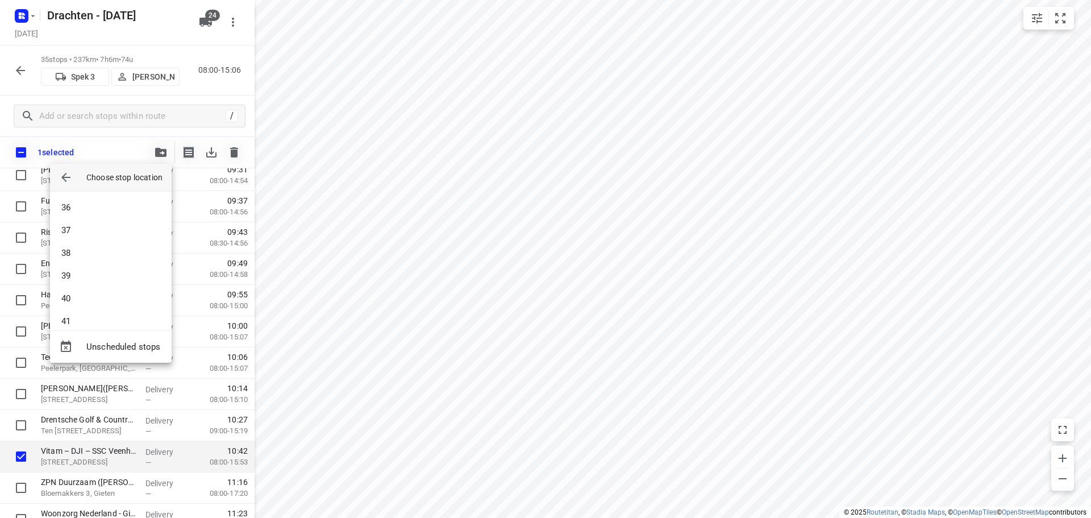
scroll to position [1194, 0]
click at [105, 309] on li "58" at bounding box center [111, 309] width 122 height 23
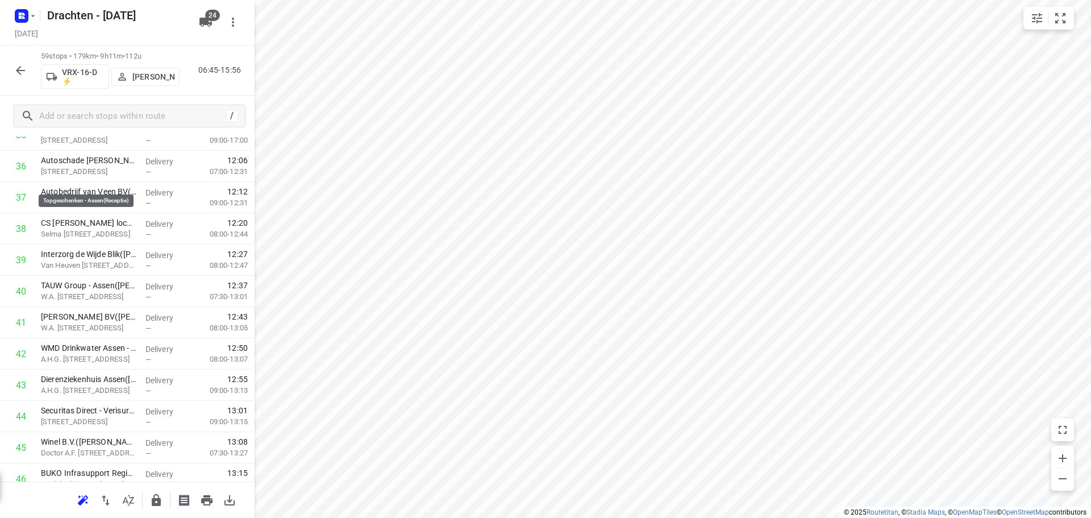
scroll to position [1588, 0]
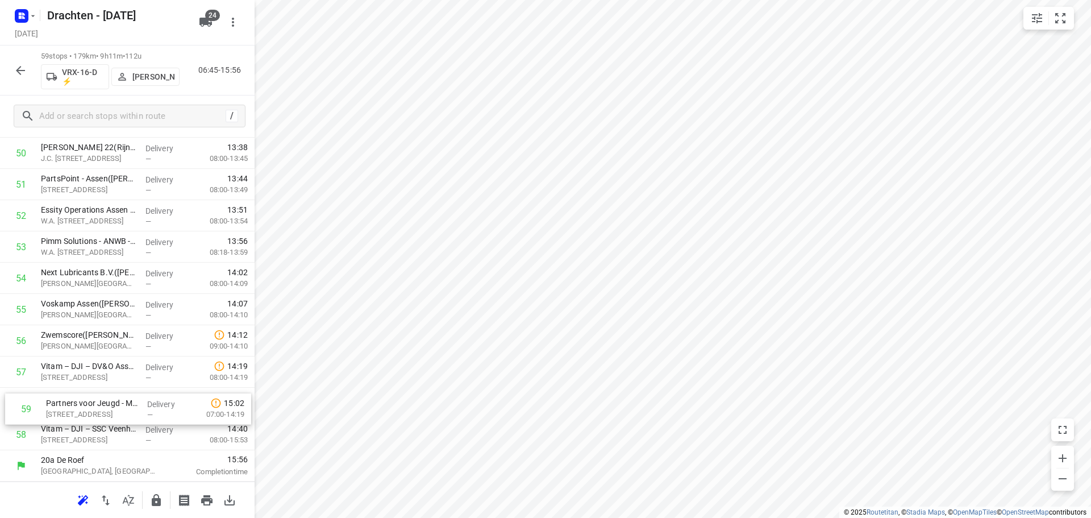
drag, startPoint x: 130, startPoint y: 434, endPoint x: 136, endPoint y: 404, distance: 30.9
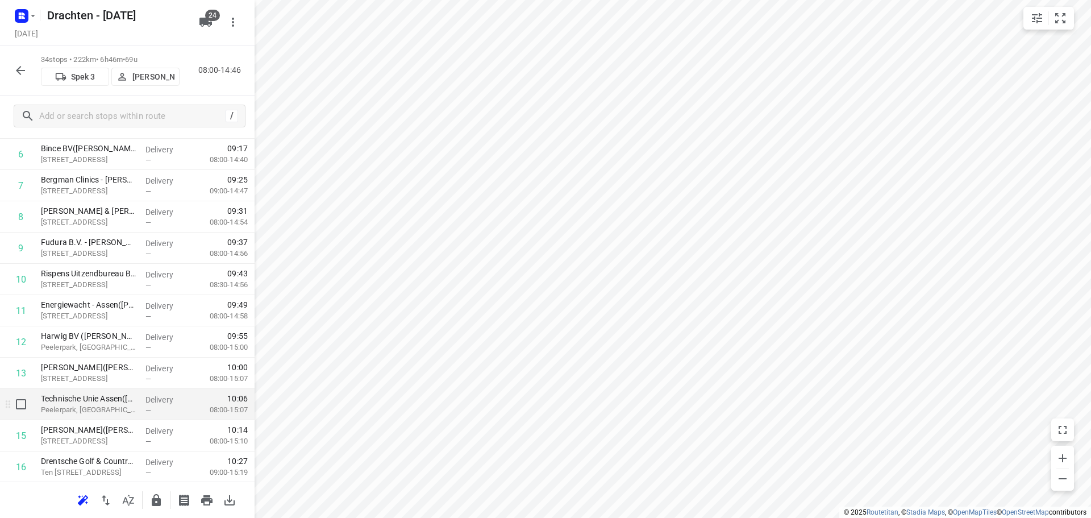
scroll to position [227, 0]
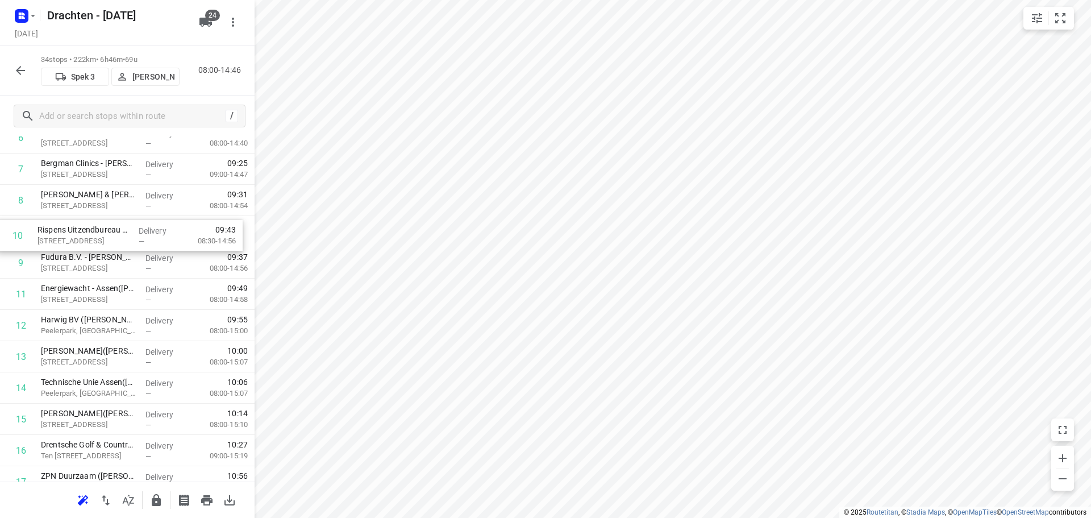
drag, startPoint x: 131, startPoint y: 259, endPoint x: 127, endPoint y: 223, distance: 35.4
click at [127, 223] on div "1 Solar - Assen(Facility Desk) Hof van Parijs 10 B, Assen Delivery — 08:49 07:0…" at bounding box center [127, 497] width 255 height 1063
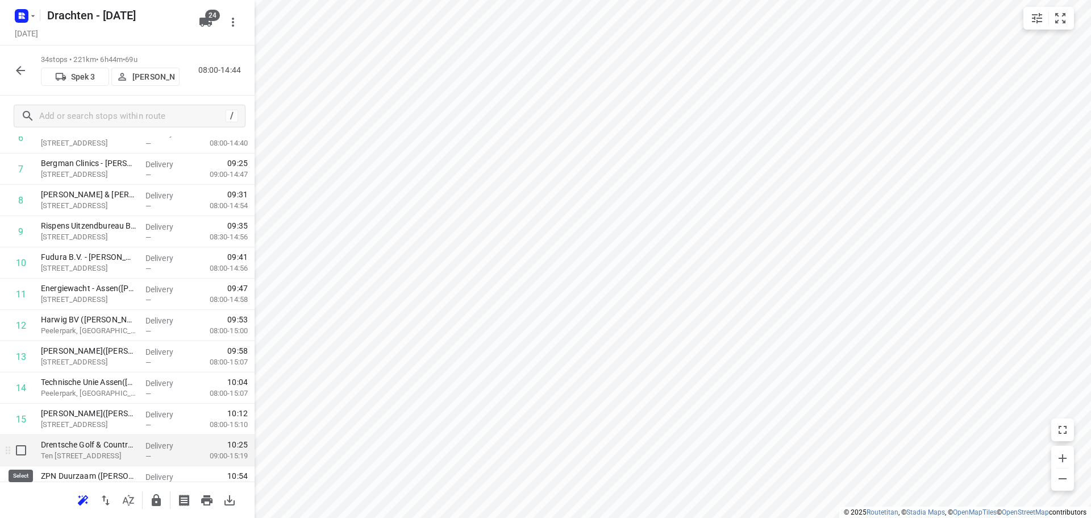
click at [25, 453] on input "checkbox" at bounding box center [21, 450] width 23 height 23
checkbox input "true"
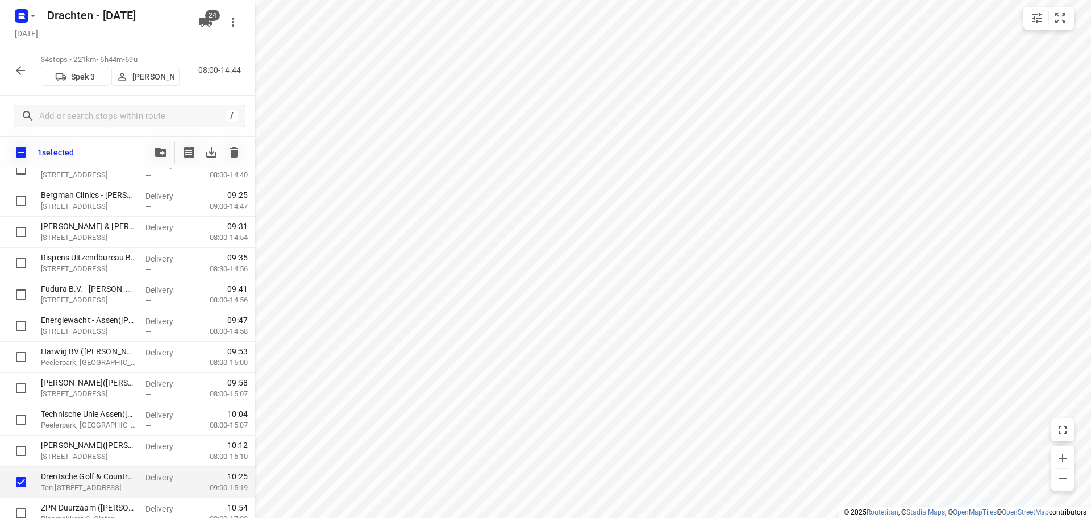
click at [157, 144] on button "button" at bounding box center [160, 152] width 23 height 23
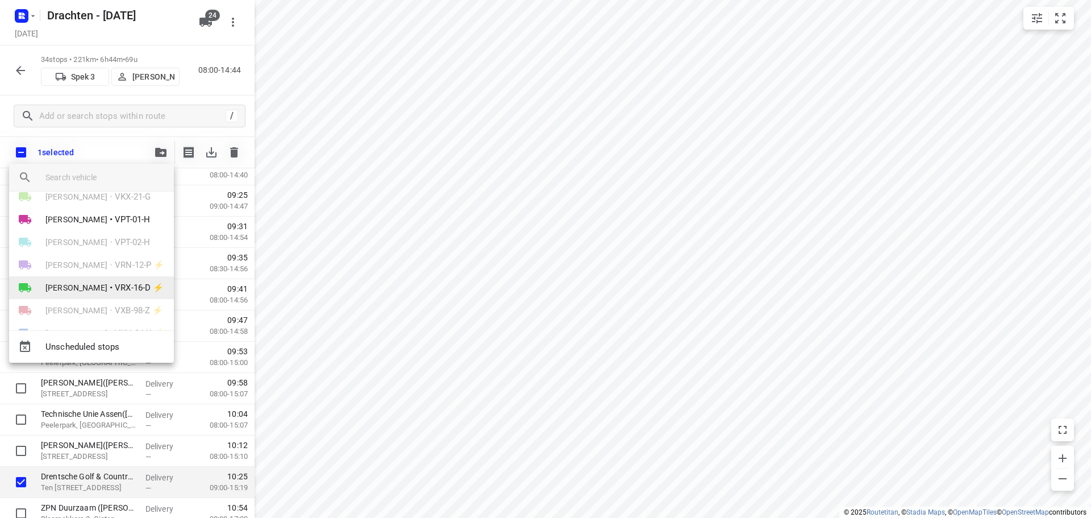
scroll to position [316, 0]
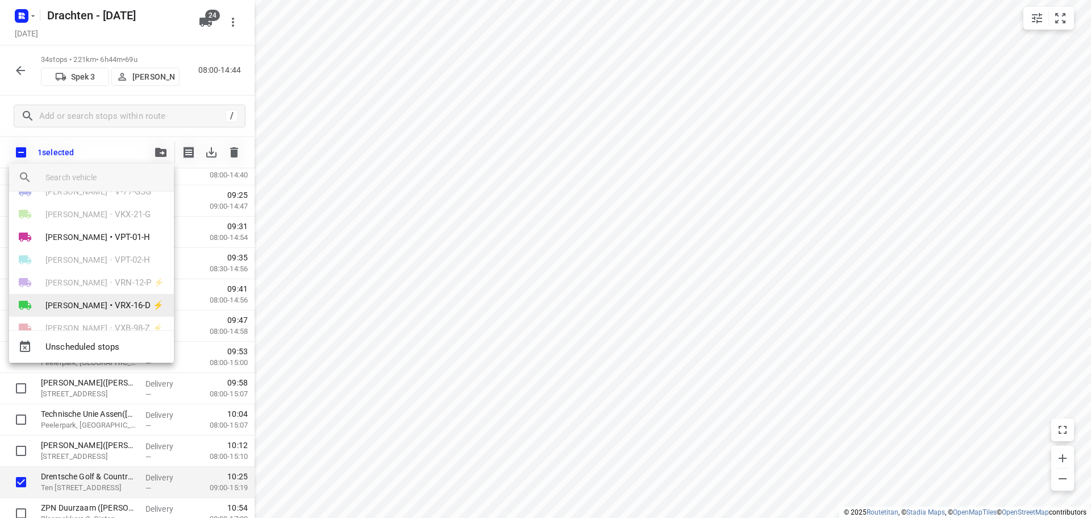
click at [110, 301] on span "•" at bounding box center [111, 305] width 3 height 14
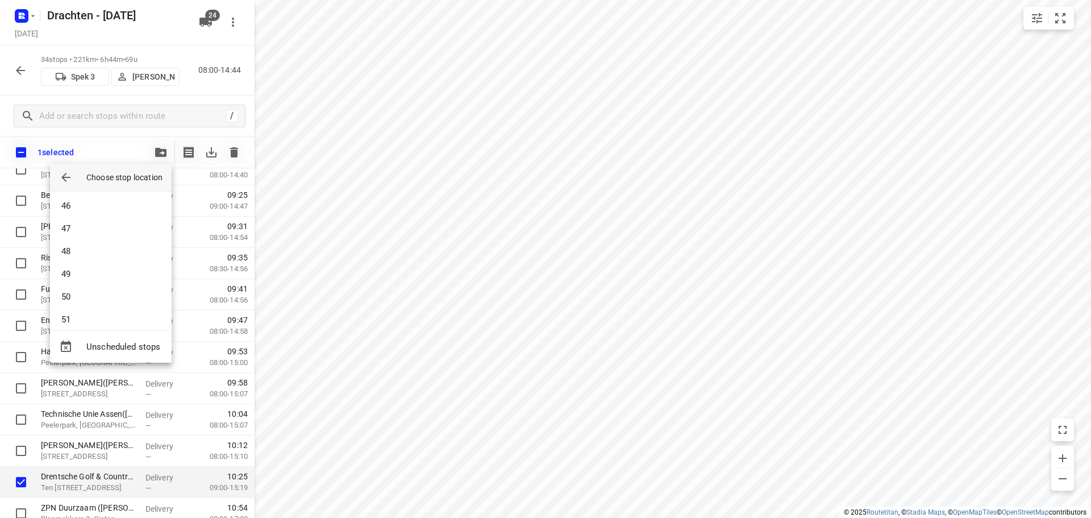
scroll to position [1216, 0]
click at [91, 305] on li "59" at bounding box center [111, 309] width 122 height 23
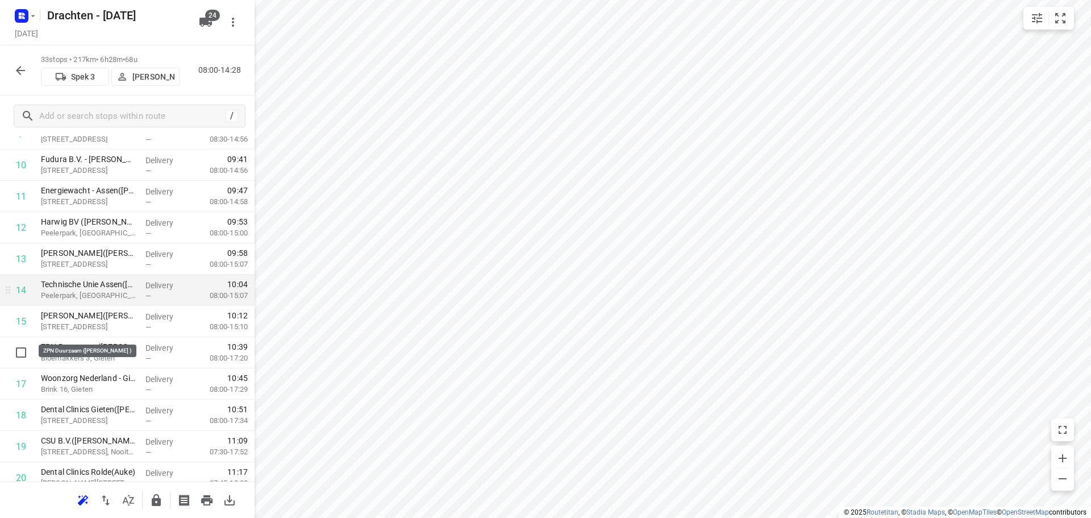
scroll to position [341, 0]
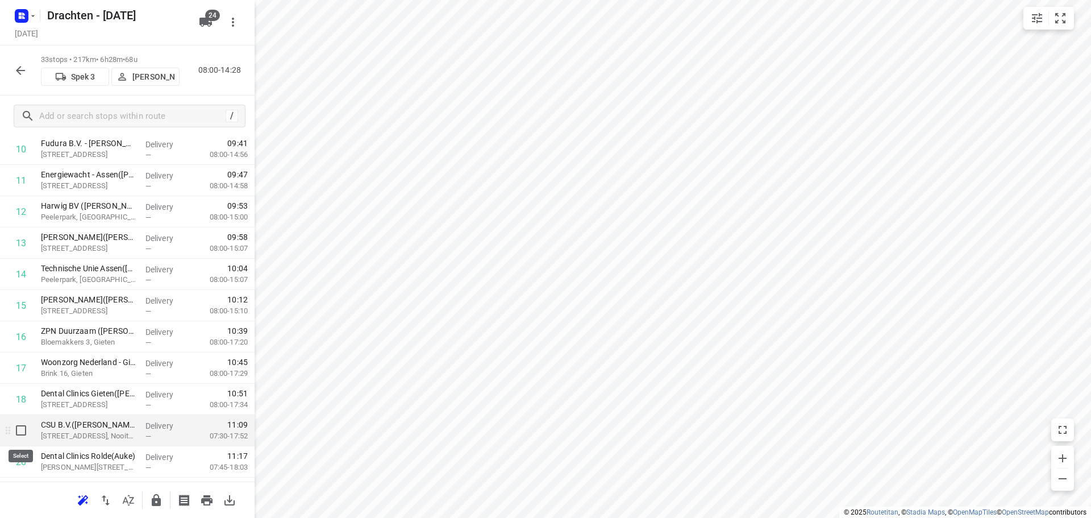
click at [28, 434] on input "checkbox" at bounding box center [21, 430] width 23 height 23
checkbox input "true"
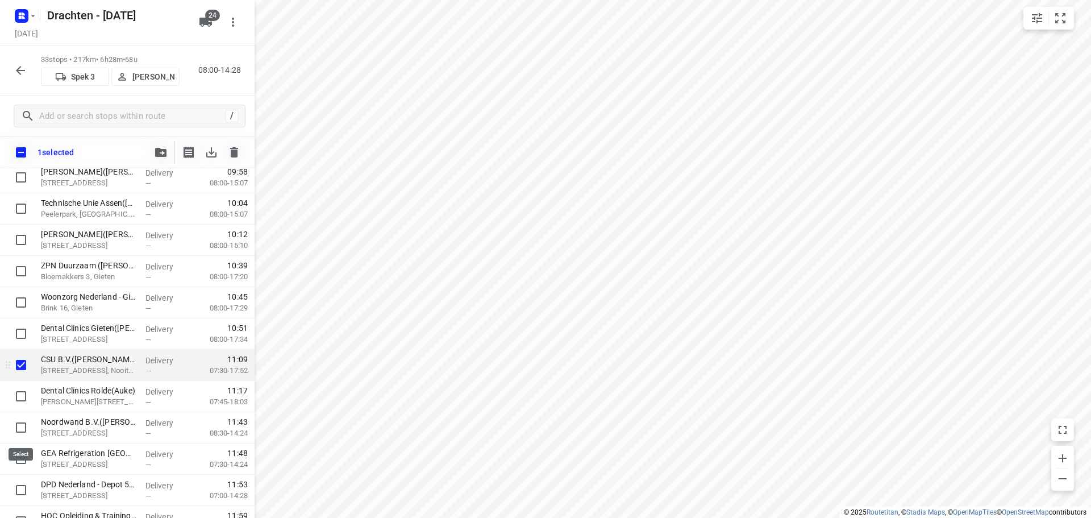
scroll to position [455, 0]
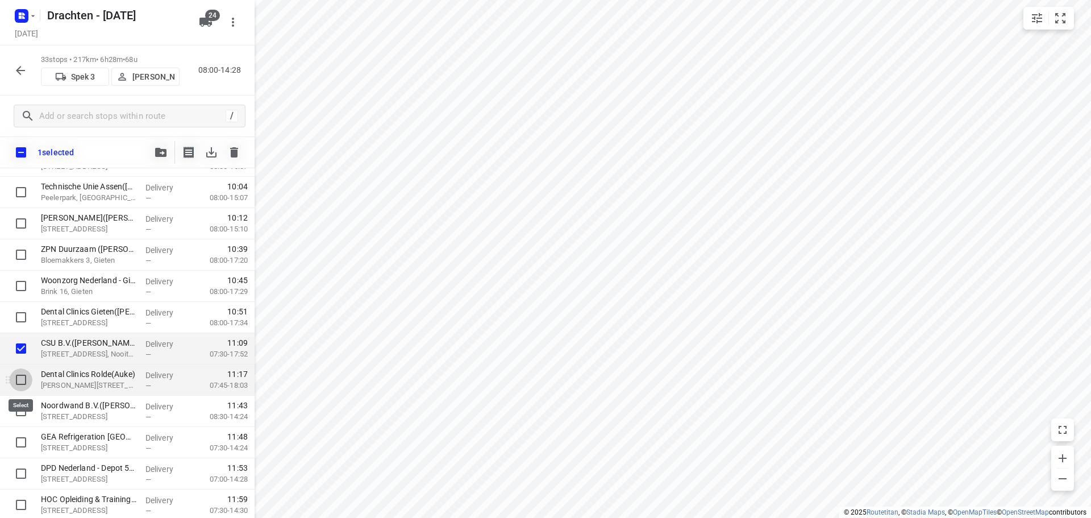
click at [24, 384] on input "checkbox" at bounding box center [21, 379] width 23 height 23
checkbox input "true"
click at [156, 149] on icon "button" at bounding box center [160, 152] width 11 height 9
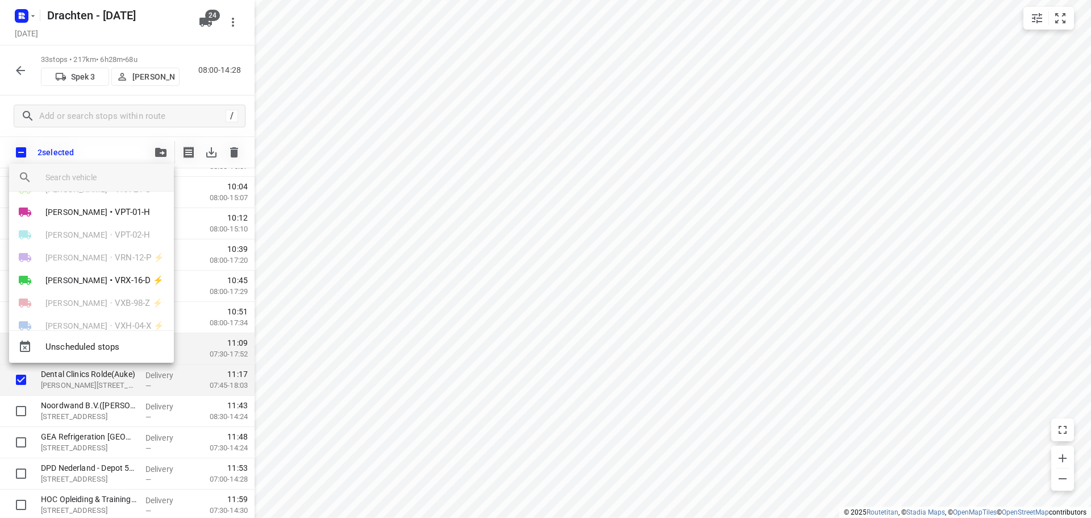
scroll to position [398, 0]
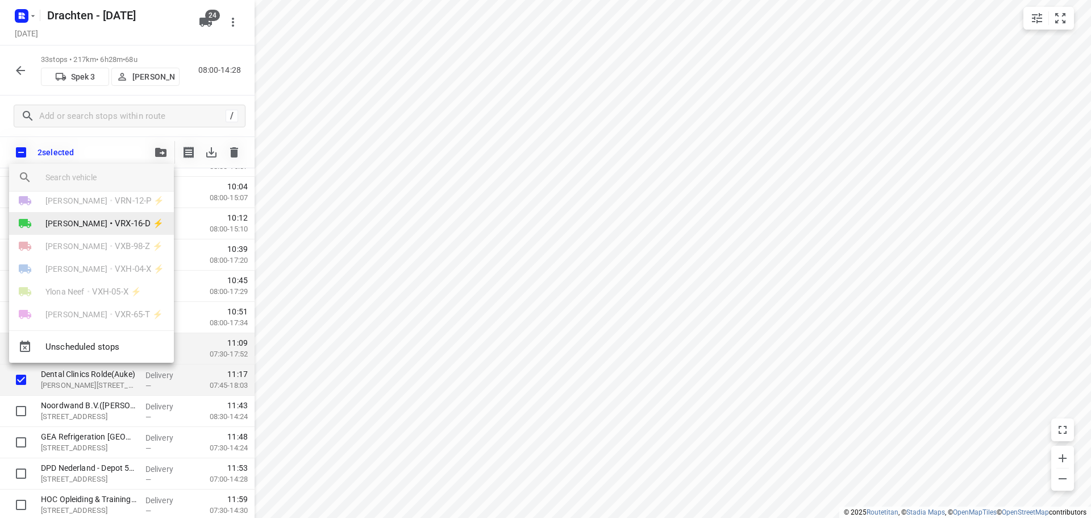
click at [112, 232] on li "Kevin Dijkstra • VRX-16-D ⚡" at bounding box center [91, 223] width 165 height 23
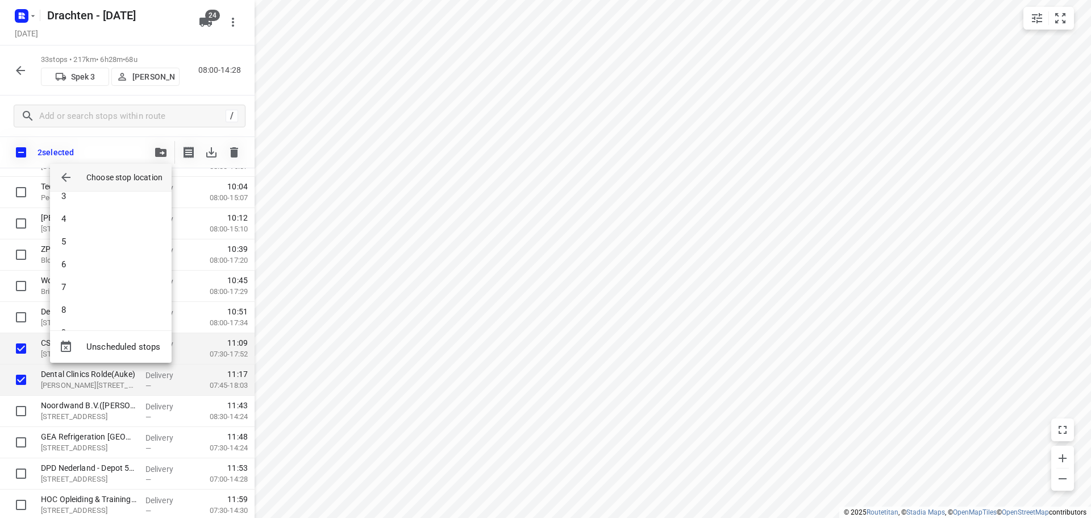
scroll to position [0, 0]
click at [101, 249] on li "3" at bounding box center [111, 253] width 122 height 23
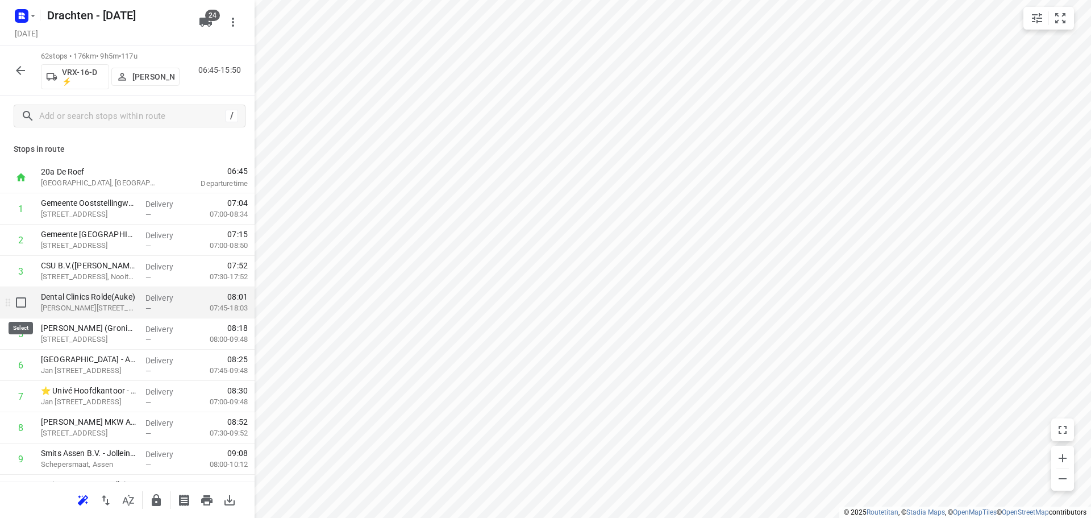
click at [19, 304] on input "checkbox" at bounding box center [21, 302] width 23 height 23
checkbox input "true"
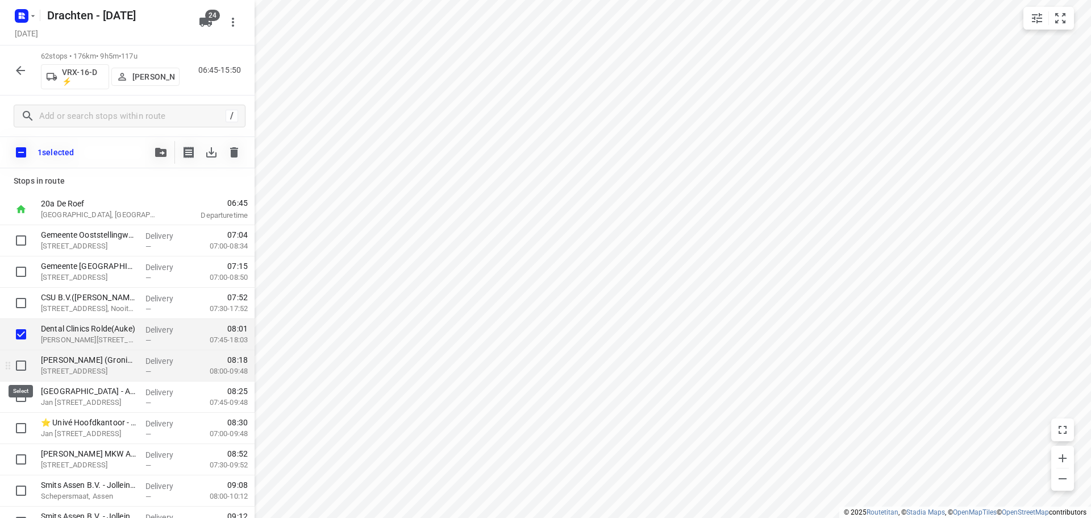
click at [22, 368] on input "checkbox" at bounding box center [21, 365] width 23 height 23
checkbox input "false"
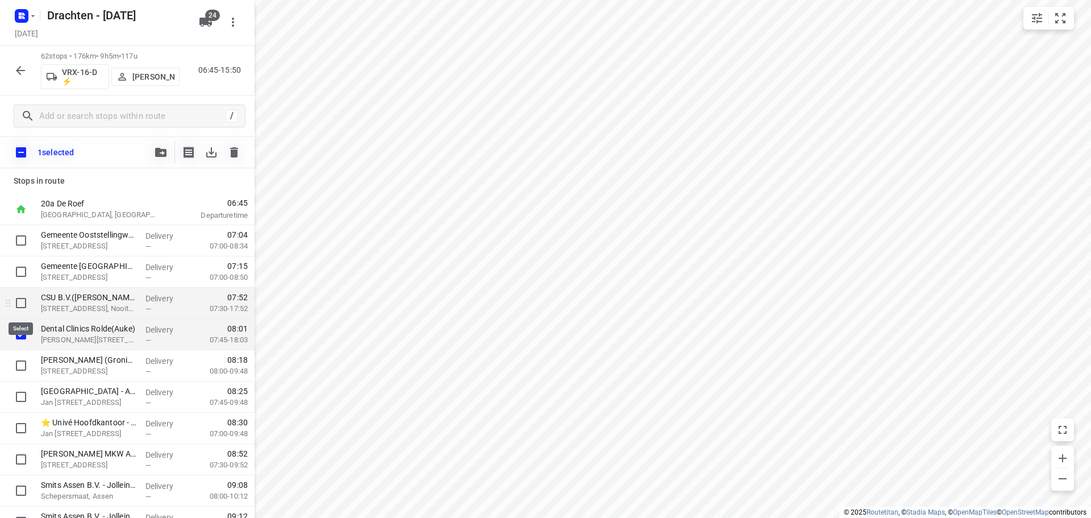
click at [13, 308] on input "checkbox" at bounding box center [21, 303] width 23 height 23
checkbox input "true"
click at [162, 152] on icon "button" at bounding box center [160, 152] width 11 height 9
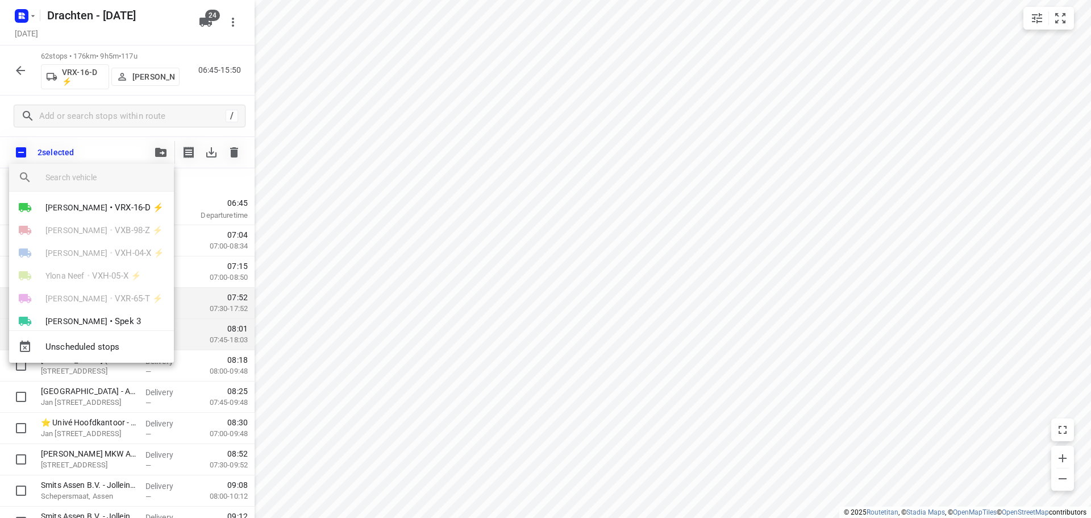
scroll to position [430, 0]
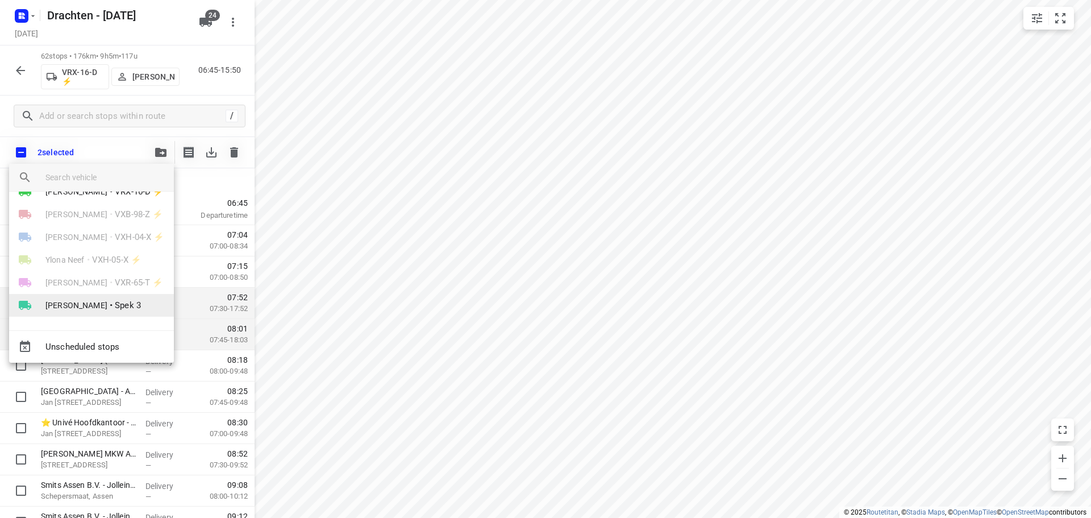
click at [115, 306] on span "Spek 3" at bounding box center [128, 305] width 26 height 13
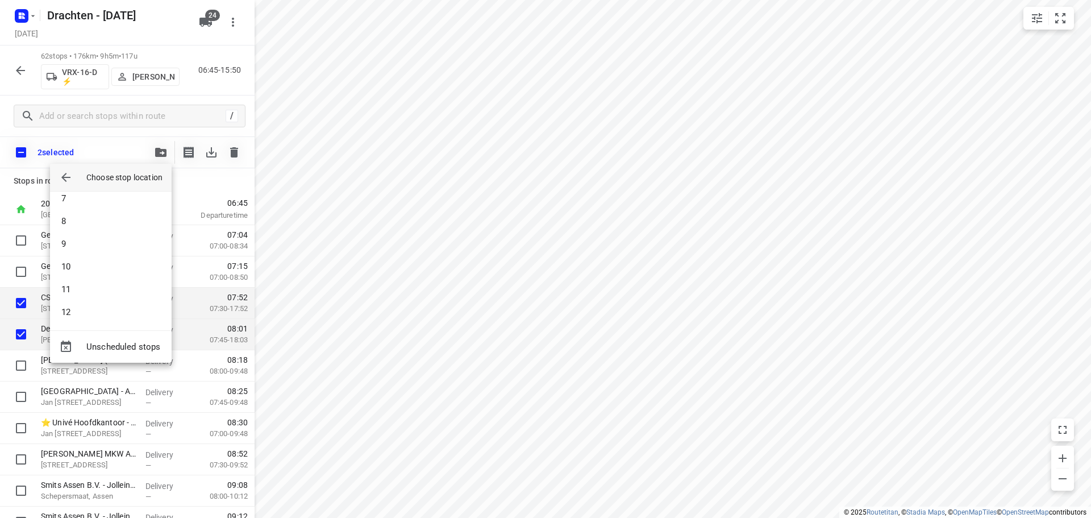
scroll to position [0, 0]
click at [100, 213] on li "1" at bounding box center [111, 207] width 122 height 23
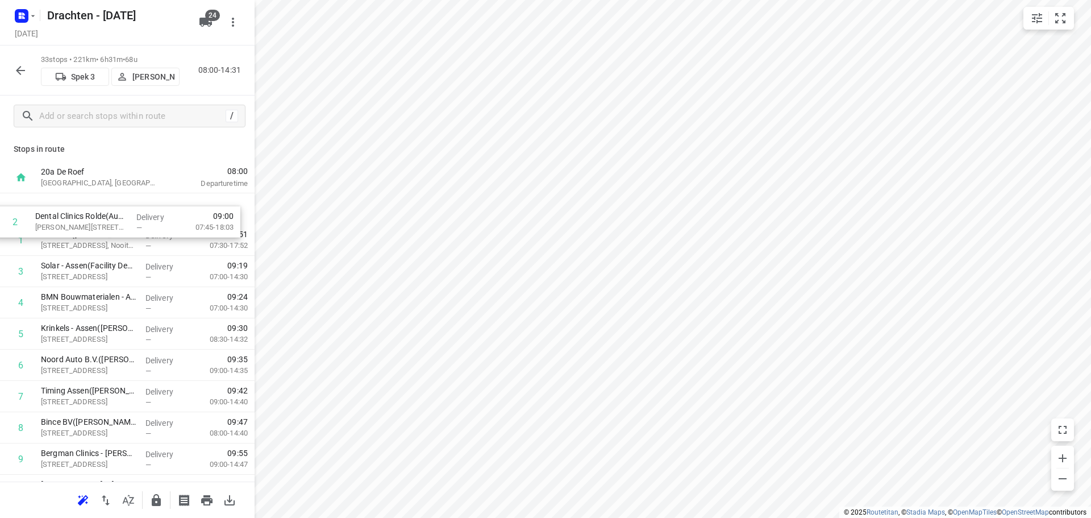
drag, startPoint x: 184, startPoint y: 238, endPoint x: 180, endPoint y: 209, distance: 28.8
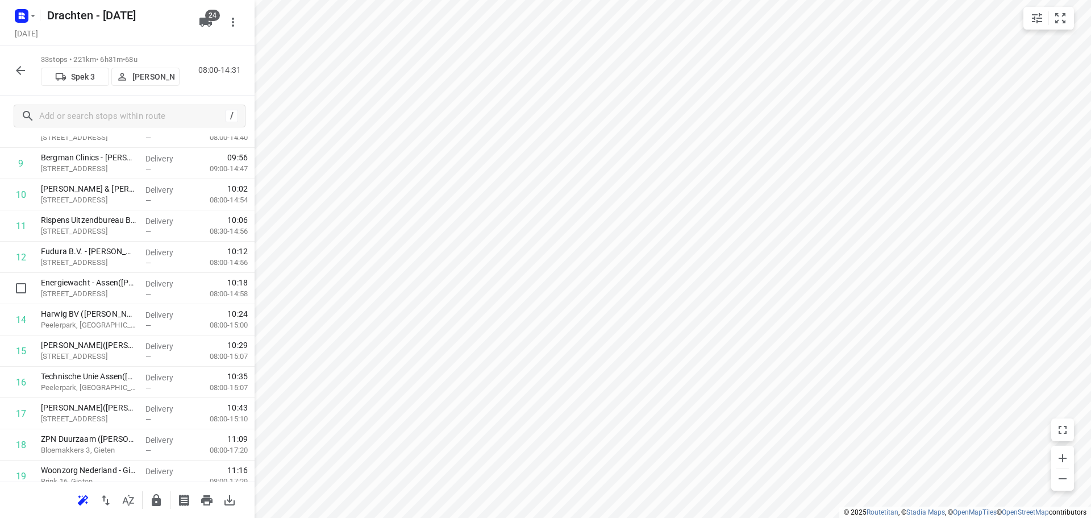
scroll to position [341, 0]
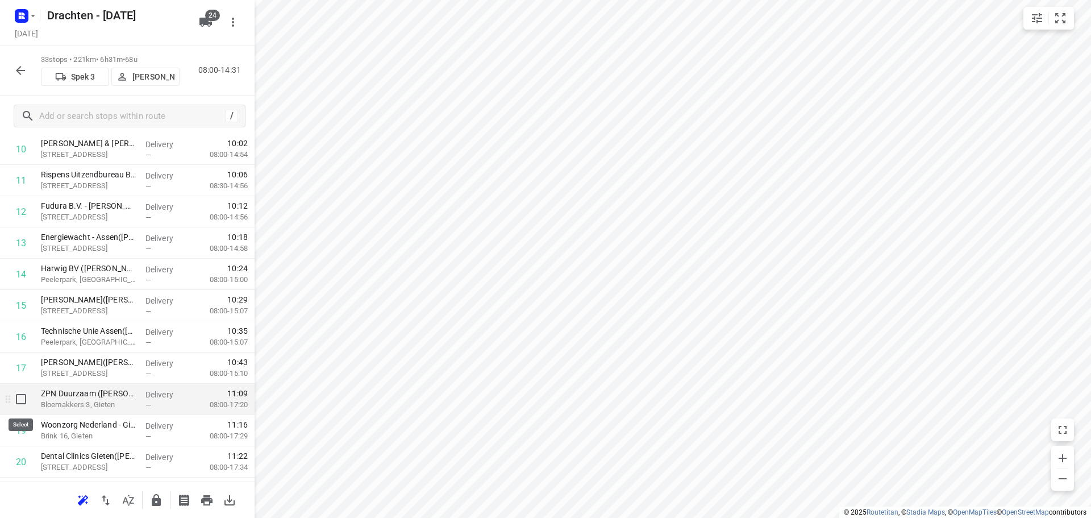
click at [20, 403] on input "checkbox" at bounding box center [21, 399] width 23 height 23
checkbox input "true"
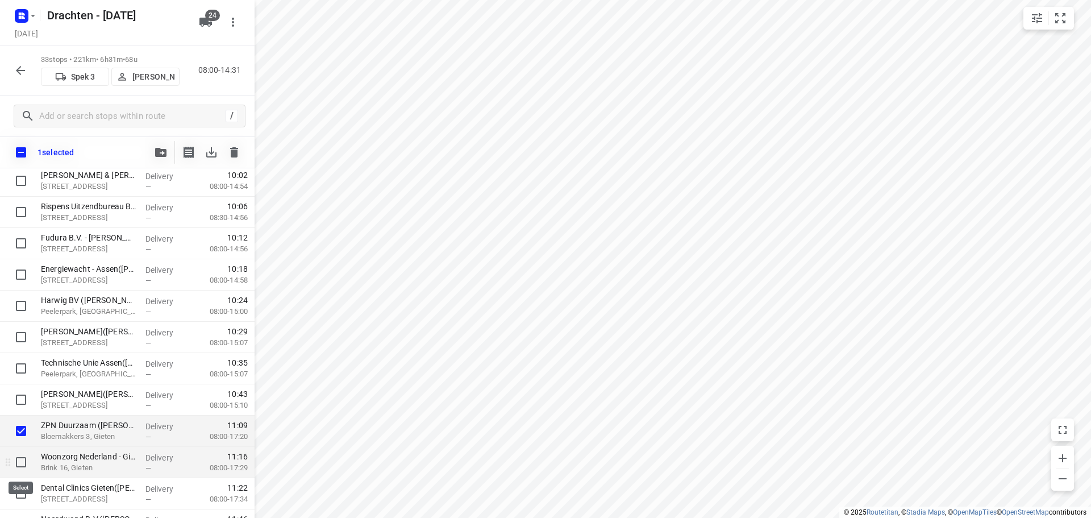
click at [20, 459] on input "checkbox" at bounding box center [21, 462] width 23 height 23
checkbox input "true"
click at [20, 491] on input "checkbox" at bounding box center [21, 493] width 23 height 23
checkbox input "true"
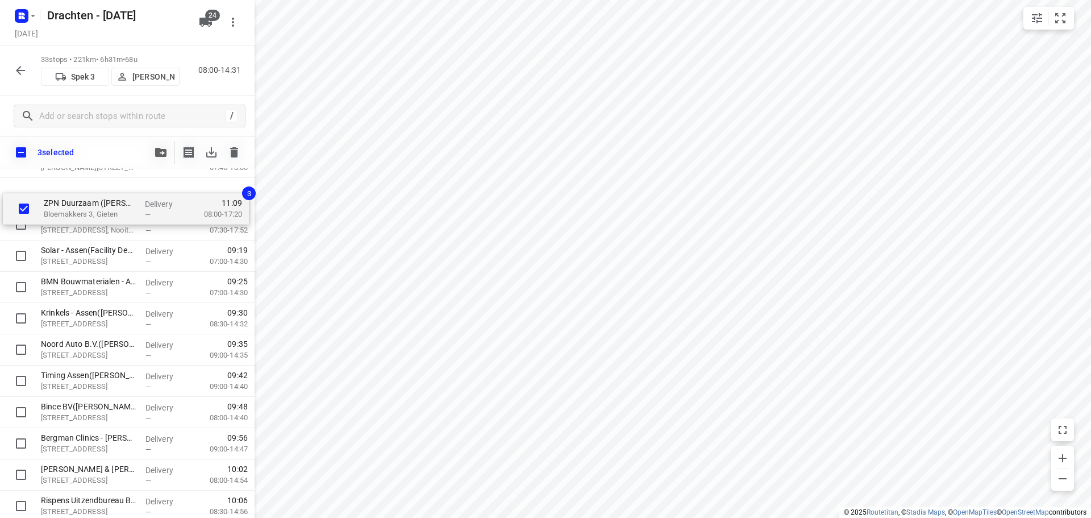
scroll to position [0, 0]
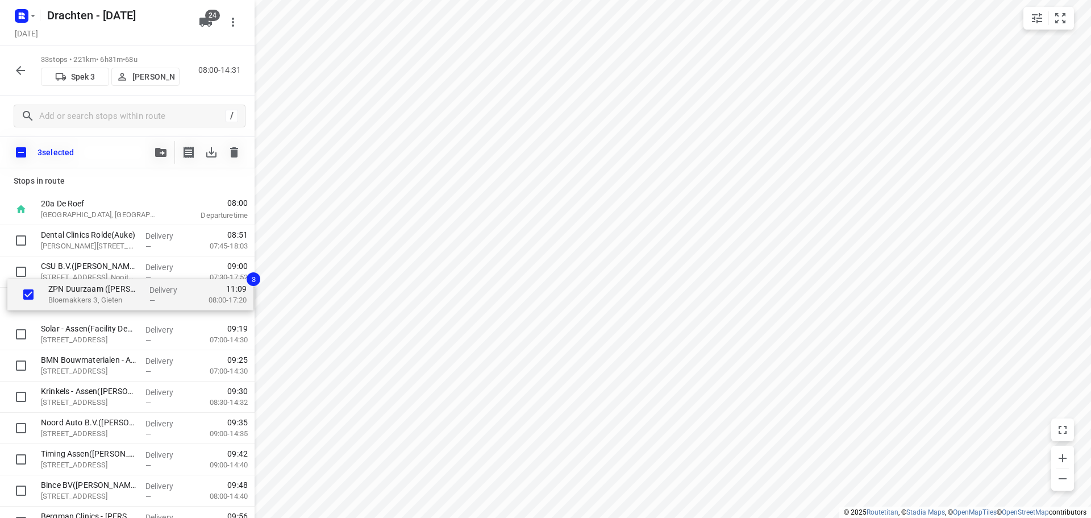
drag, startPoint x: 65, startPoint y: 437, endPoint x: 72, endPoint y: 306, distance: 131.5
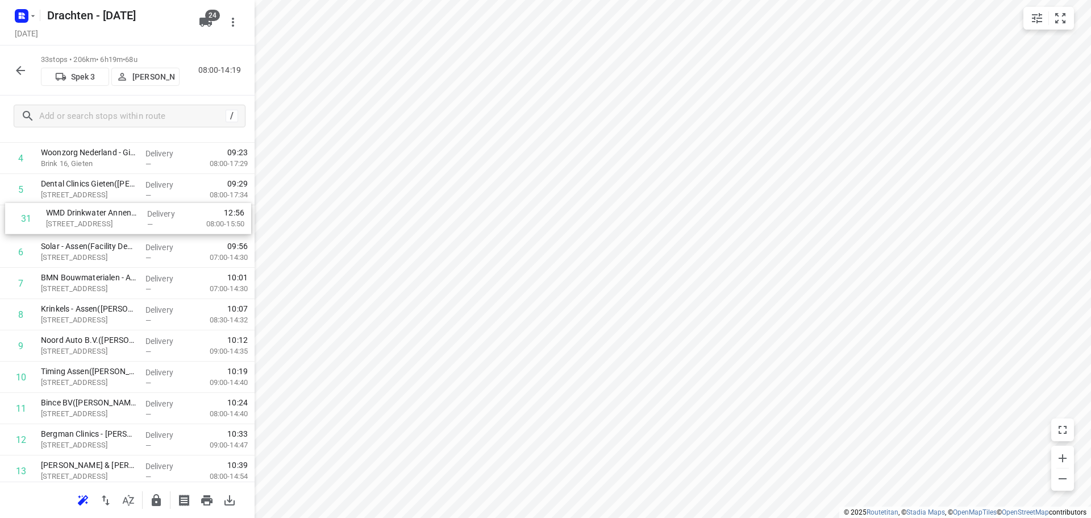
scroll to position [140, 0]
drag, startPoint x: 113, startPoint y: 384, endPoint x: 121, endPoint y: 222, distance: 161.6
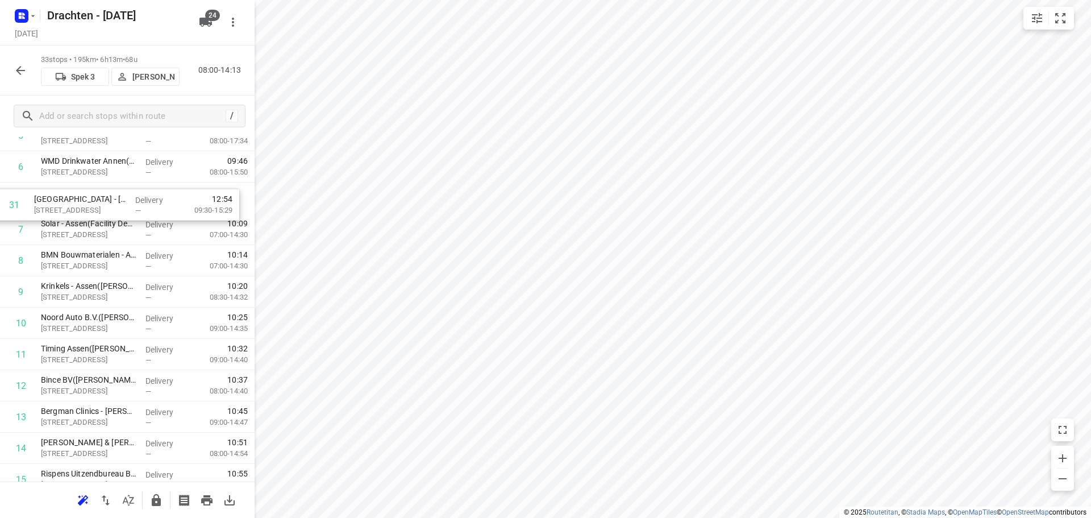
drag, startPoint x: 103, startPoint y: 442, endPoint x: 96, endPoint y: 203, distance: 238.8
click at [96, 203] on div "1 Dental Clinics Rolde(Auke) Adolph van Ansenlaan 3A, Rolde Delivery — 08:51 07…" at bounding box center [127, 511] width 255 height 1032
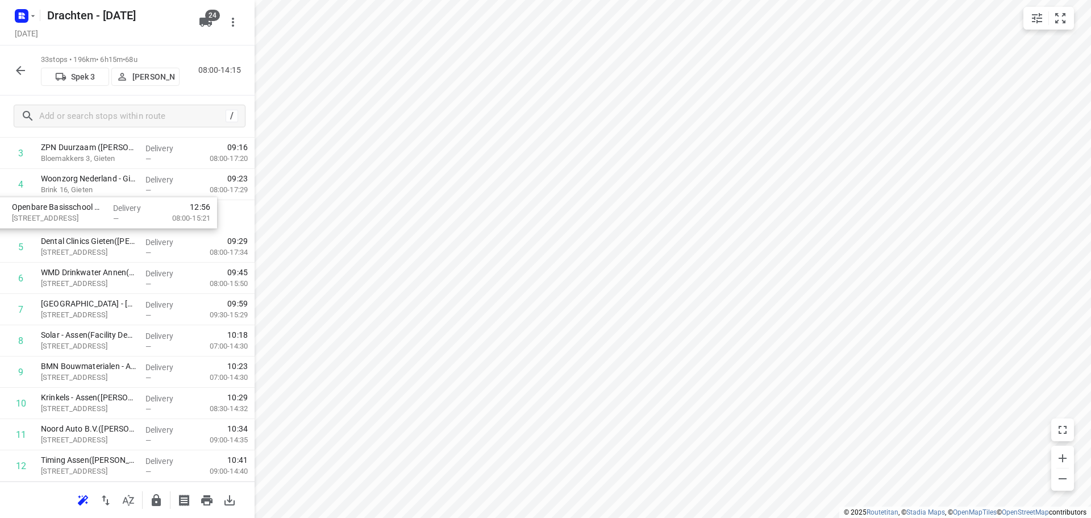
scroll to position [113, 0]
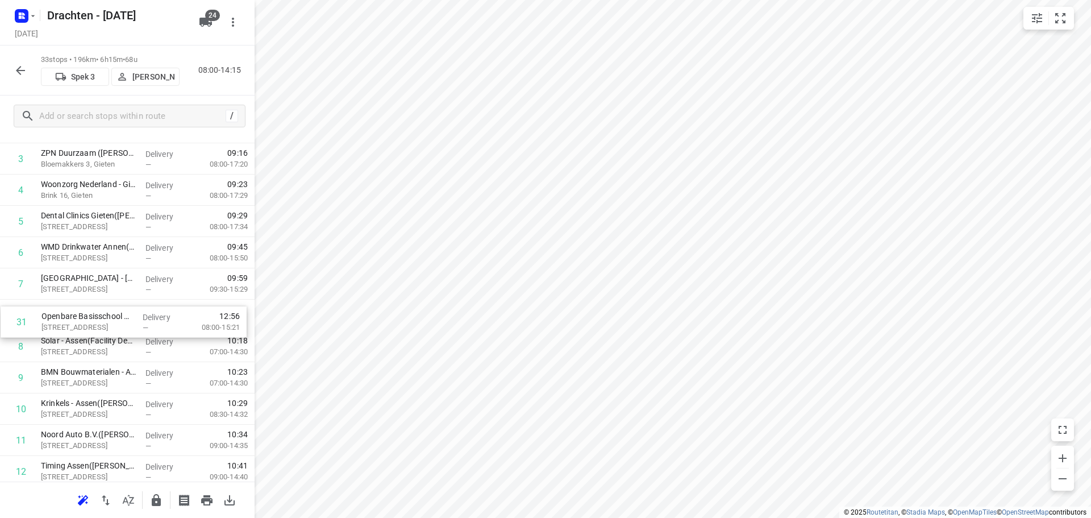
drag, startPoint x: 126, startPoint y: 448, endPoint x: 126, endPoint y: 324, distance: 124.5
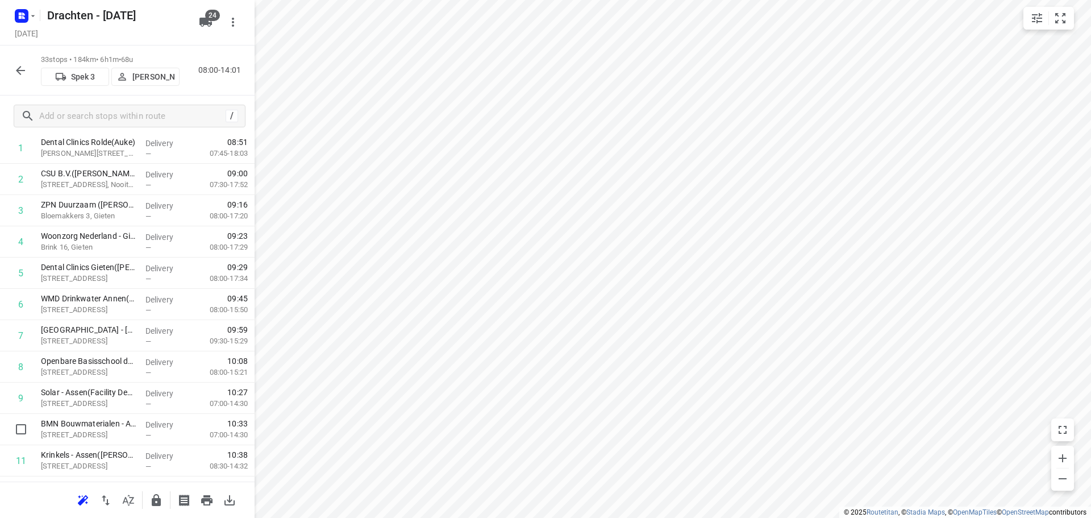
scroll to position [114, 0]
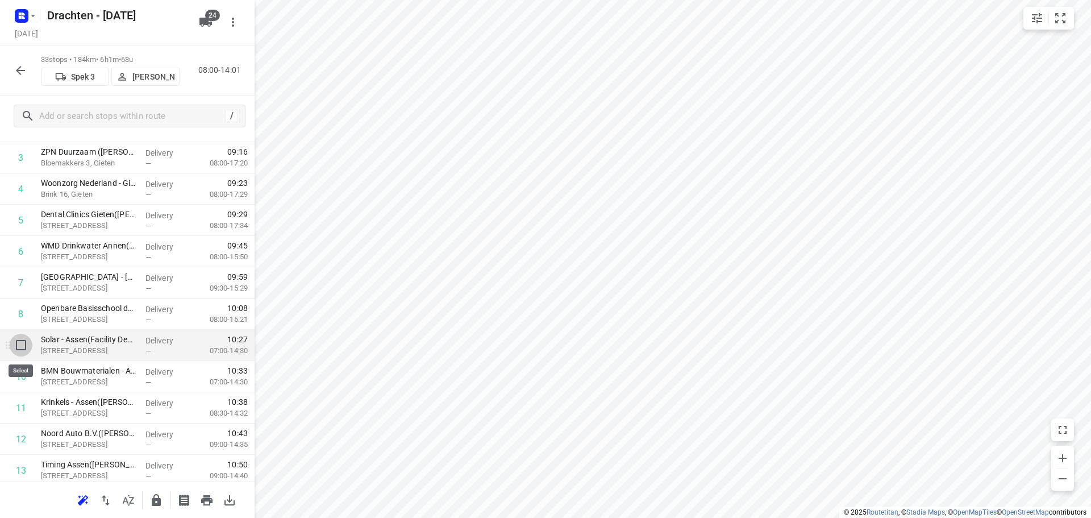
click at [16, 344] on input "checkbox" at bounding box center [21, 345] width 23 height 23
checkbox input "true"
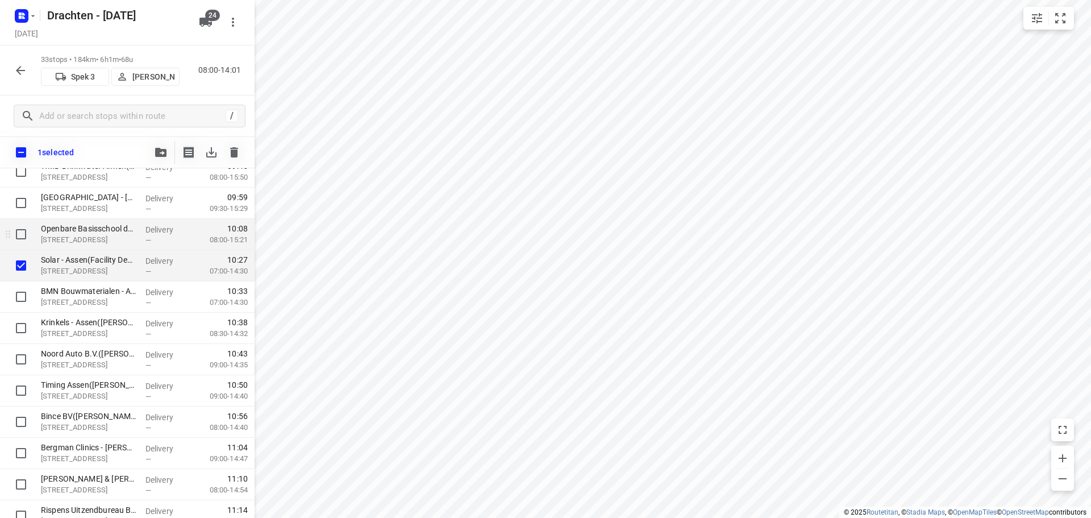
scroll to position [227, 0]
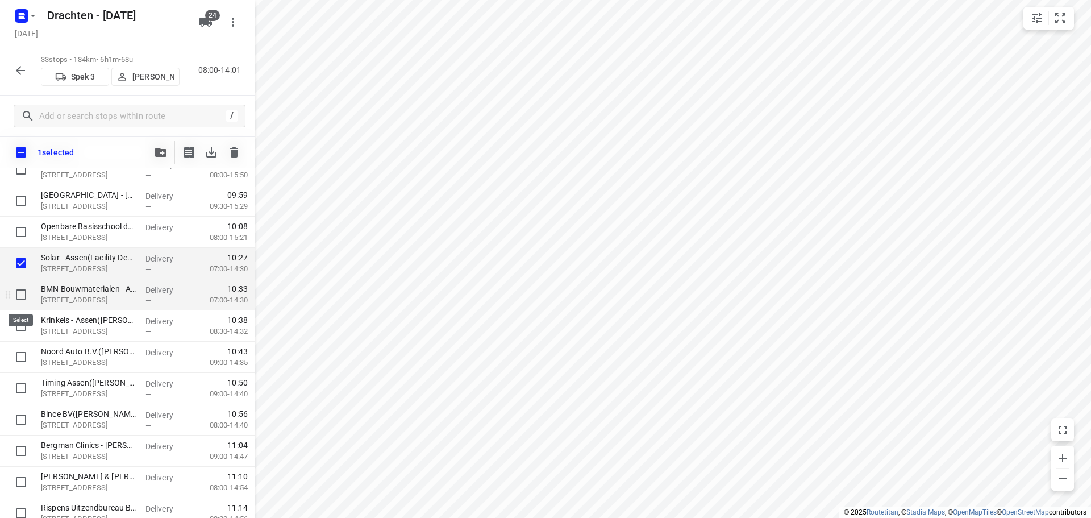
click at [20, 290] on input "checkbox" at bounding box center [21, 294] width 23 height 23
checkbox input "true"
click at [23, 329] on input "checkbox" at bounding box center [21, 325] width 23 height 23
checkbox input "true"
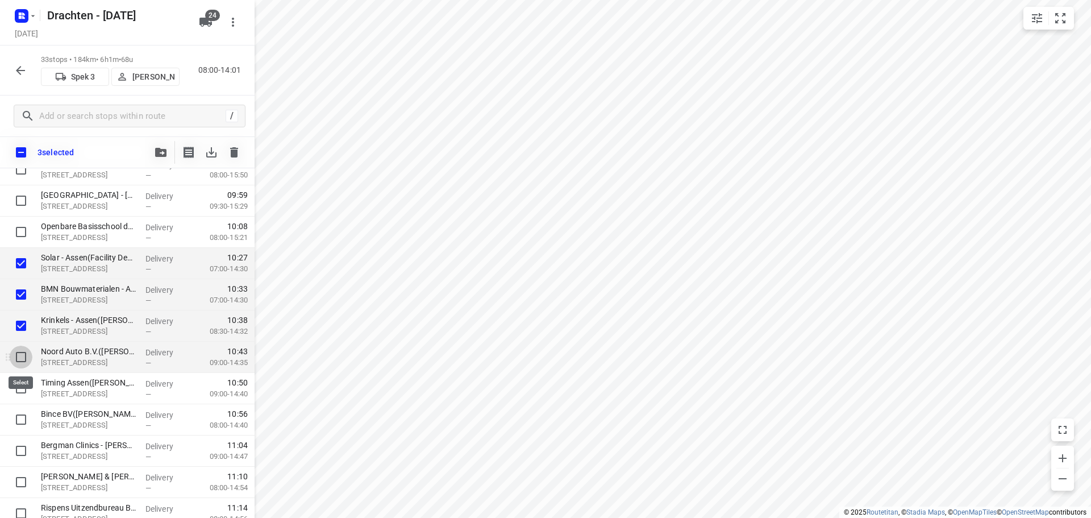
click at [17, 354] on input "checkbox" at bounding box center [21, 357] width 23 height 23
checkbox input "true"
click at [20, 394] on input "checkbox" at bounding box center [21, 388] width 23 height 23
checkbox input "true"
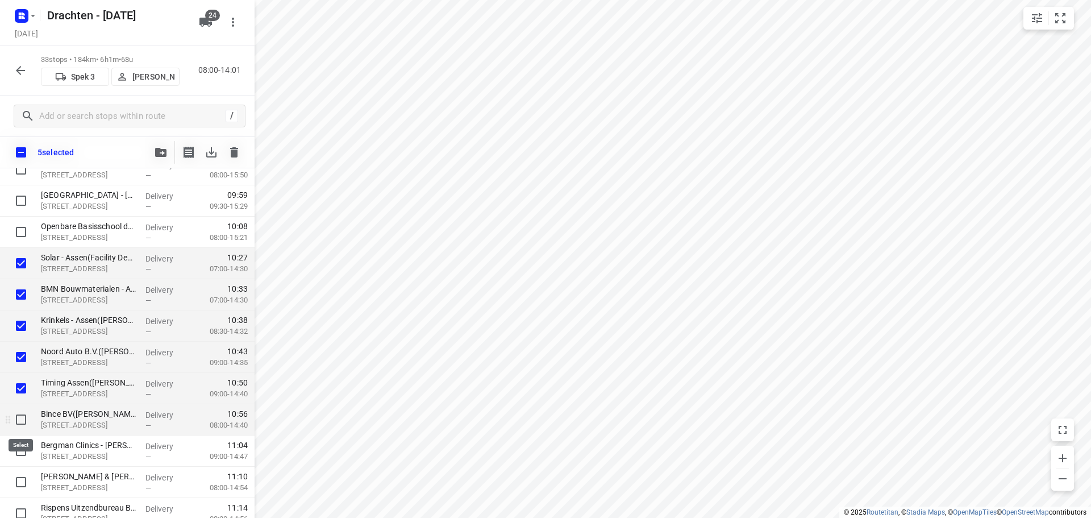
click at [25, 423] on input "checkbox" at bounding box center [21, 419] width 23 height 23
checkbox input "true"
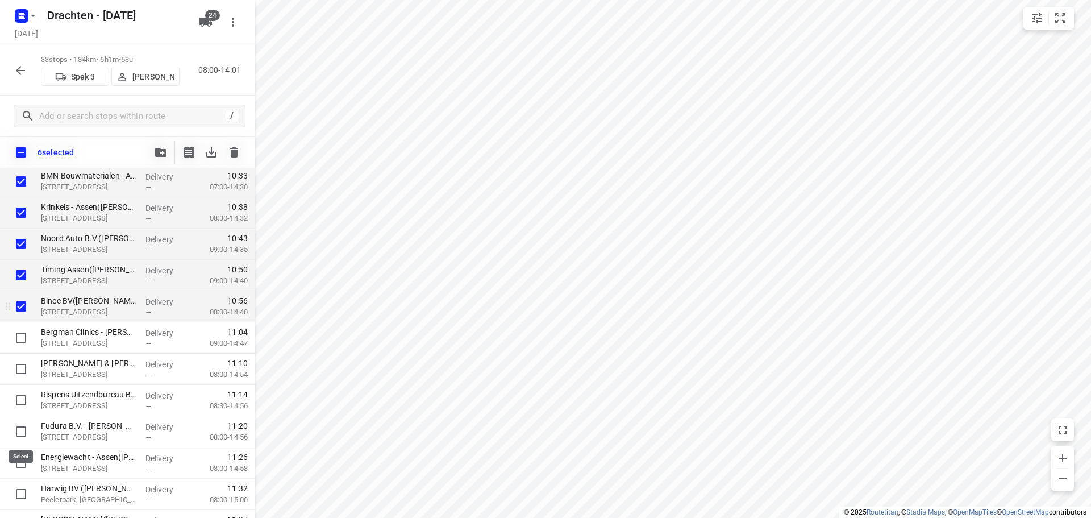
scroll to position [341, 0]
click at [25, 344] on input "checkbox" at bounding box center [21, 337] width 23 height 23
checkbox input "true"
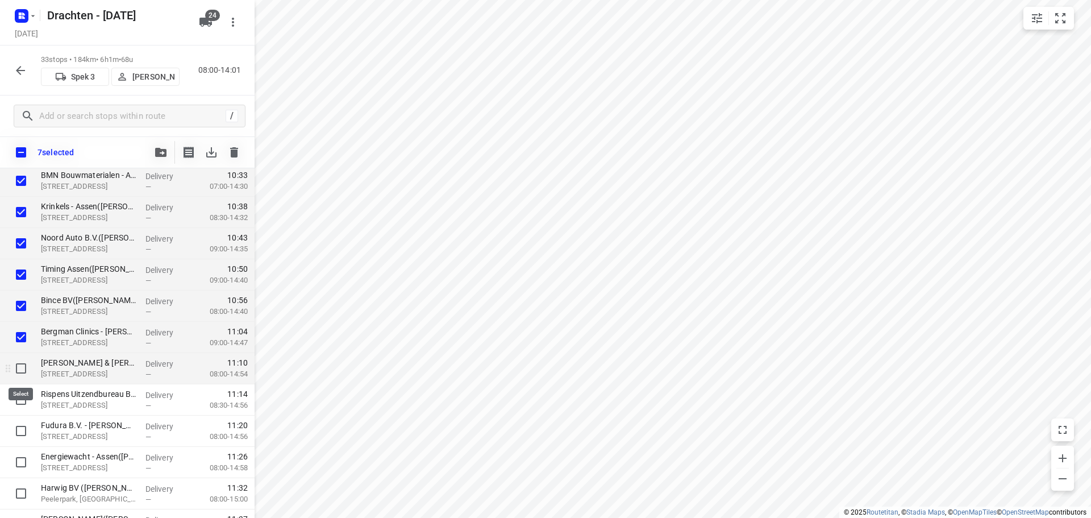
click at [22, 370] on input "checkbox" at bounding box center [21, 368] width 23 height 23
checkbox input "true"
click at [13, 397] on input "checkbox" at bounding box center [21, 399] width 23 height 23
checkbox input "true"
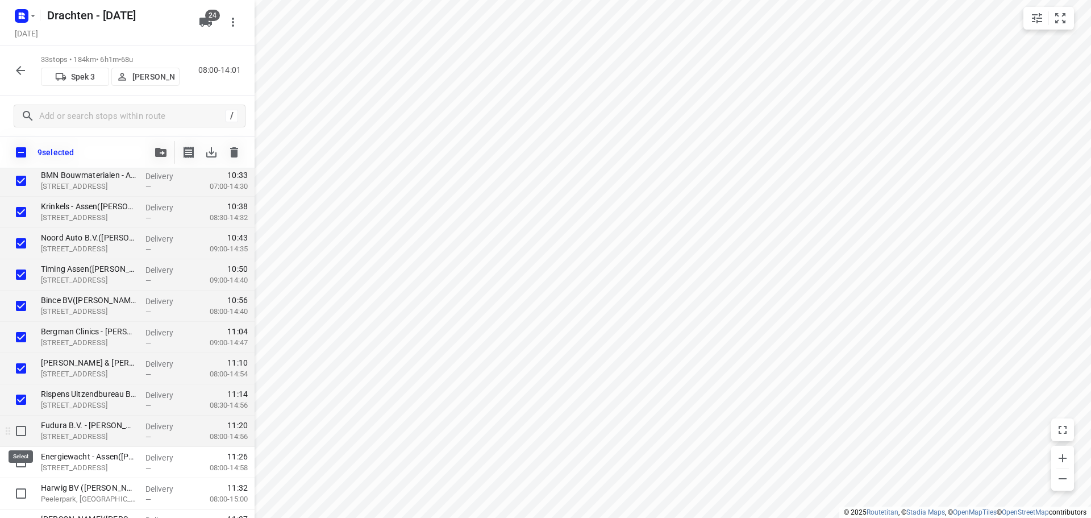
click at [14, 431] on input "checkbox" at bounding box center [21, 430] width 23 height 23
checkbox input "true"
click at [10, 459] on input "checkbox" at bounding box center [21, 462] width 23 height 23
checkbox input "true"
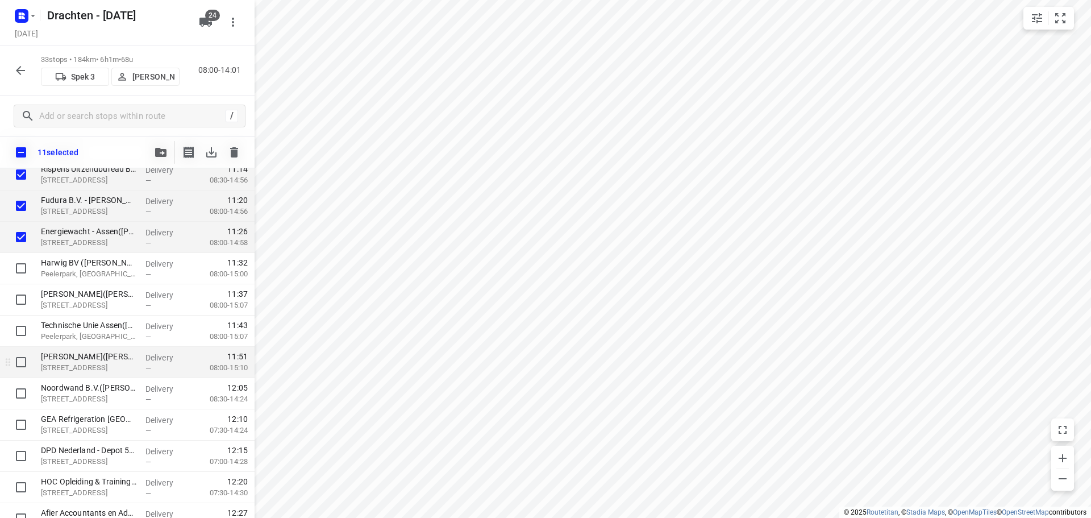
scroll to position [568, 0]
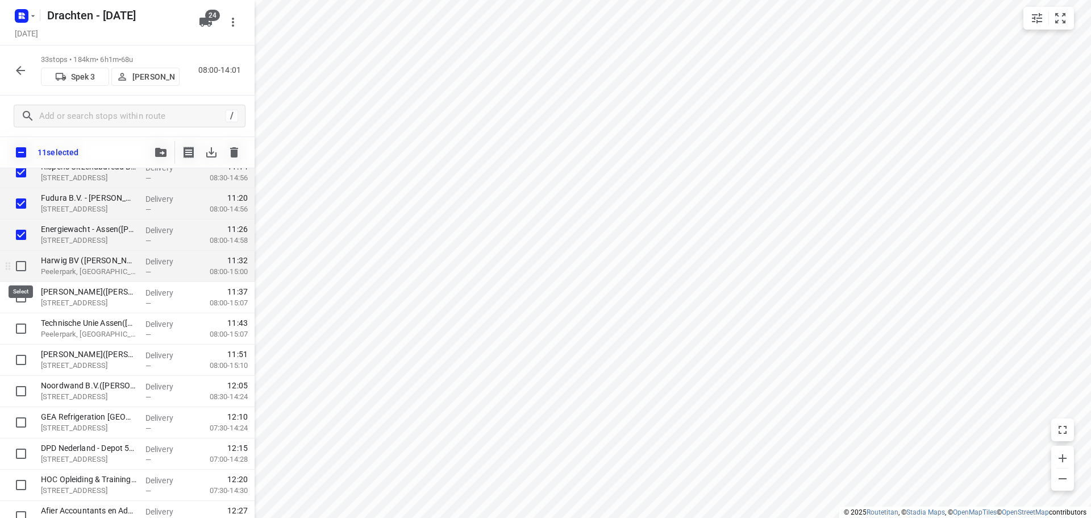
click at [25, 269] on input "checkbox" at bounding box center [21, 266] width 23 height 23
checkbox input "true"
click at [27, 294] on input "checkbox" at bounding box center [21, 297] width 23 height 23
checkbox input "true"
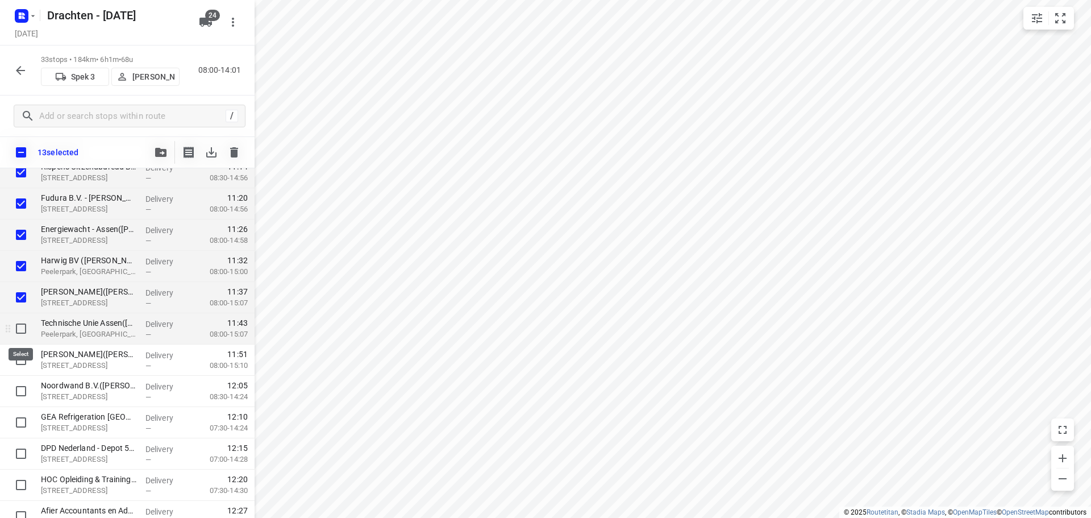
click at [18, 327] on input "checkbox" at bounding box center [21, 328] width 23 height 23
checkbox input "true"
click at [13, 359] on input "checkbox" at bounding box center [21, 359] width 23 height 23
checkbox input "true"
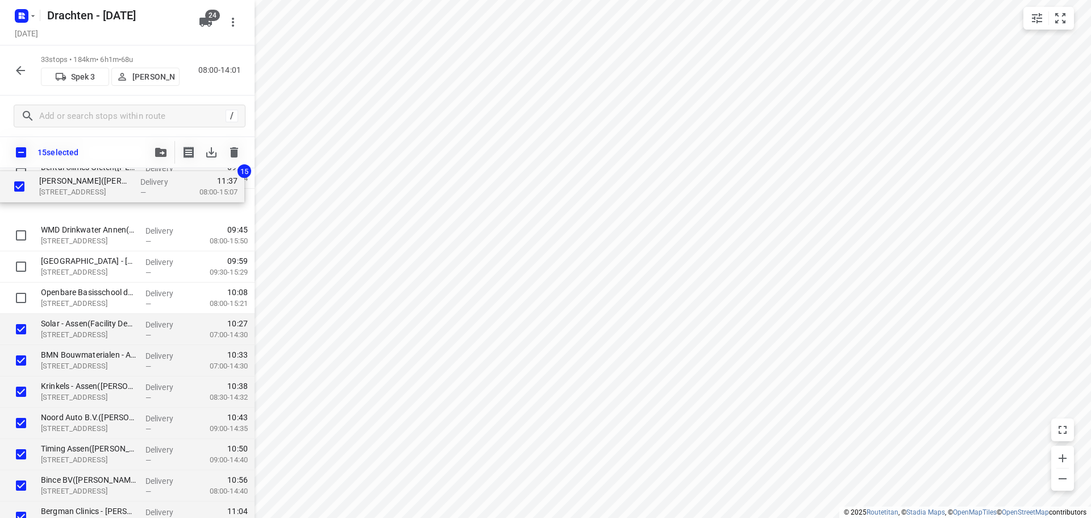
scroll to position [0, 0]
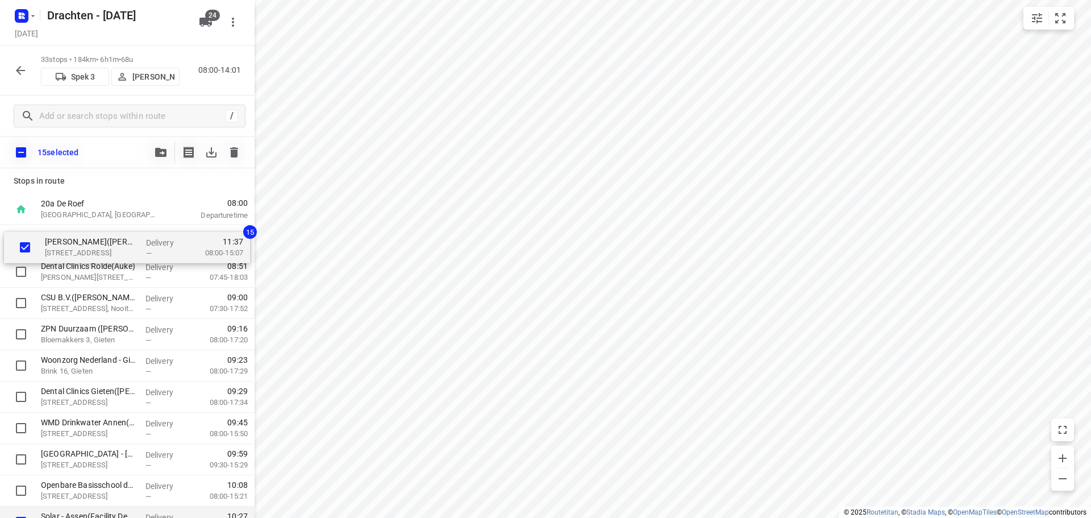
drag, startPoint x: 74, startPoint y: 290, endPoint x: 78, endPoint y: 238, distance: 53.1
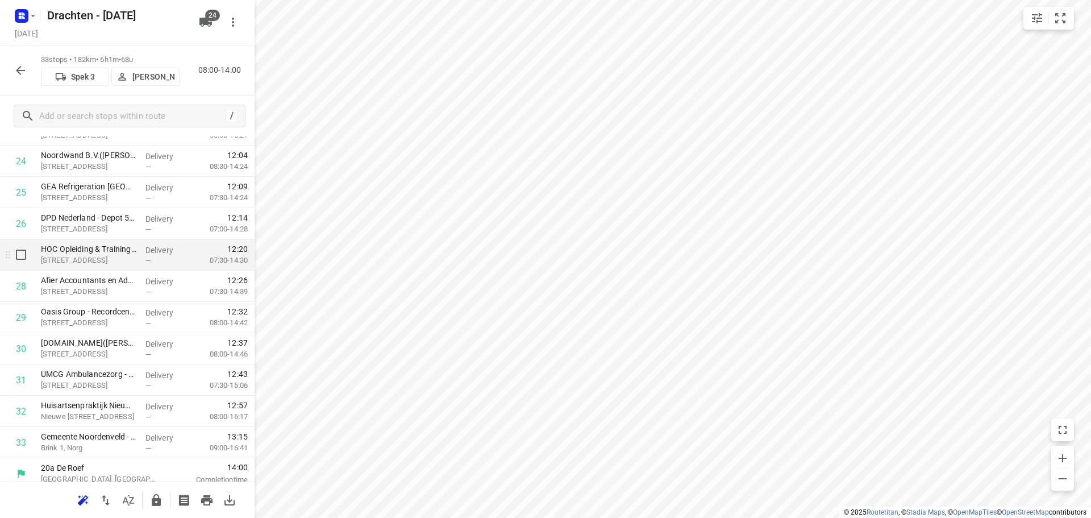
scroll to position [775, 0]
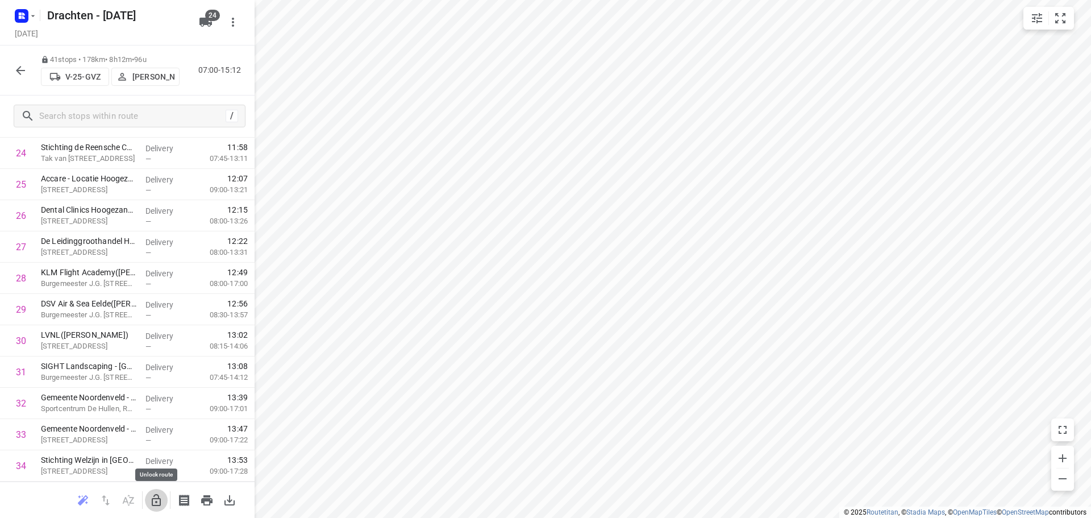
click at [162, 497] on icon "button" at bounding box center [156, 500] width 14 height 14
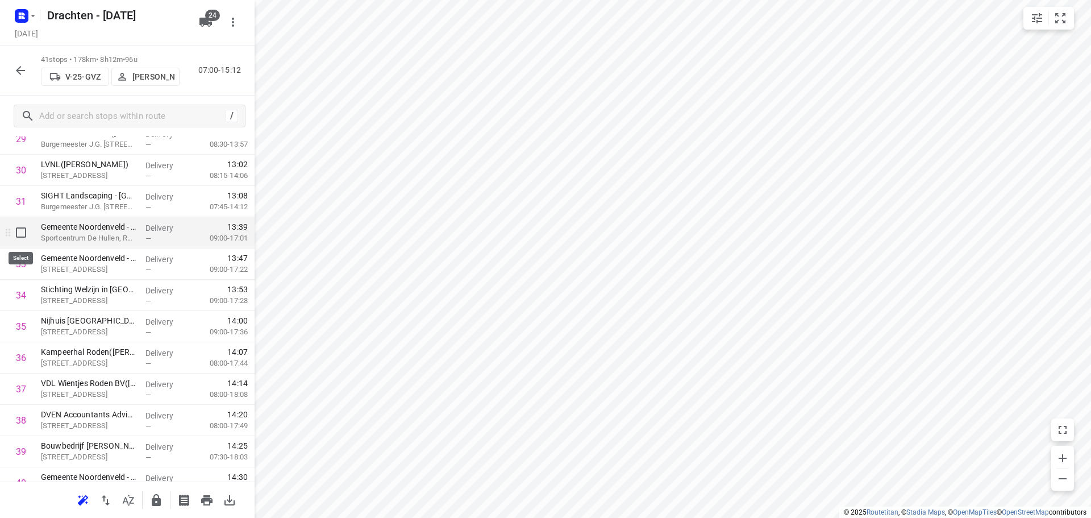
click at [25, 234] on input "checkbox" at bounding box center [21, 232] width 23 height 23
checkbox input "true"
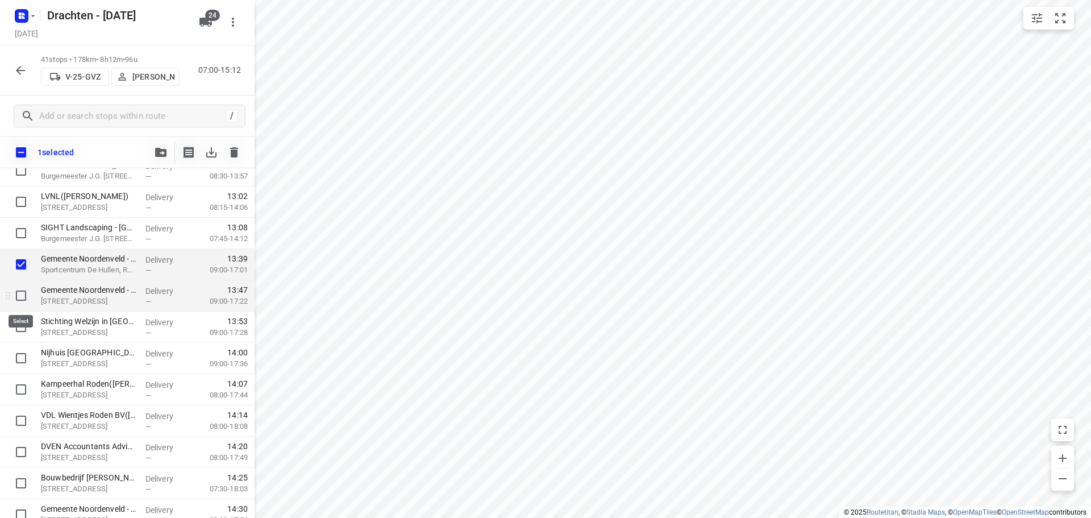
click at [22, 296] on input "checkbox" at bounding box center [21, 295] width 23 height 23
checkbox input "true"
click at [21, 331] on input "checkbox" at bounding box center [21, 326] width 23 height 23
checkbox input "true"
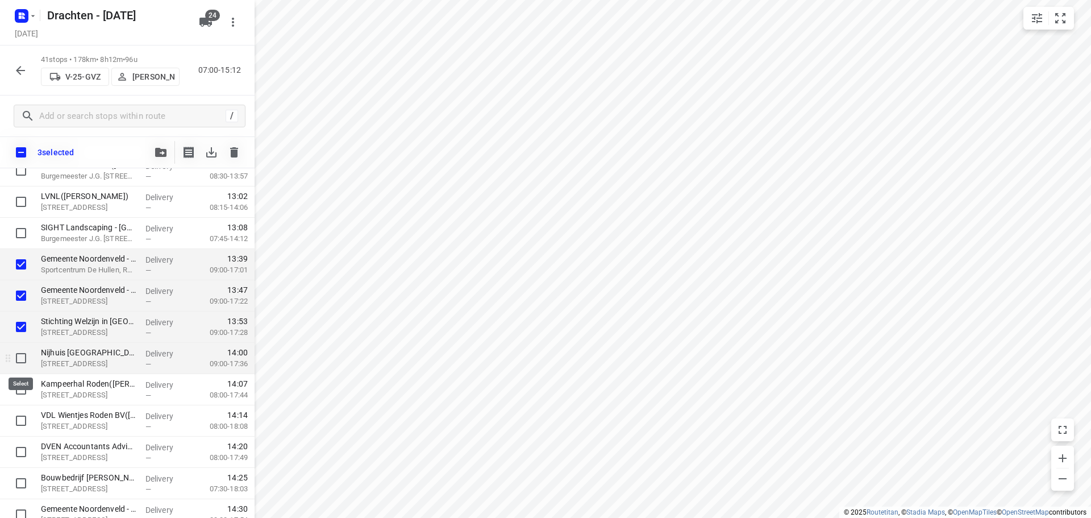
click at [18, 358] on input "checkbox" at bounding box center [21, 358] width 23 height 23
checkbox input "true"
click at [19, 385] on input "checkbox" at bounding box center [21, 389] width 23 height 23
checkbox input "true"
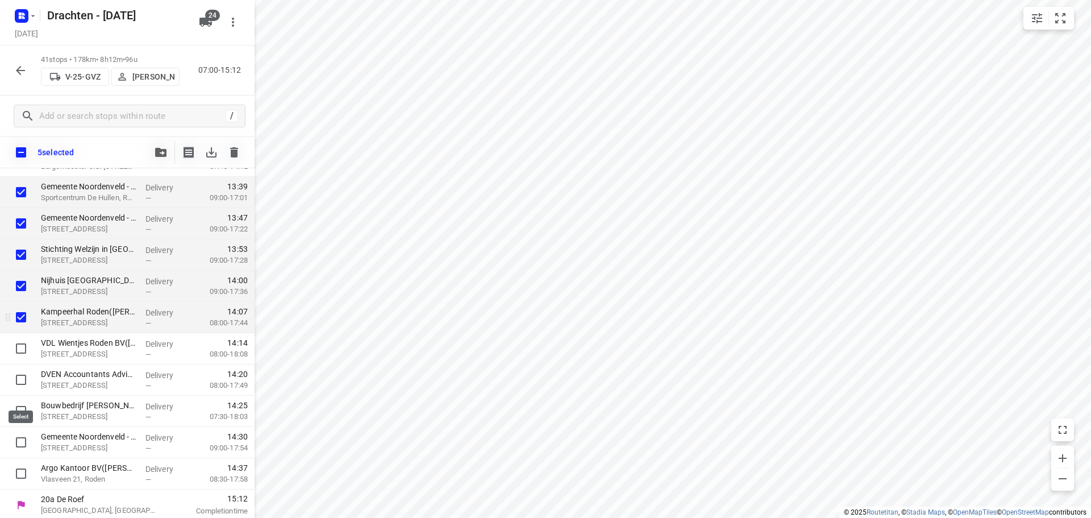
scroll to position [1020, 0]
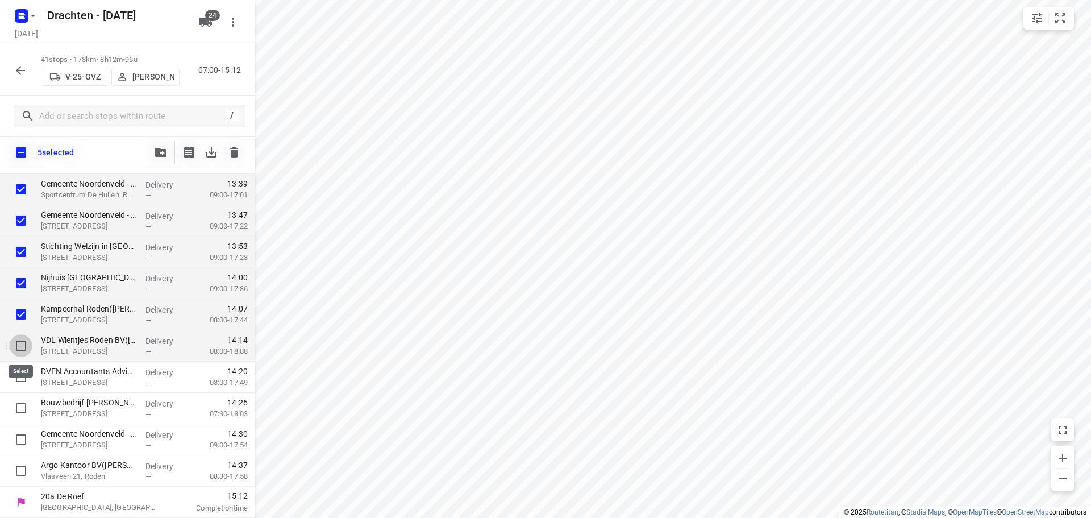
click at [24, 348] on input "checkbox" at bounding box center [21, 345] width 23 height 23
checkbox input "true"
click at [20, 380] on input "checkbox" at bounding box center [21, 376] width 23 height 23
checkbox input "true"
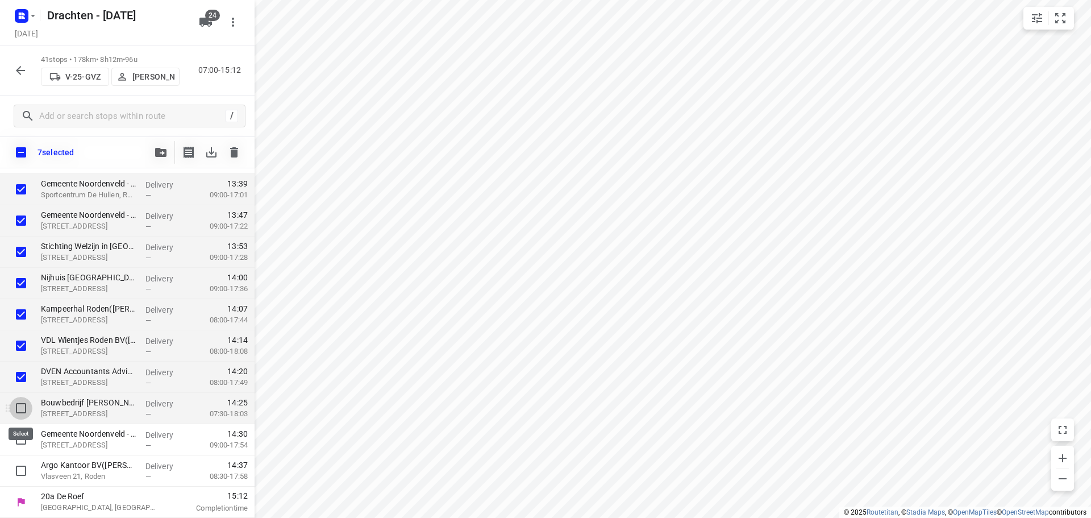
click at [20, 406] on input "checkbox" at bounding box center [21, 408] width 23 height 23
checkbox input "true"
click at [15, 433] on input "checkbox" at bounding box center [21, 439] width 23 height 23
checkbox input "true"
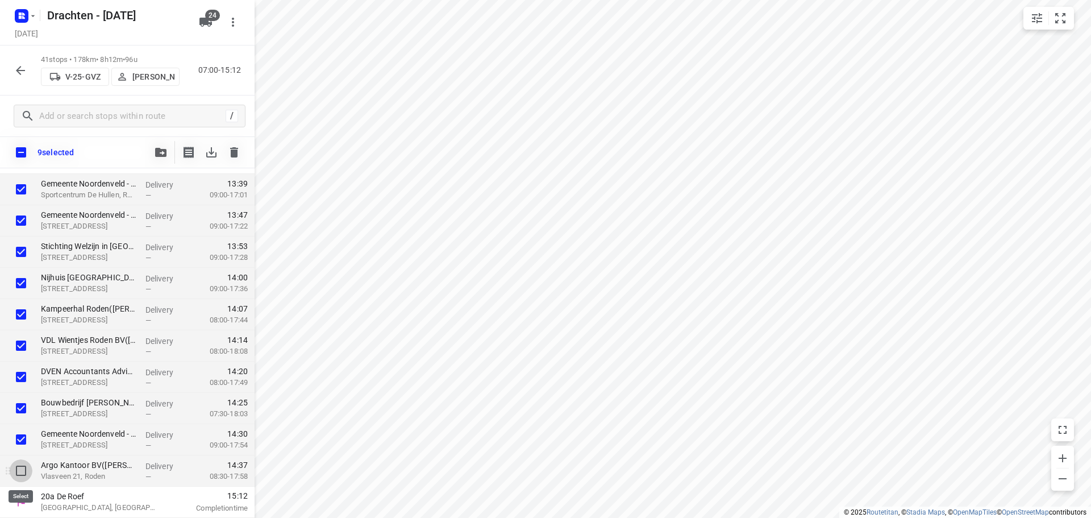
click at [24, 470] on input "checkbox" at bounding box center [21, 470] width 23 height 23
checkbox input "true"
click at [159, 159] on button "button" at bounding box center [160, 152] width 23 height 23
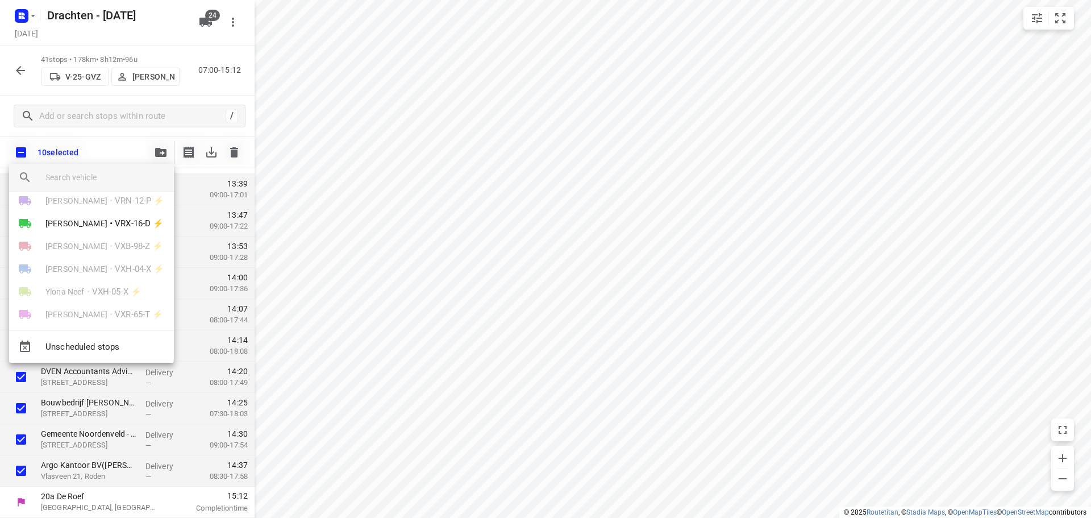
scroll to position [430, 0]
click at [102, 293] on div "Harry Van der Laan • VXR-65-T ⚡" at bounding box center [91, 282] width 165 height 23
click at [110, 302] on span "•" at bounding box center [111, 305] width 3 height 14
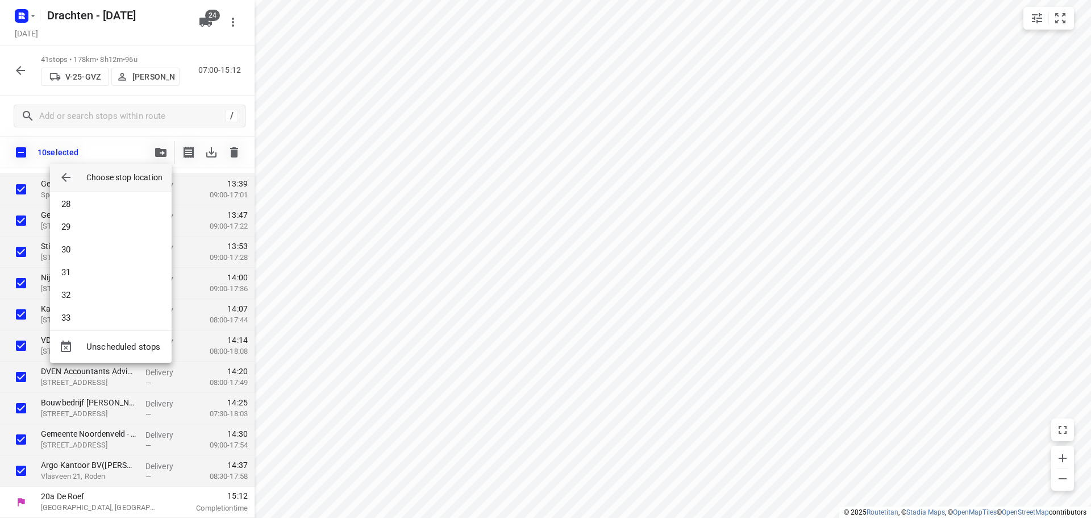
scroll to position [625, 0]
click at [93, 311] on li "33" at bounding box center [111, 309] width 122 height 23
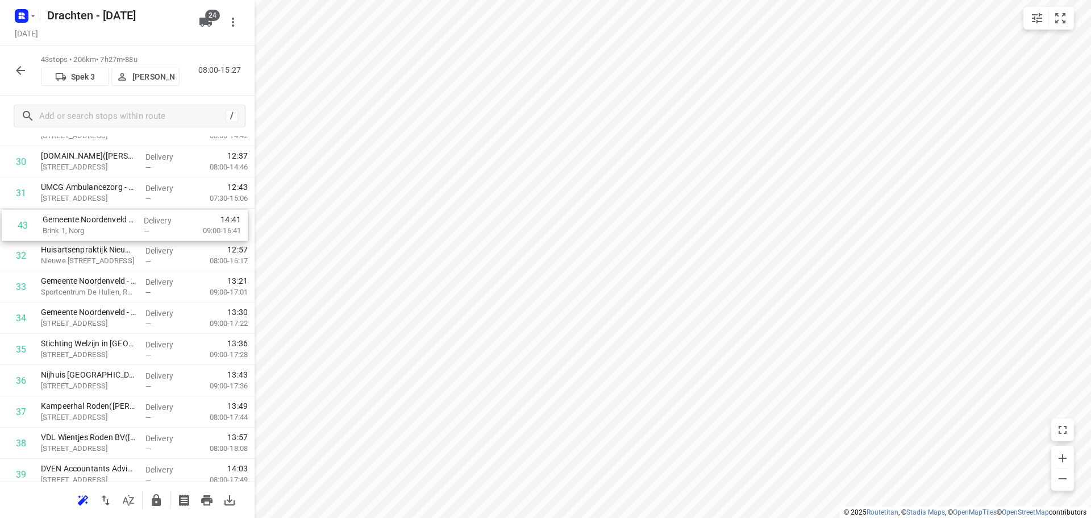
scroll to position [951, 0]
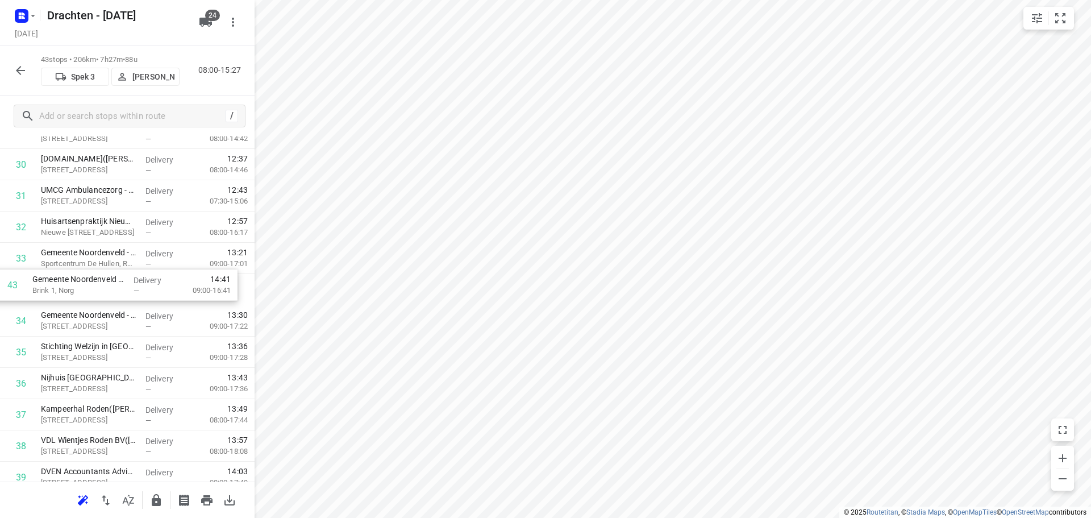
drag, startPoint x: 155, startPoint y: 443, endPoint x: 147, endPoint y: 290, distance: 153.1
drag, startPoint x: 107, startPoint y: 296, endPoint x: 110, endPoint y: 270, distance: 26.3
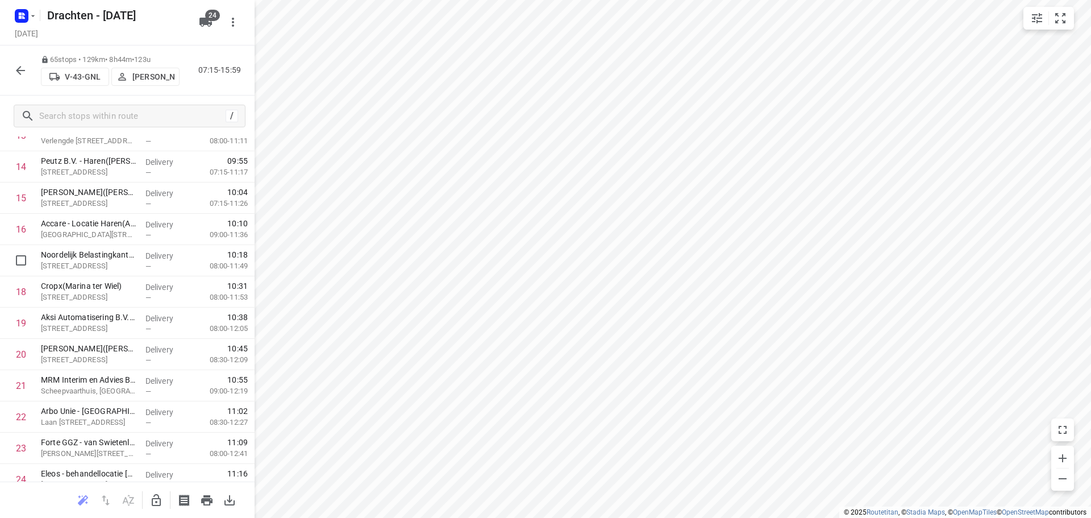
scroll to position [314, 0]
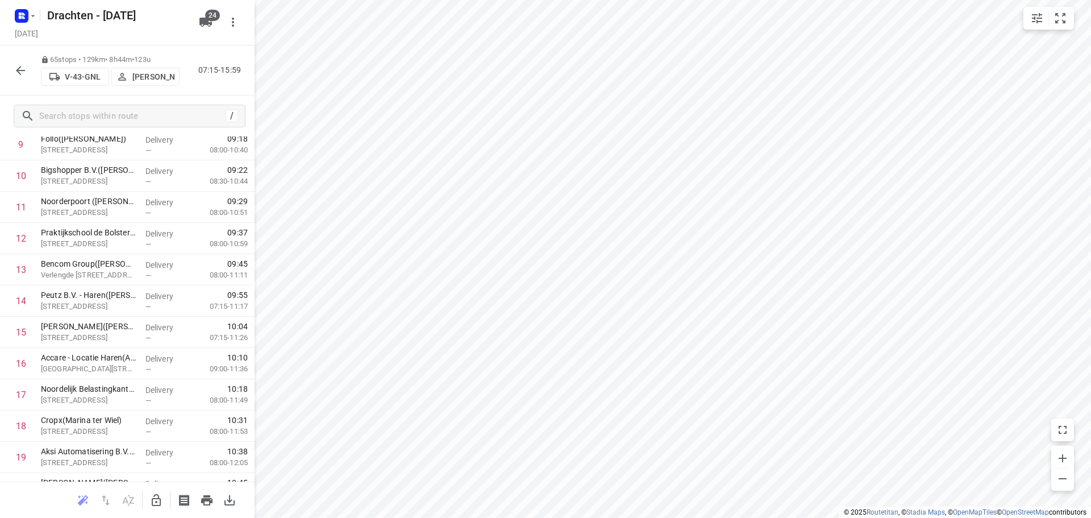
click at [159, 501] on icon "button" at bounding box center [156, 500] width 14 height 14
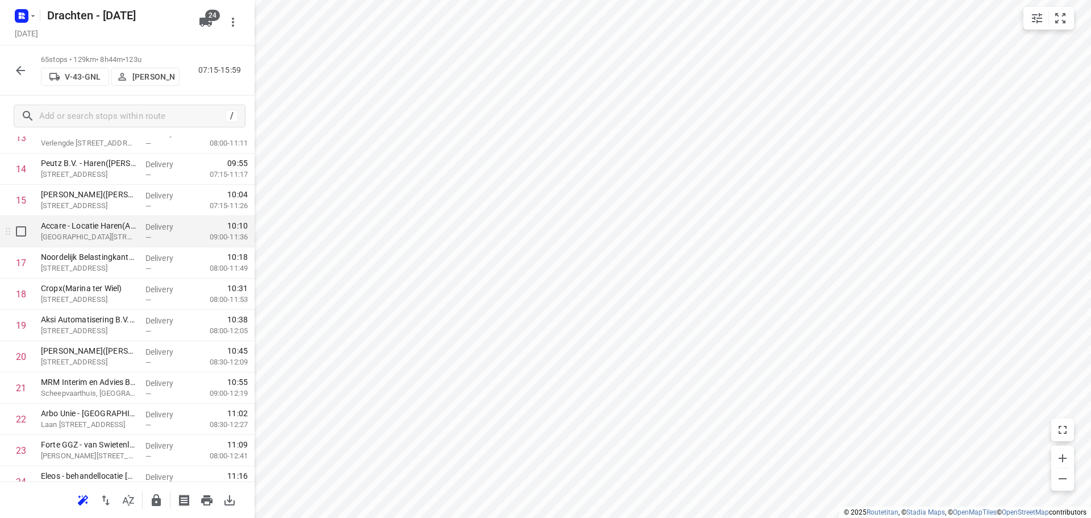
scroll to position [428, 0]
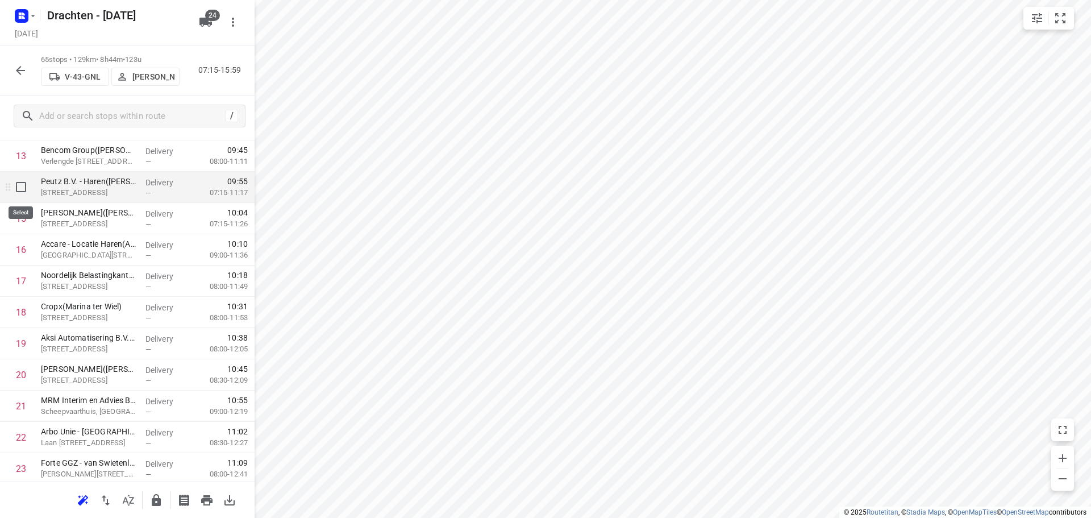
click at [22, 182] on input "checkbox" at bounding box center [21, 187] width 23 height 23
checkbox input "true"
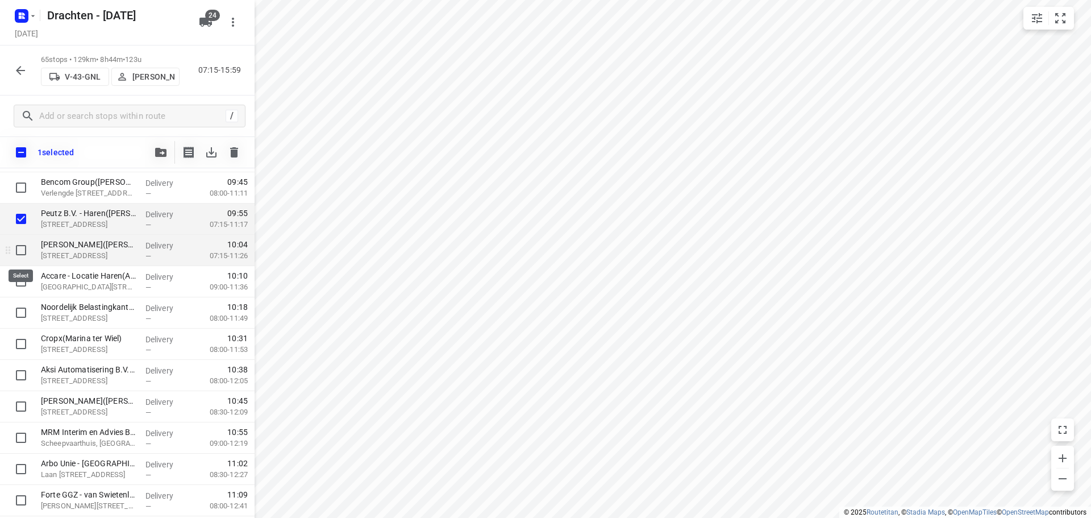
click at [24, 254] on input "checkbox" at bounding box center [21, 250] width 23 height 23
checkbox input "true"
click at [26, 283] on input "checkbox" at bounding box center [21, 281] width 23 height 23
checkbox input "true"
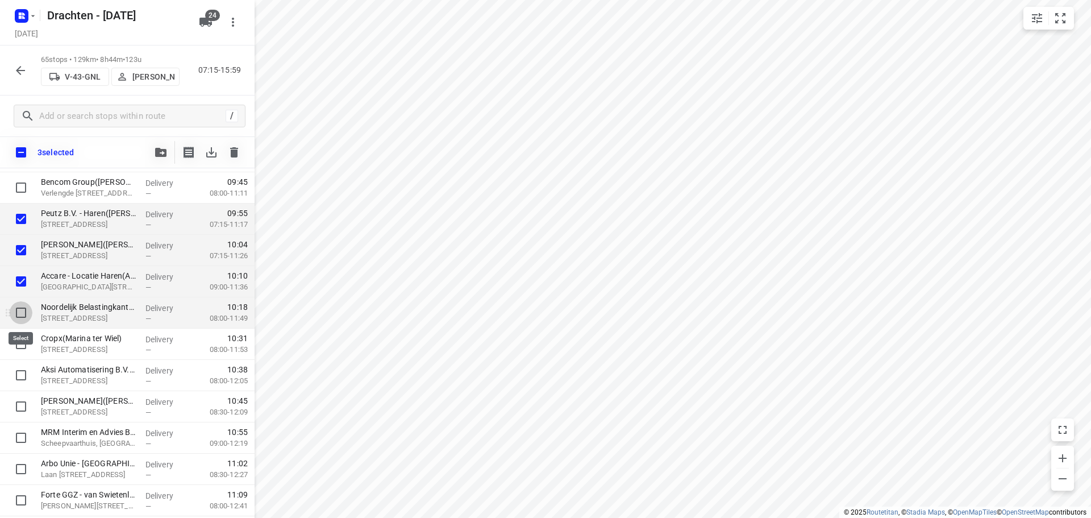
click at [20, 308] on input "checkbox" at bounding box center [21, 312] width 23 height 23
checkbox input "true"
click at [26, 347] on input "checkbox" at bounding box center [21, 344] width 23 height 23
checkbox input "true"
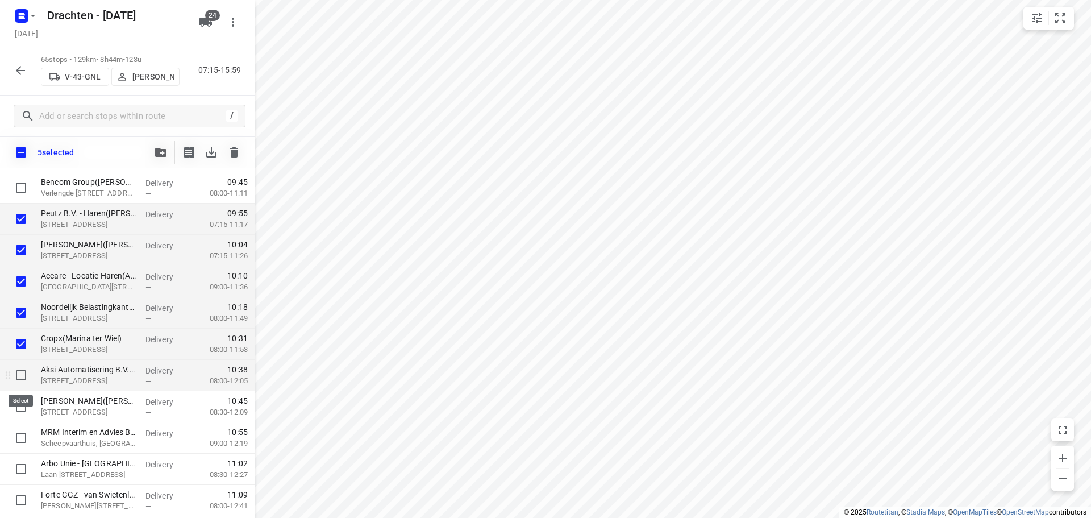
click at [19, 371] on input "checkbox" at bounding box center [21, 375] width 23 height 23
checkbox input "true"
click at [22, 401] on input "checkbox" at bounding box center [21, 406] width 23 height 23
checkbox input "true"
click at [161, 153] on icon "button" at bounding box center [160, 152] width 11 height 9
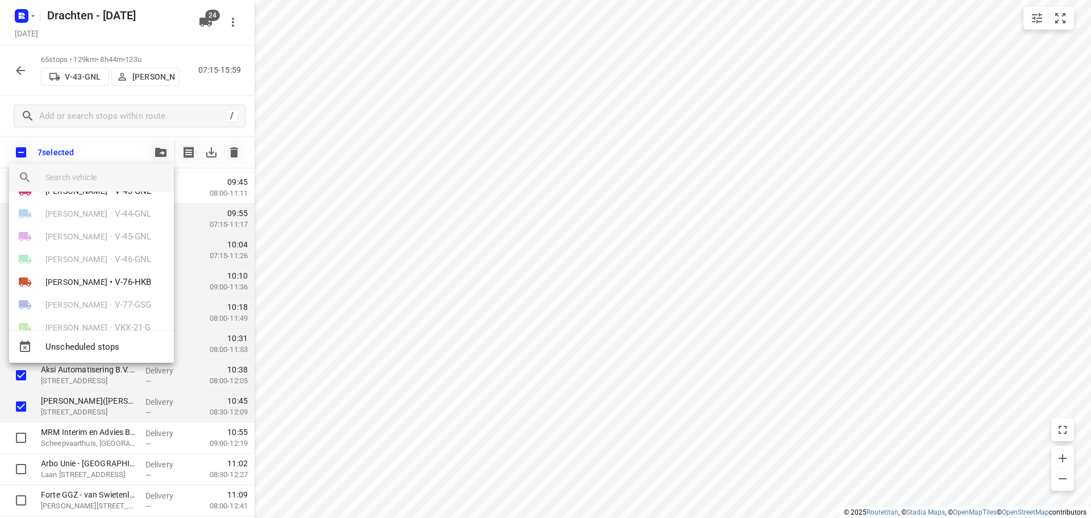
scroll to position [202, 0]
drag, startPoint x: 817, startPoint y: 342, endPoint x: 449, endPoint y: 250, distance: 379.7
click at [447, 248] on div at bounding box center [545, 259] width 1091 height 518
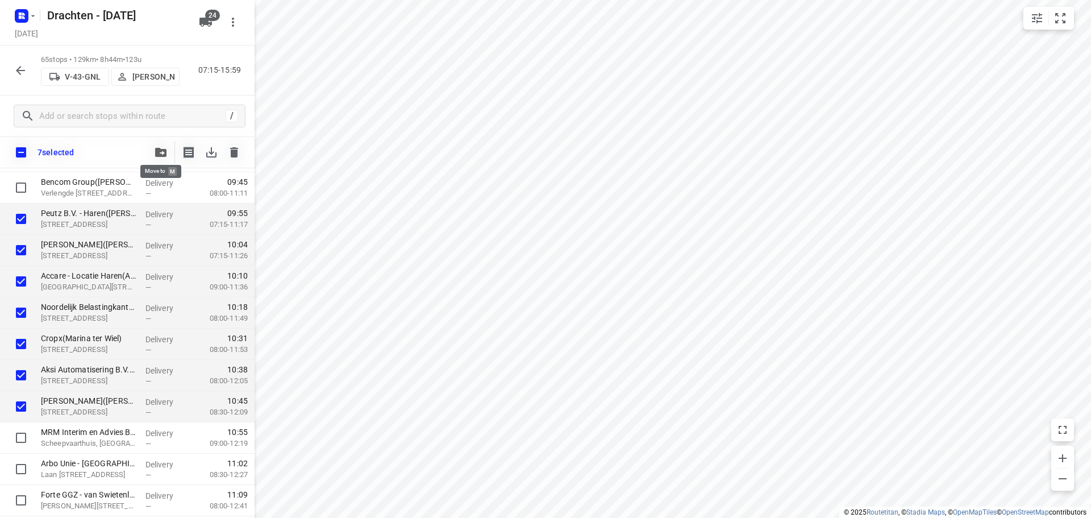
click at [166, 160] on button "button" at bounding box center [160, 152] width 23 height 23
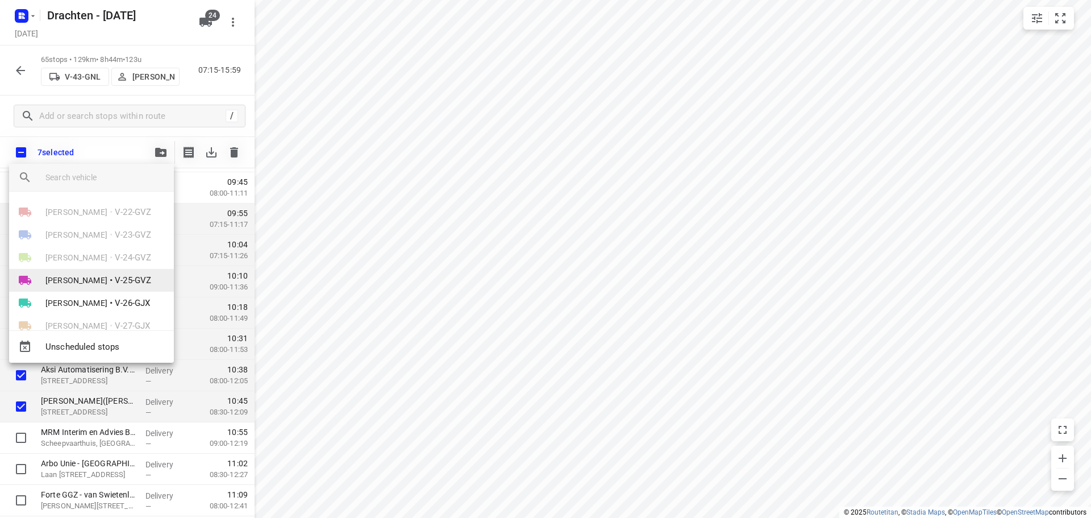
click at [115, 285] on span "V-25-GVZ" at bounding box center [133, 280] width 36 height 13
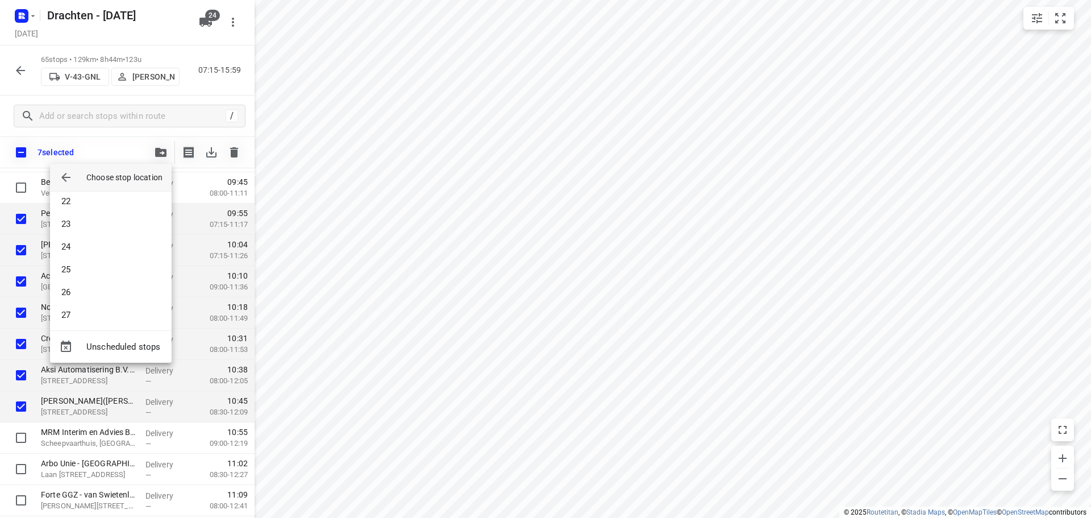
scroll to position [512, 0]
click at [80, 302] on li "28" at bounding box center [111, 309] width 122 height 23
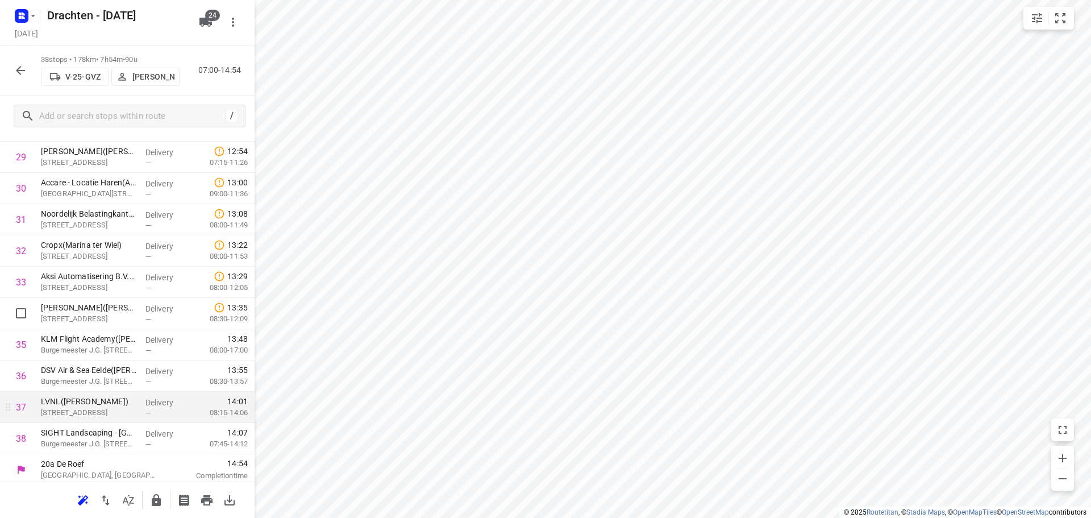
scroll to position [931, 0]
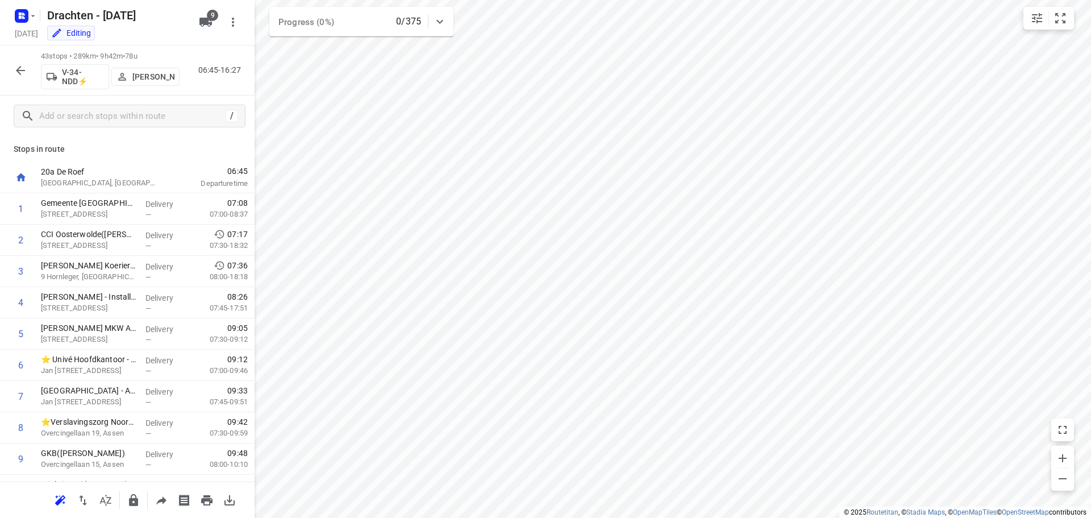
scroll to position [909, 0]
